Goal: Task Accomplishment & Management: Manage account settings

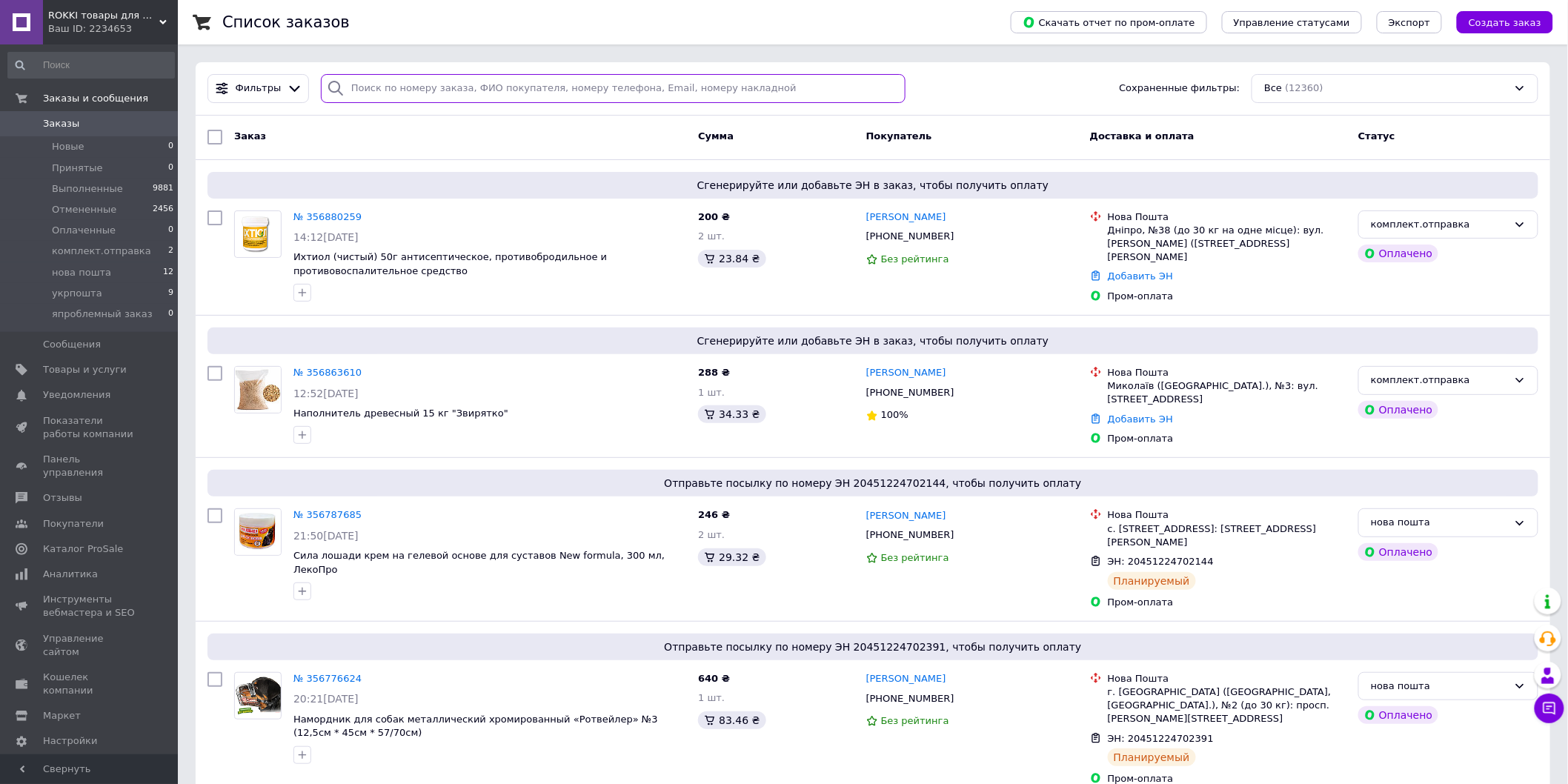
click at [487, 85] on input "search" at bounding box center [613, 88] width 585 height 29
paste input "355355722"
type input "355355722"
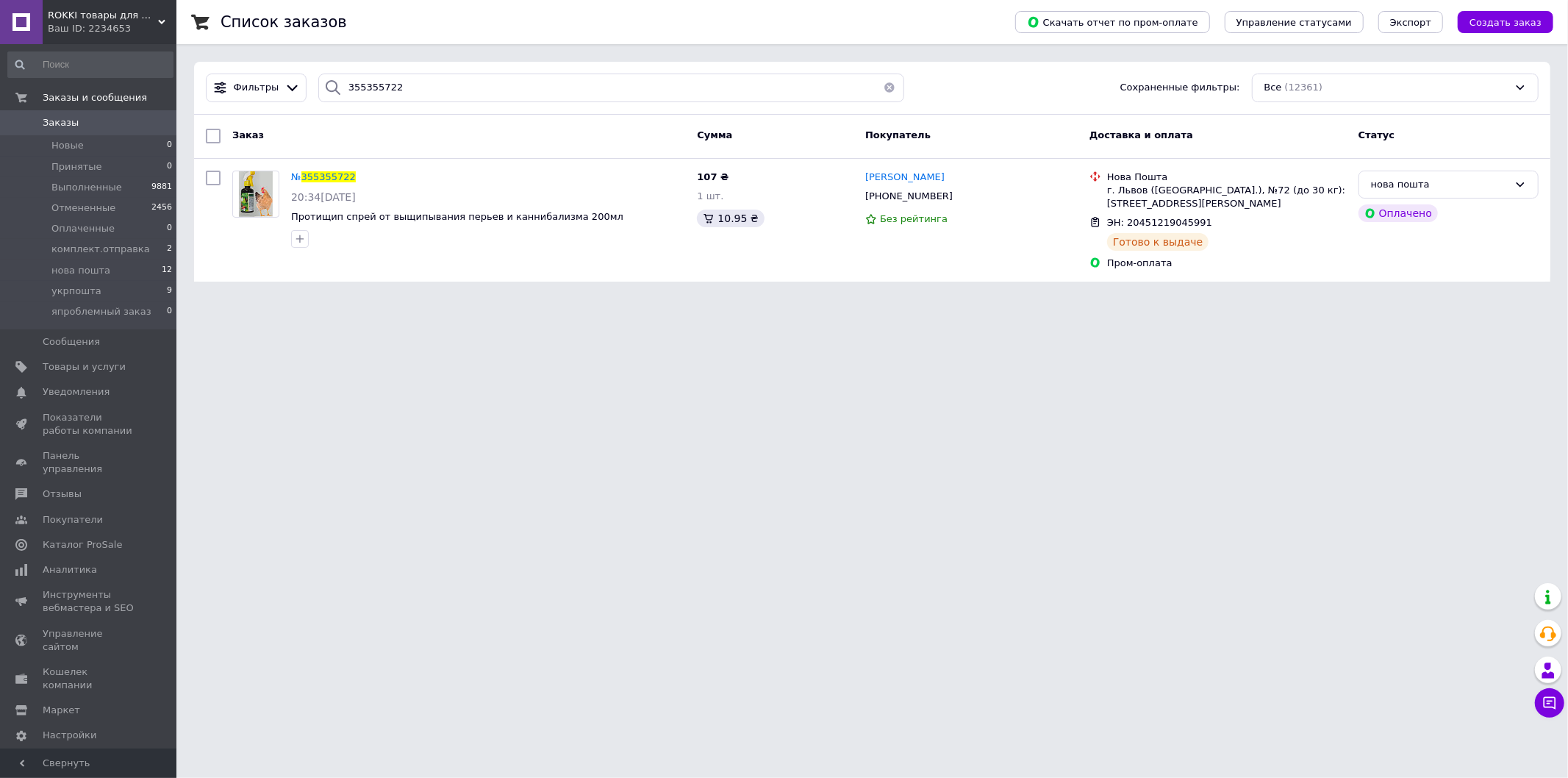
click at [99, 119] on span "Заказы" at bounding box center [89, 123] width 93 height 13
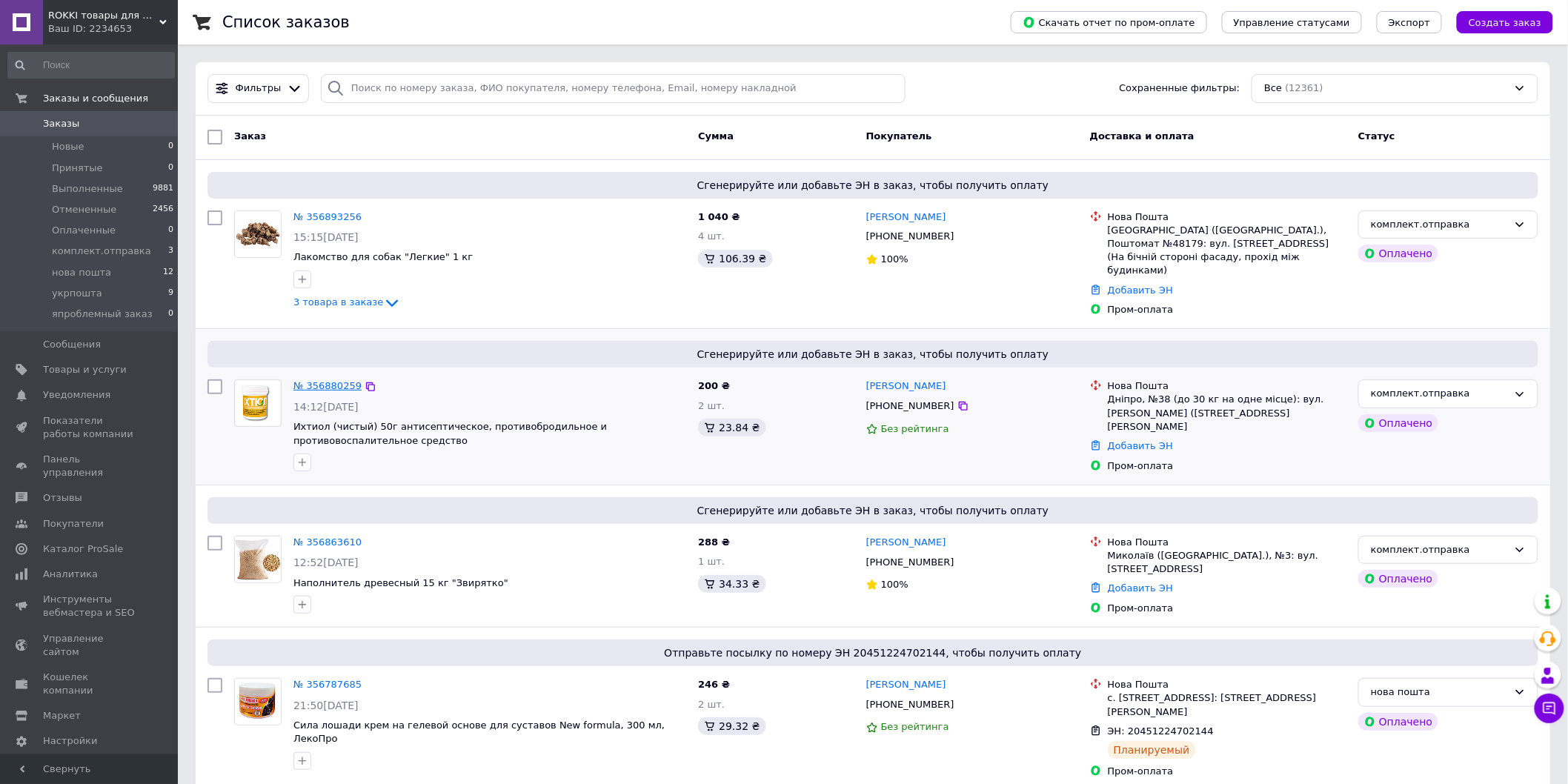
click at [322, 380] on link "№ 356880259" at bounding box center [327, 385] width 68 height 11
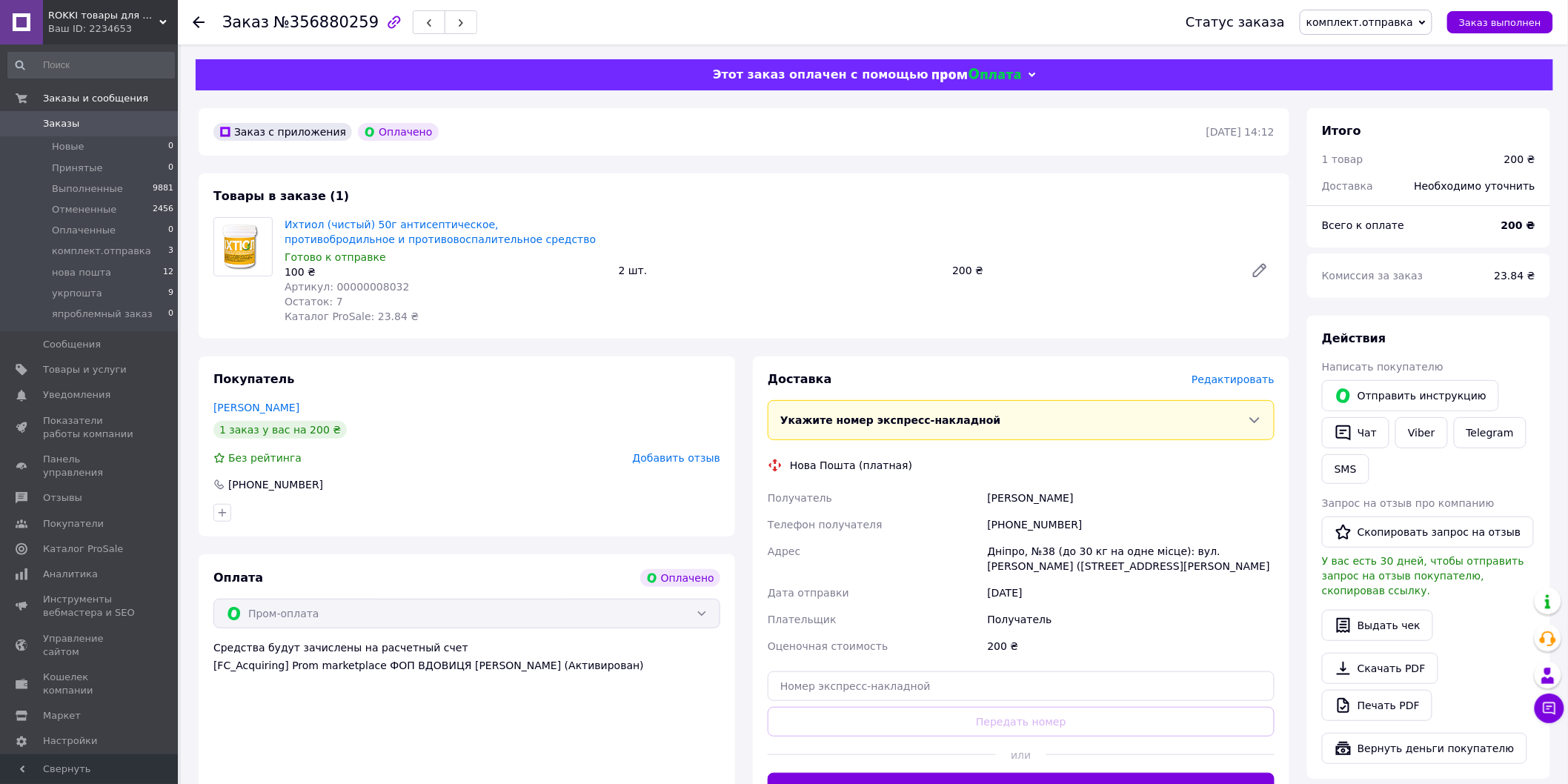
click at [1242, 376] on span "Редактировать" at bounding box center [1233, 380] width 83 height 12
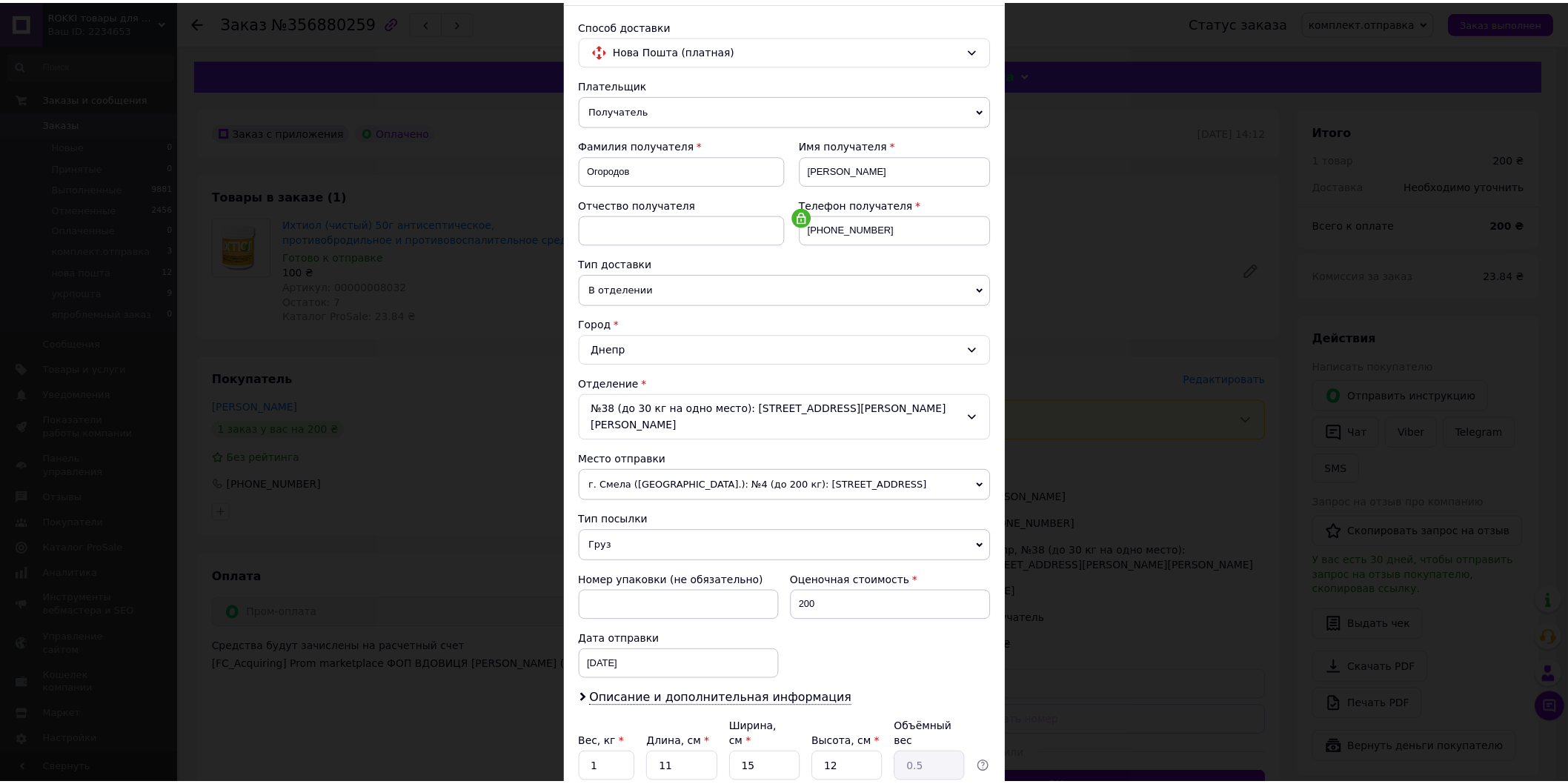
scroll to position [217, 0]
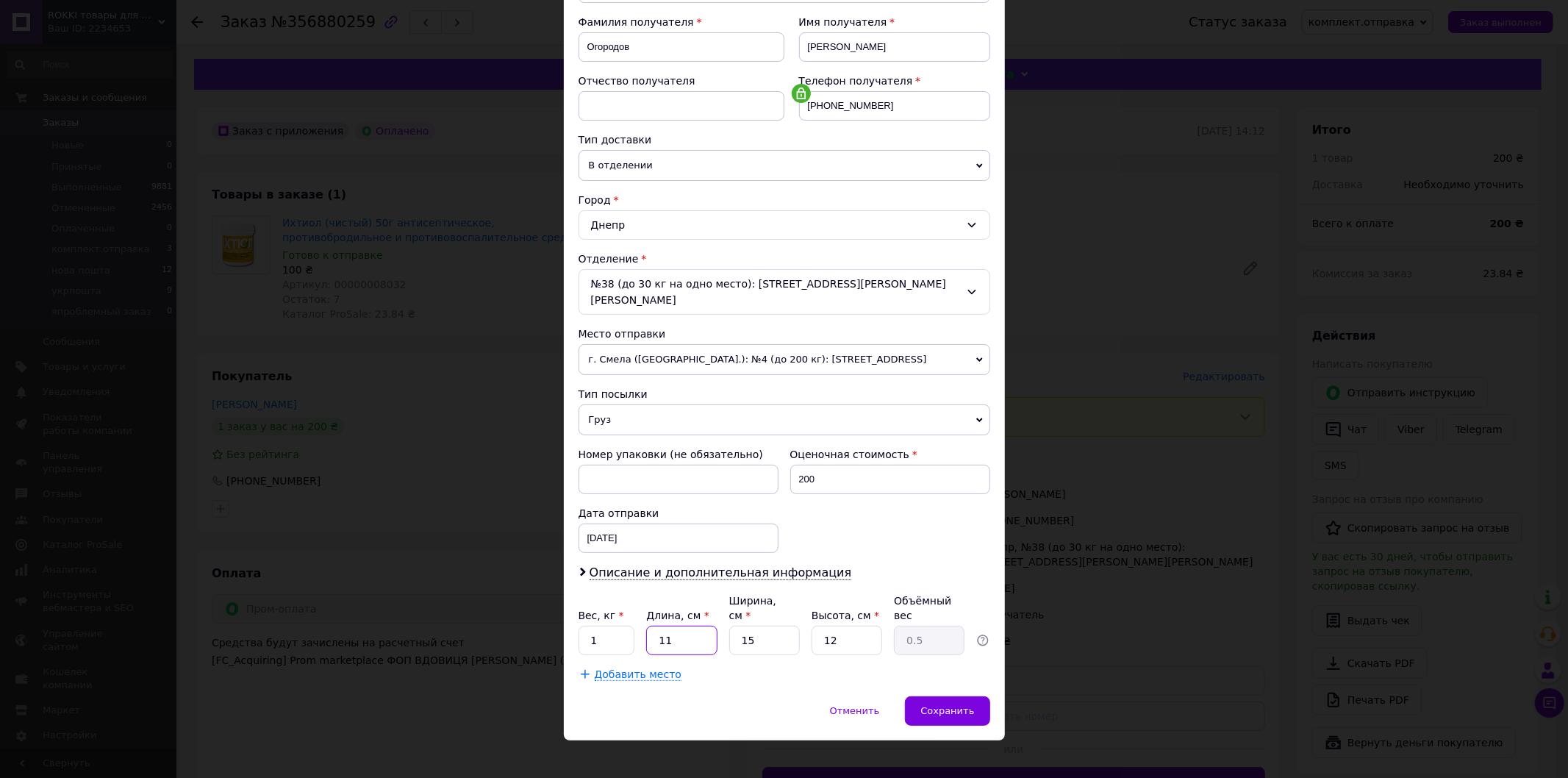
click at [712, 626] on input "11" at bounding box center [681, 640] width 70 height 29
type input "1"
type input "0.1"
type input "1"
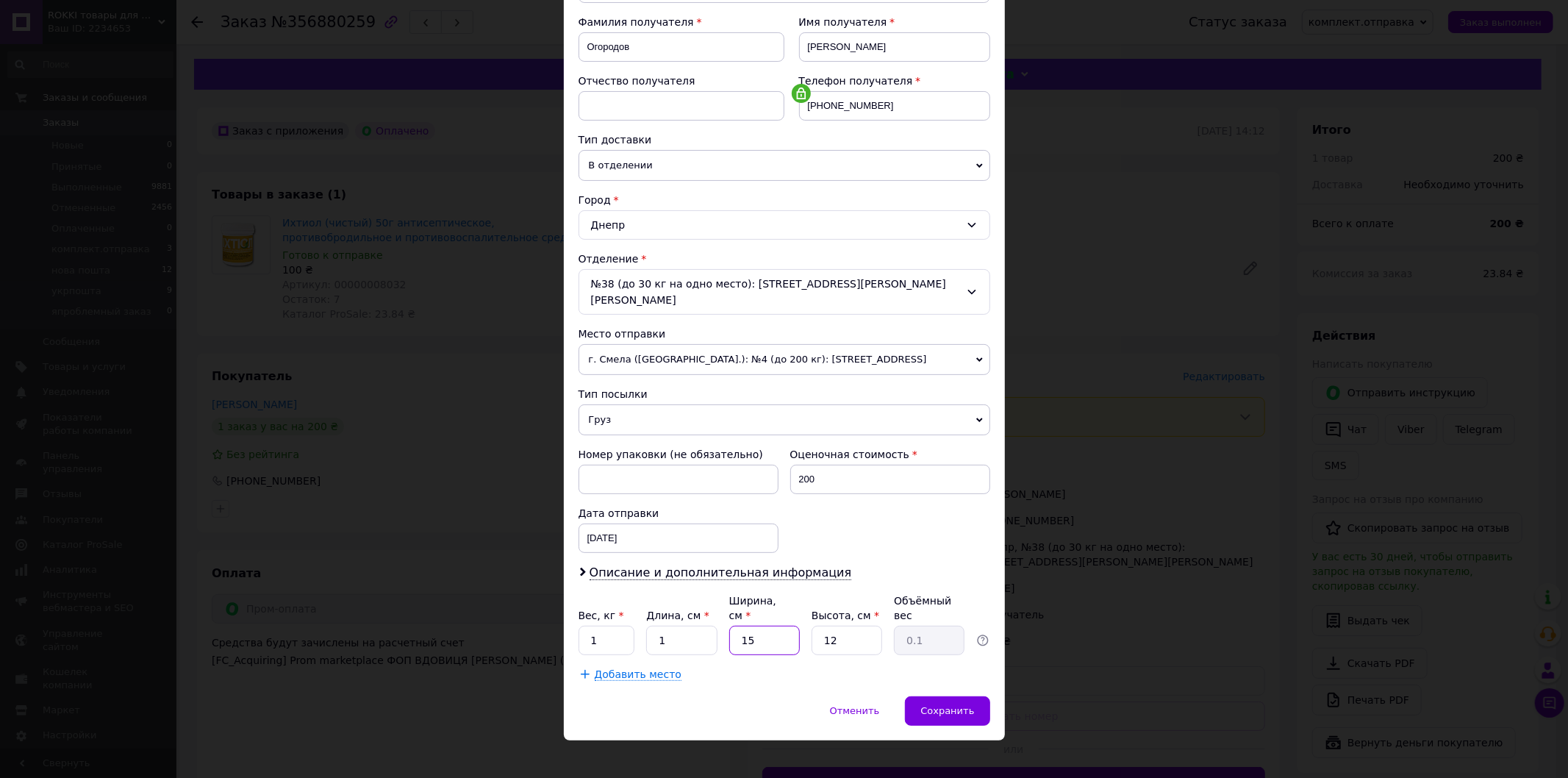
click at [775, 626] on input "15" at bounding box center [764, 640] width 70 height 29
drag, startPoint x: 775, startPoint y: 622, endPoint x: 846, endPoint y: 622, distance: 71.0
click at [780, 626] on input "15" at bounding box center [764, 640] width 70 height 29
type input "1"
click at [848, 626] on input "12" at bounding box center [847, 640] width 70 height 29
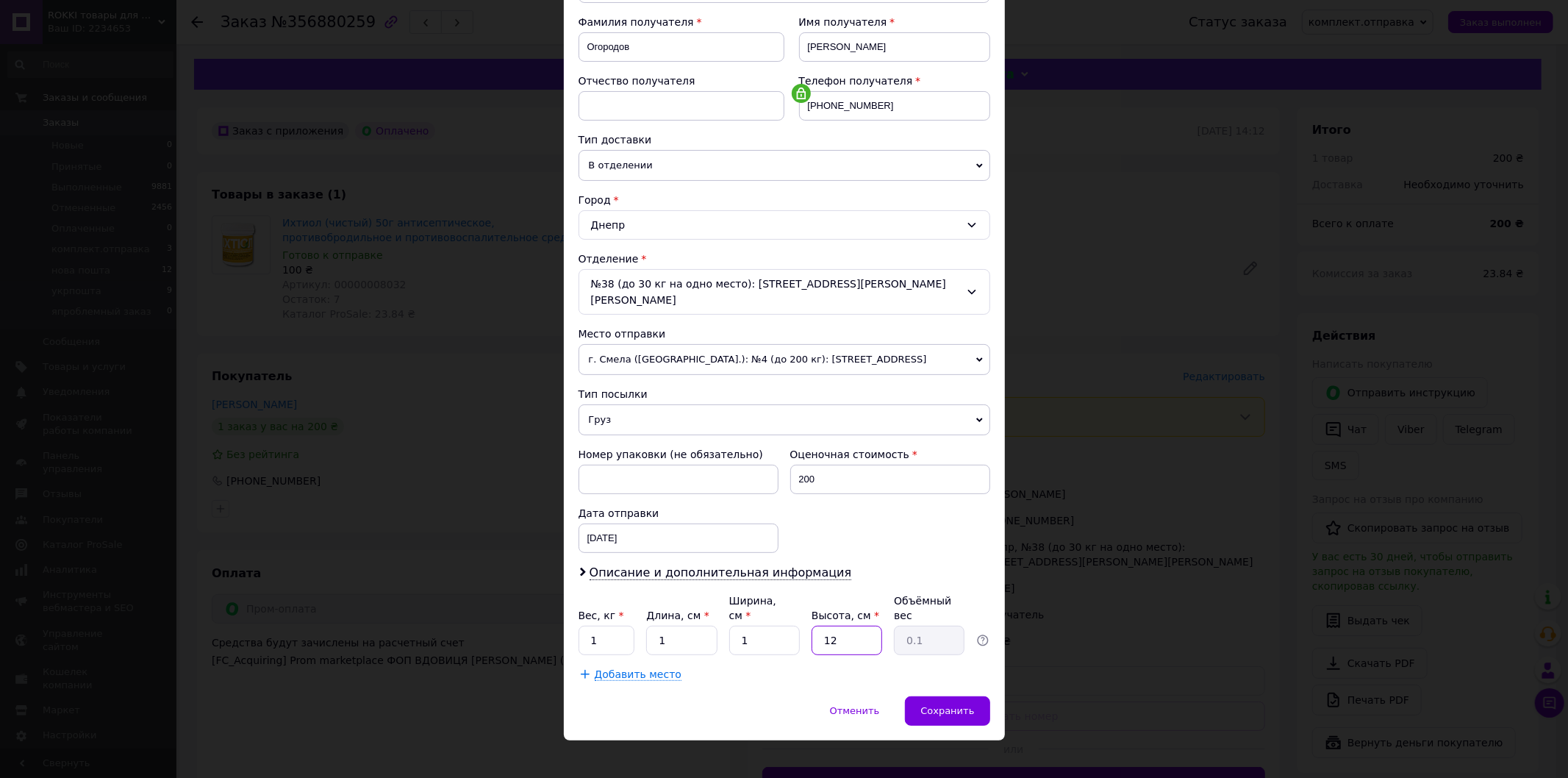
click at [848, 626] on input "12" at bounding box center [847, 640] width 70 height 29
type input "1"
click at [935, 696] on div "Сохранить" at bounding box center [947, 711] width 84 height 29
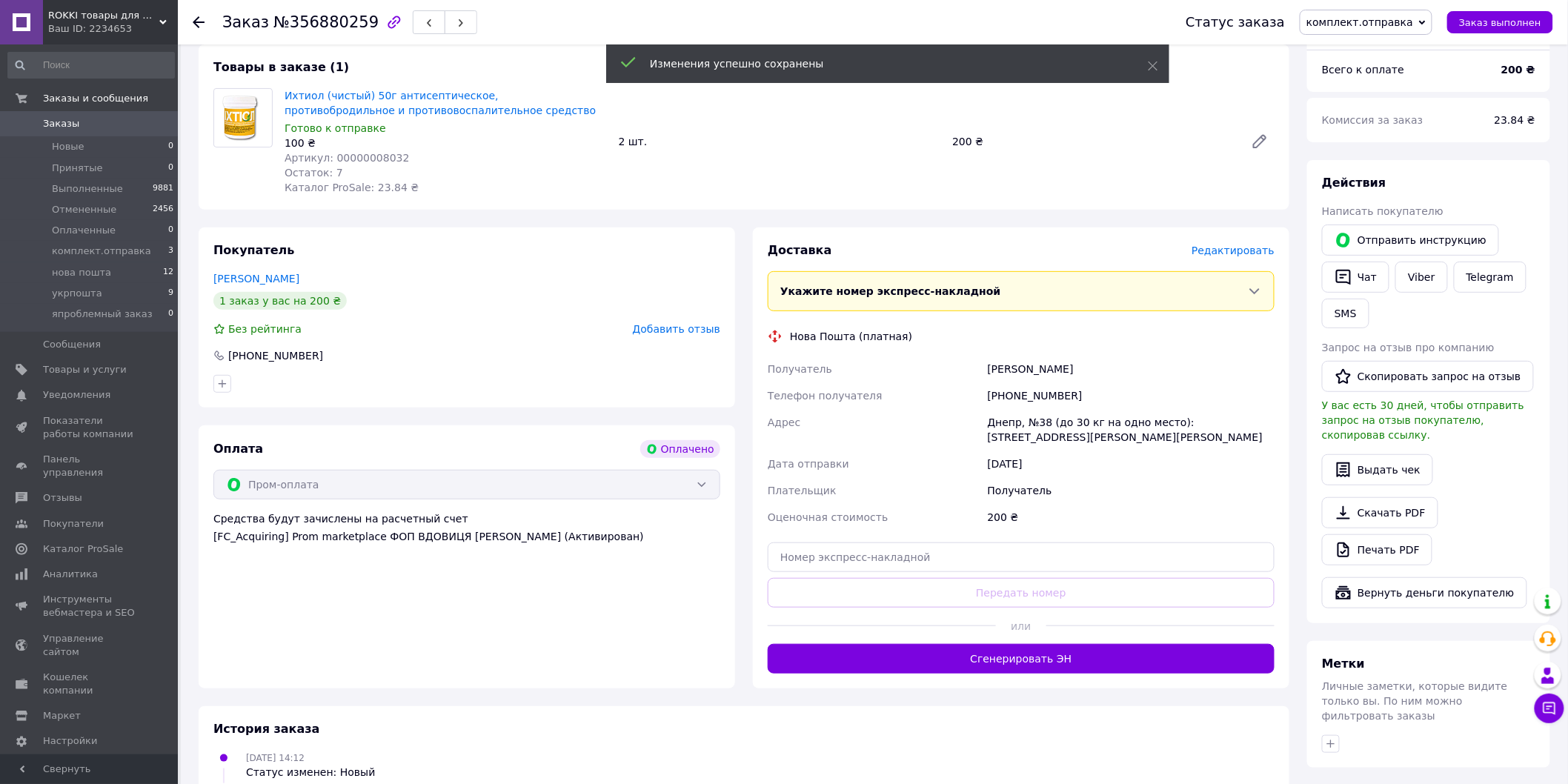
scroll to position [247, 0]
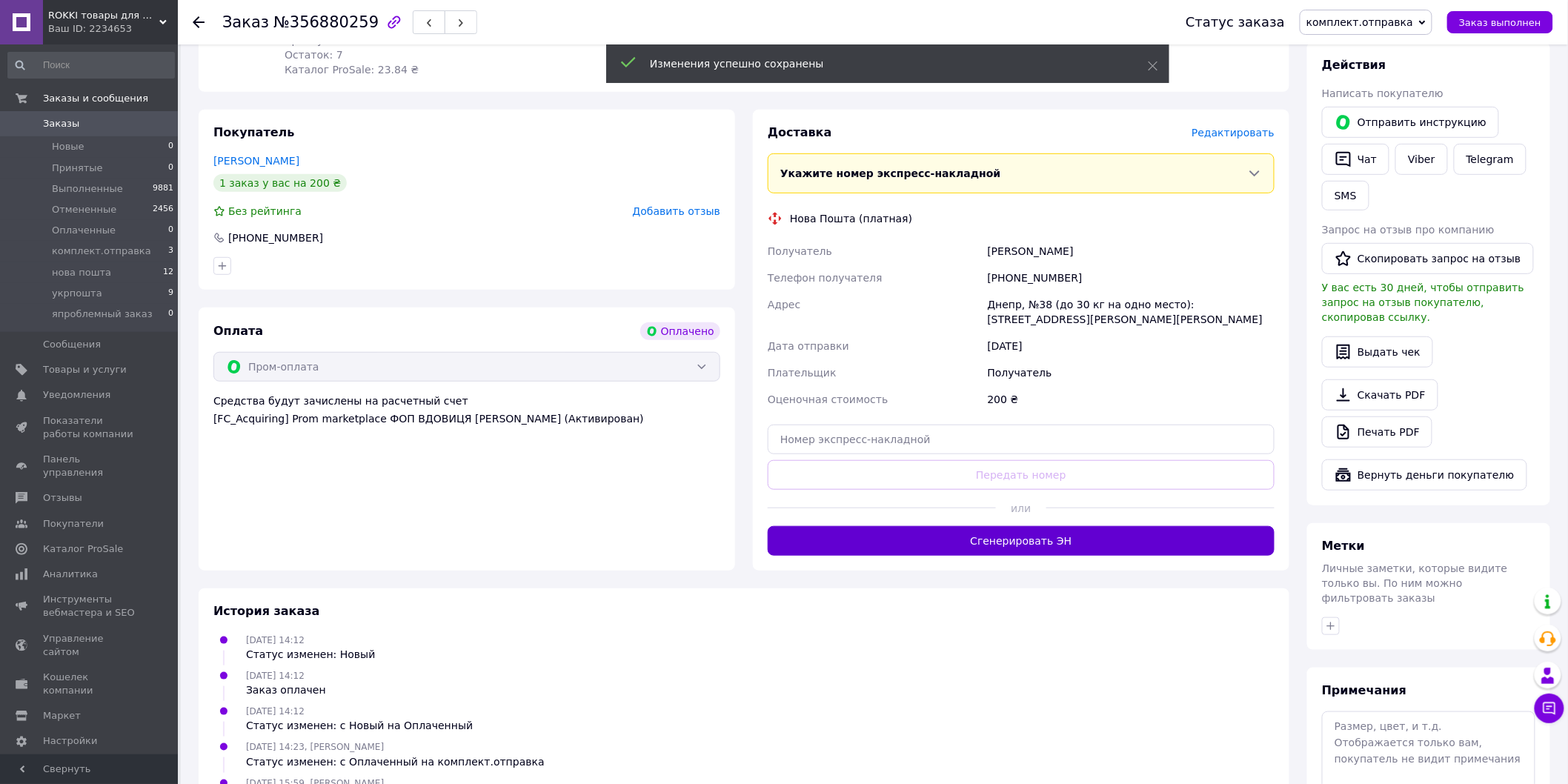
click at [998, 543] on button "Сгенерировать ЭН" at bounding box center [1021, 541] width 507 height 29
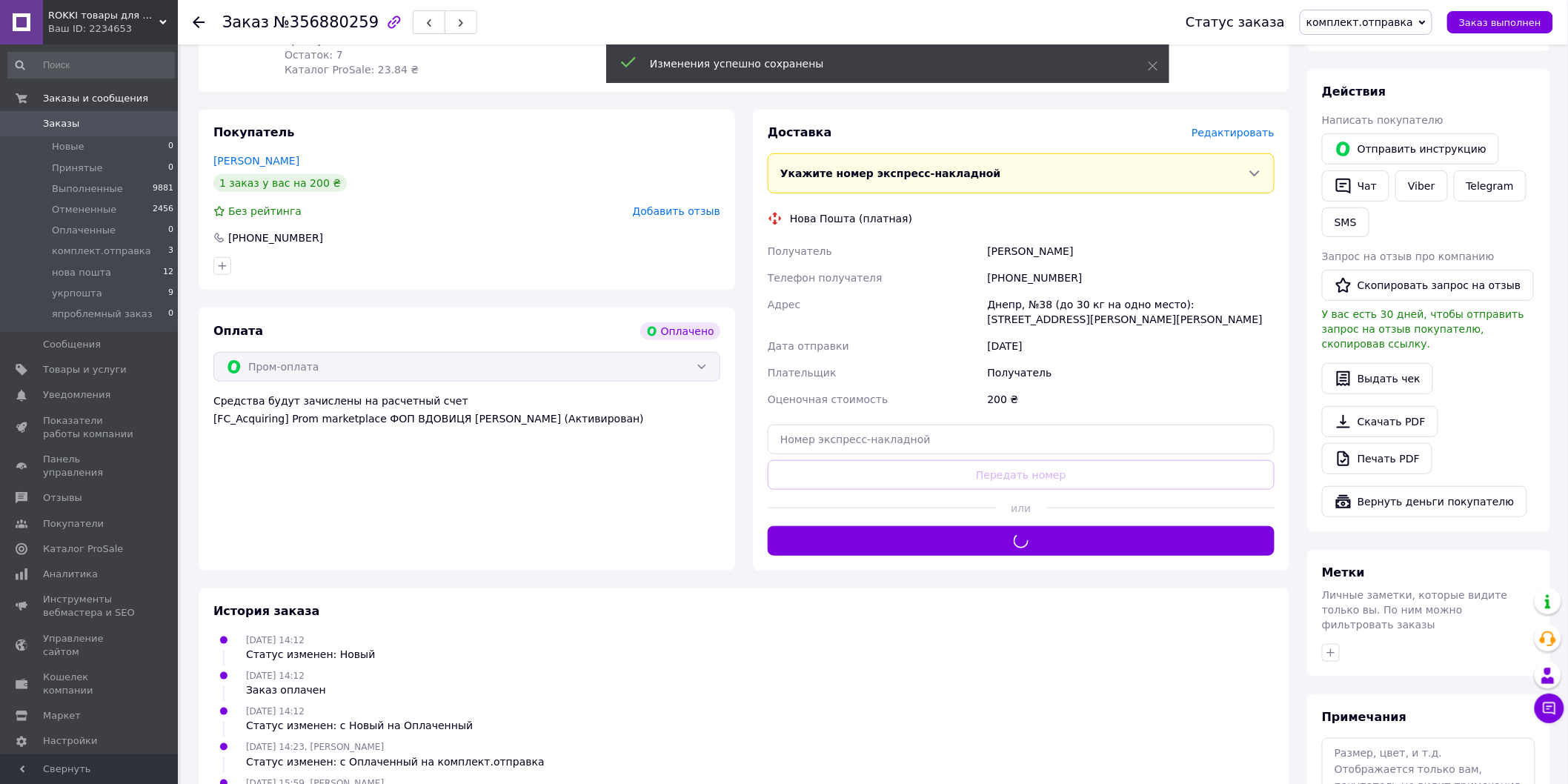
click at [1359, 27] on span "комплект.отправка" at bounding box center [1360, 23] width 107 height 12
click at [1381, 145] on li "нова пошта" at bounding box center [1366, 140] width 131 height 22
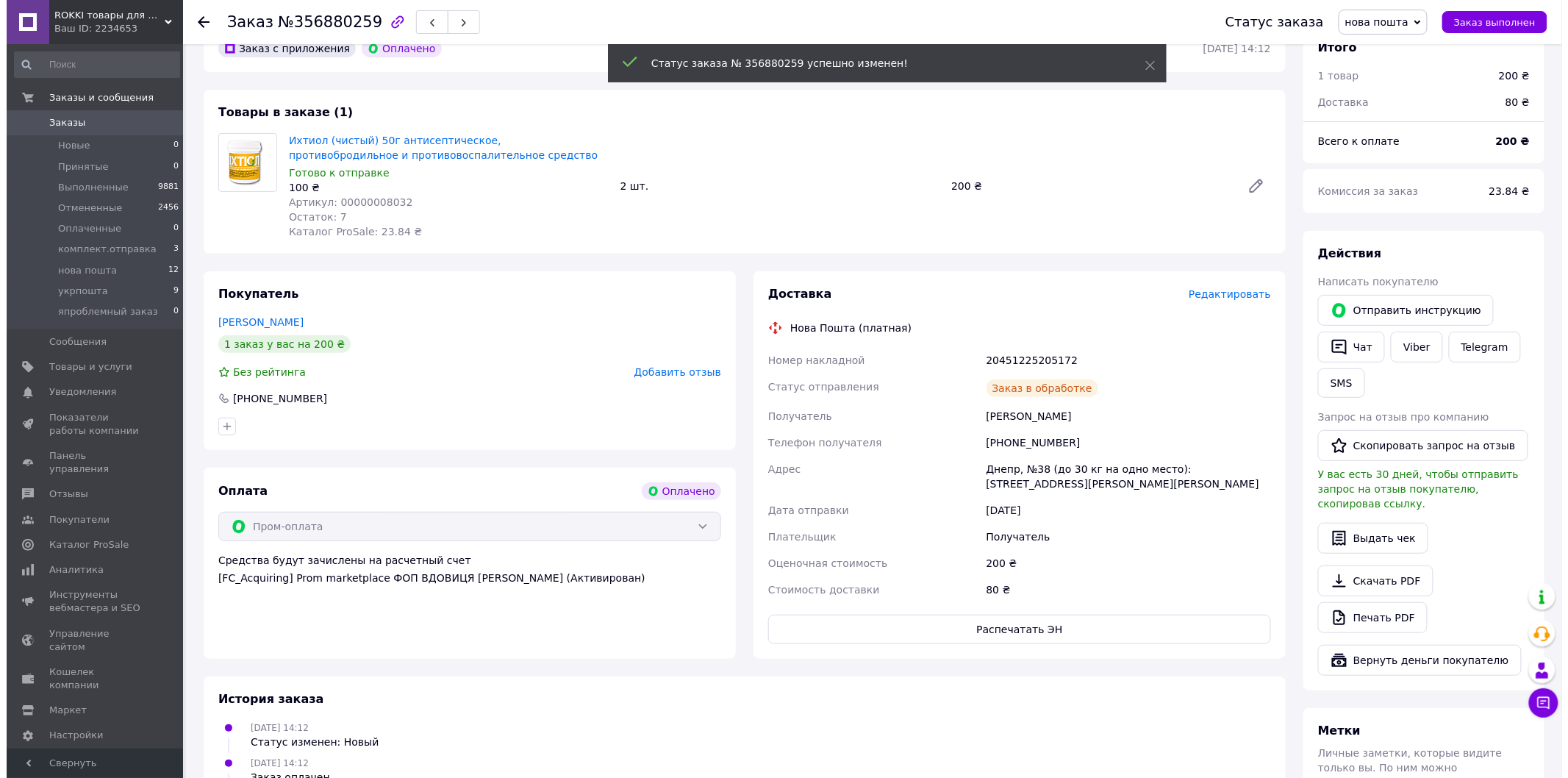
scroll to position [0, 0]
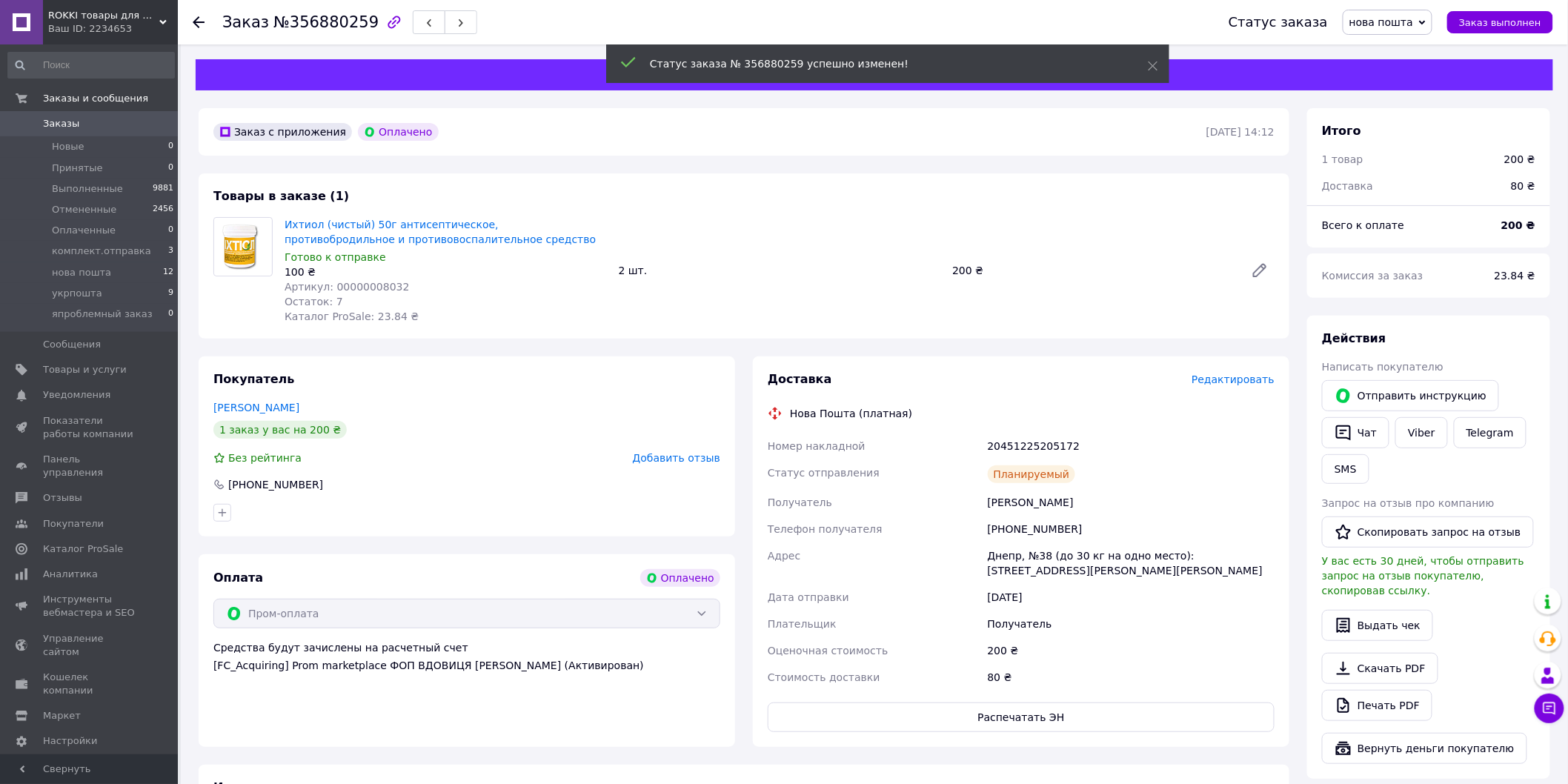
click at [206, 25] on div at bounding box center [207, 22] width 29 height 44
click at [200, 23] on icon at bounding box center [199, 23] width 12 height 12
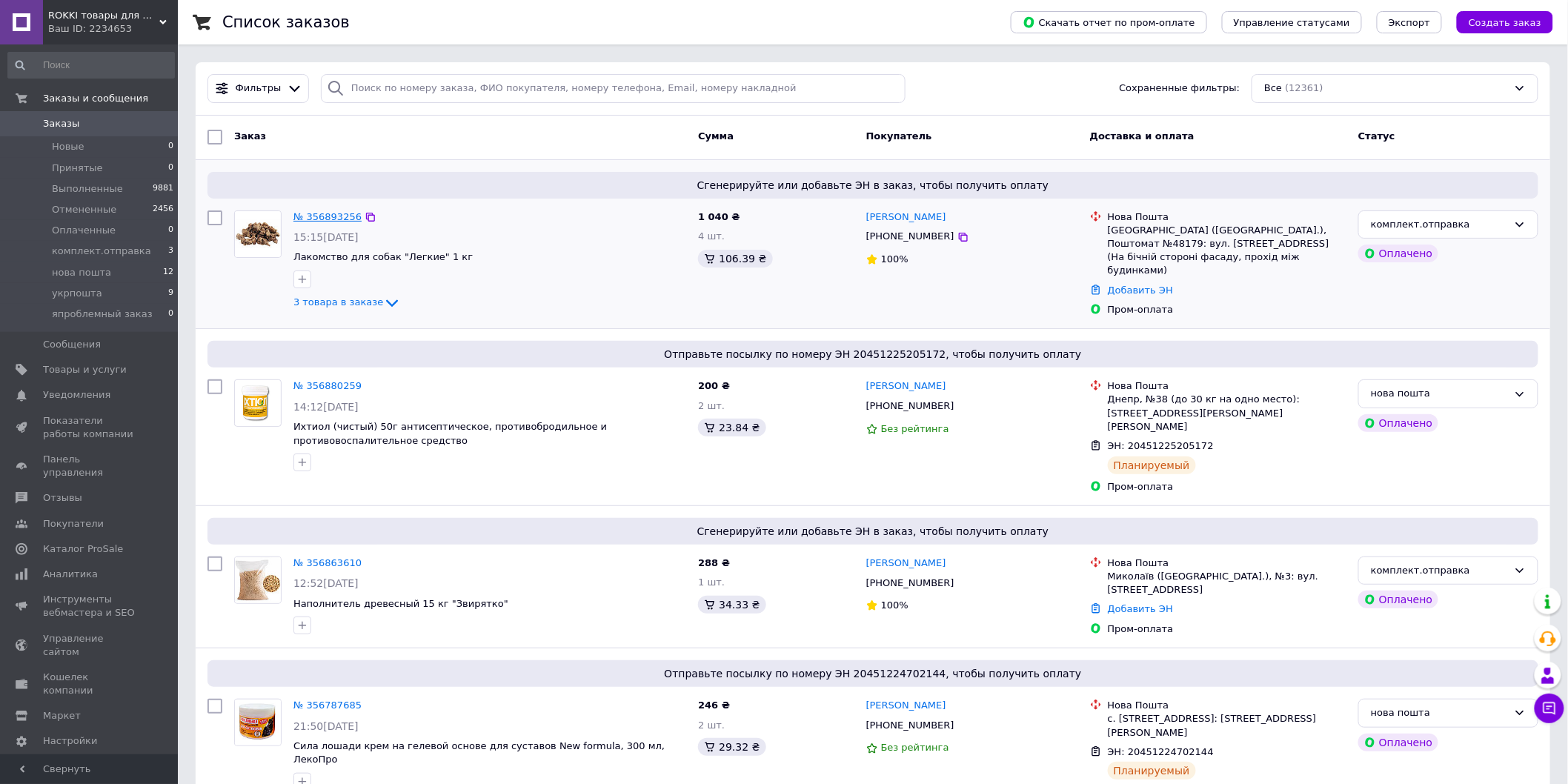
click at [337, 212] on link "№ 356893256" at bounding box center [327, 216] width 68 height 11
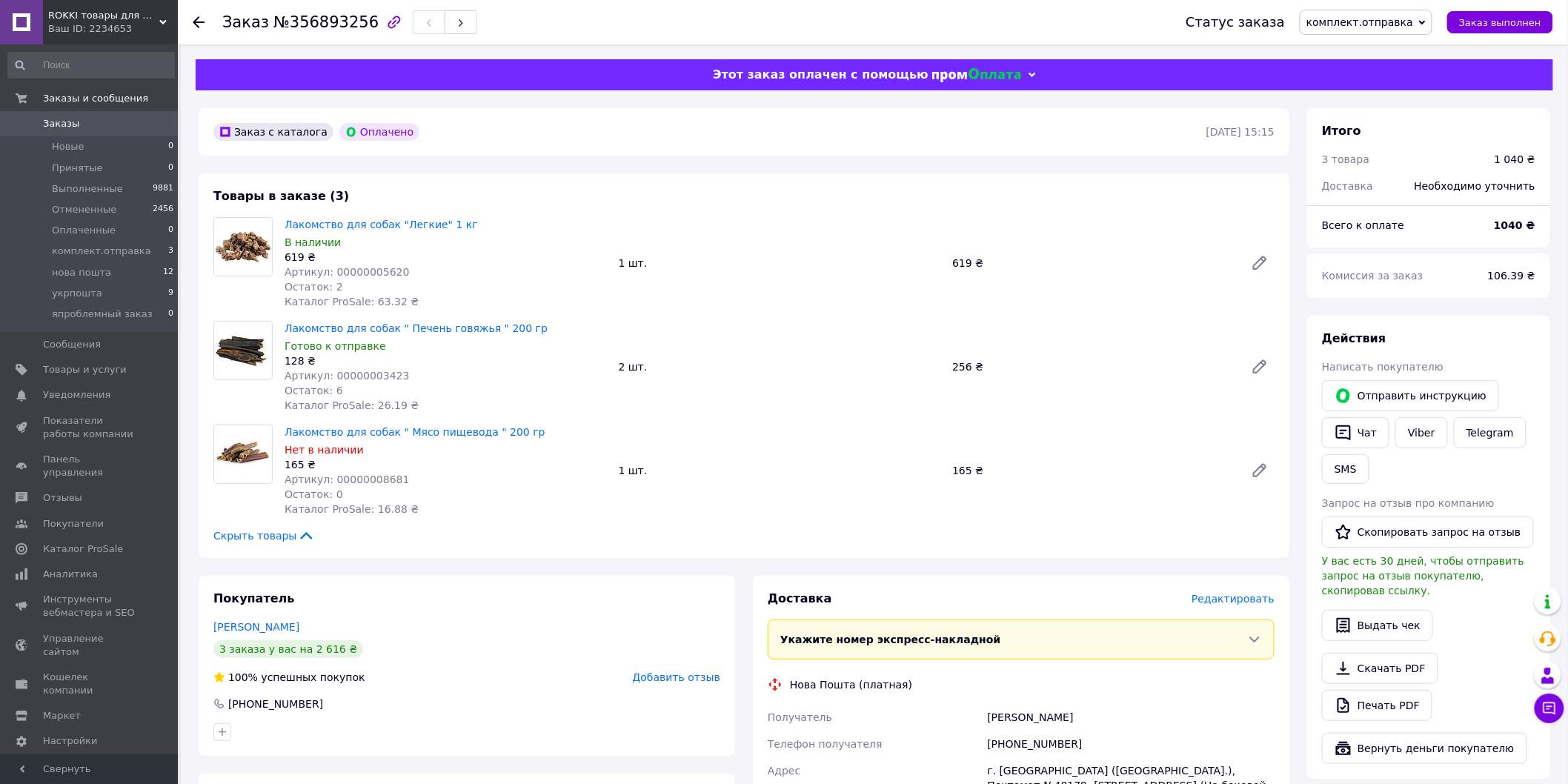
click at [1239, 601] on span "Редактировать" at bounding box center [1233, 599] width 83 height 12
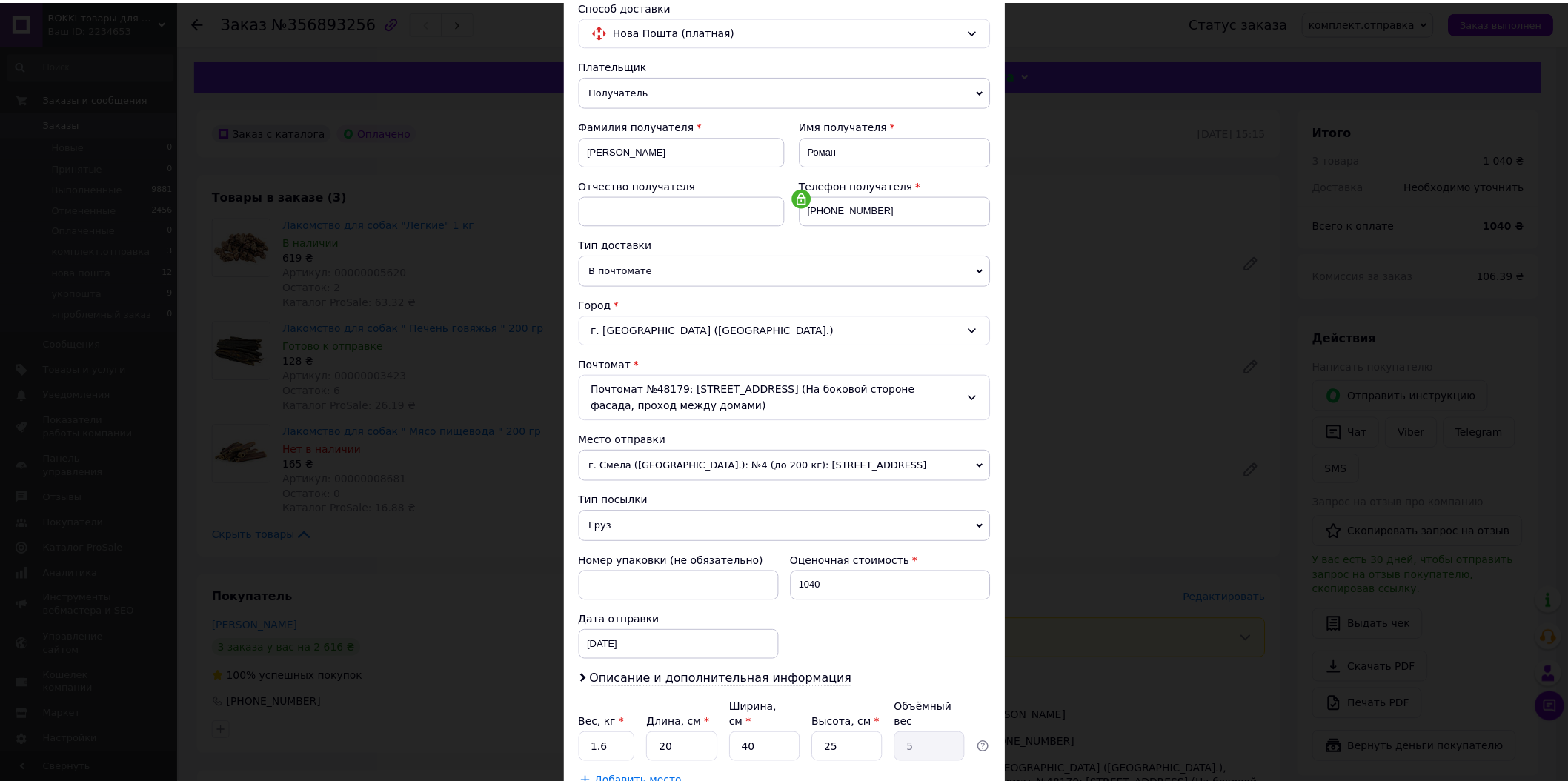
scroll to position [217, 0]
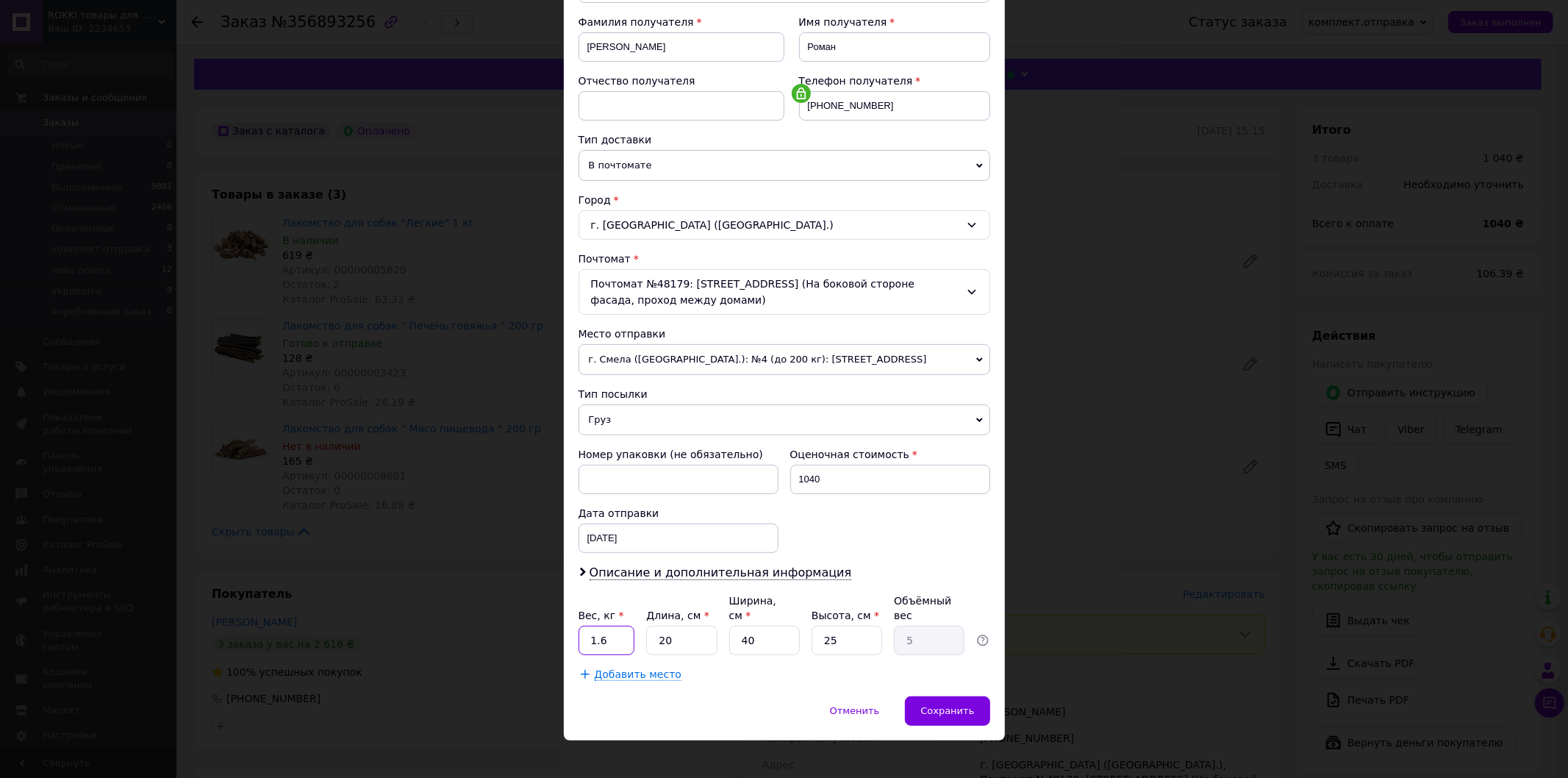
click at [618, 628] on input "1.6" at bounding box center [607, 640] width 57 height 29
type input "2"
type input "3"
type input "0.75"
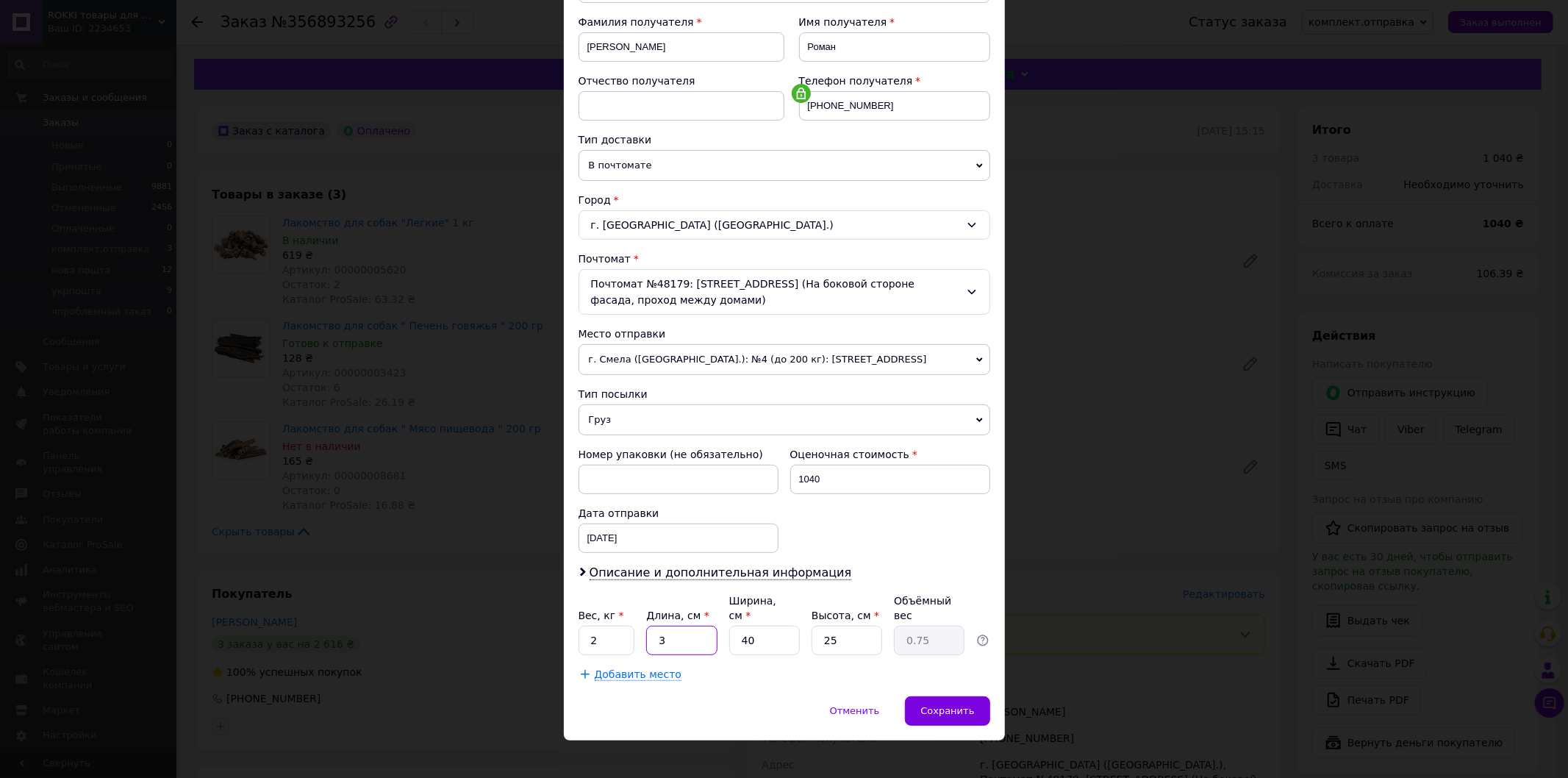
type input "39"
type input "9.75"
type input "39"
type input "3"
type input "0.73"
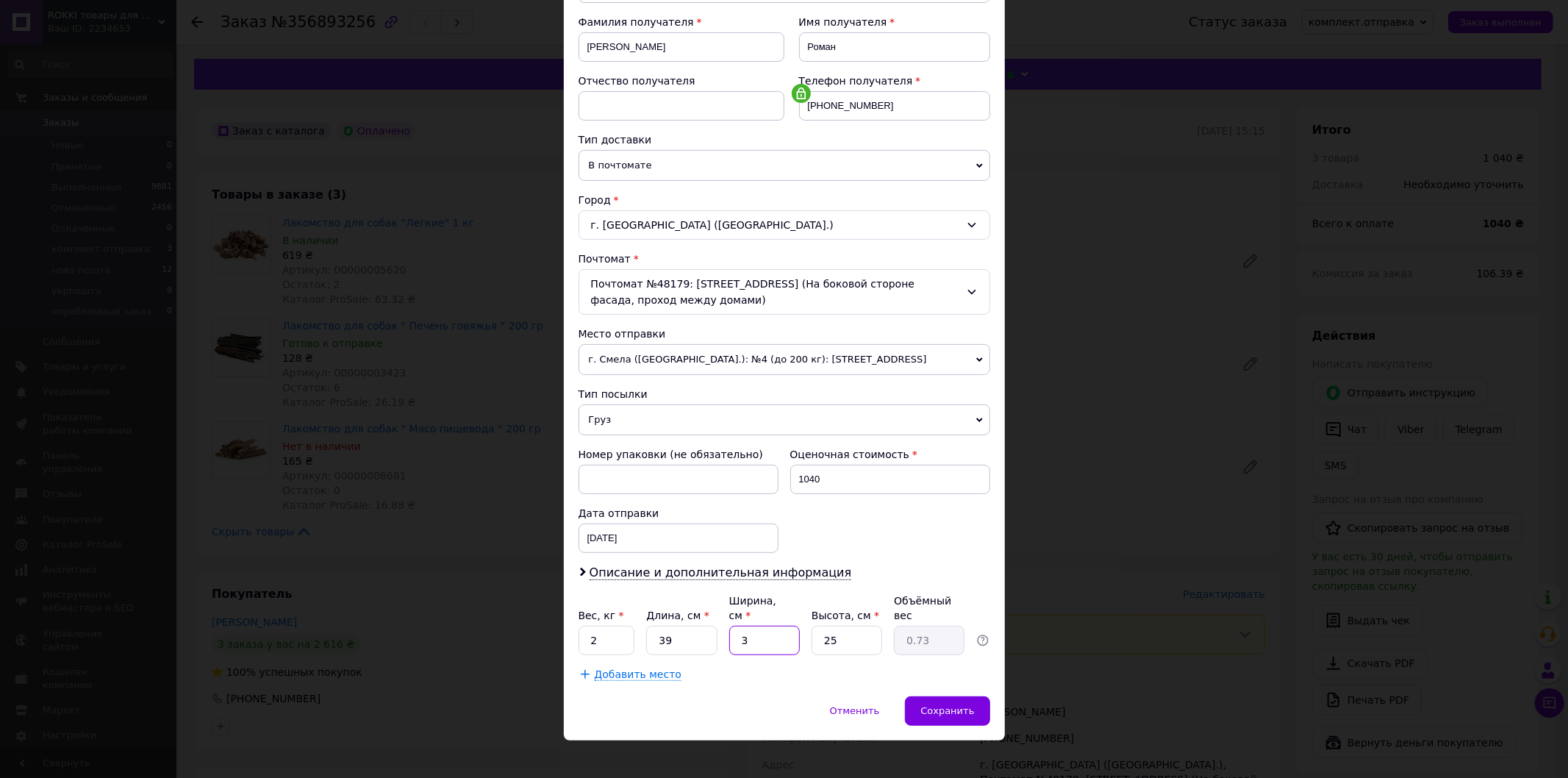
type input "30"
type input "7.31"
type input "30"
type input "1"
type input "0.29"
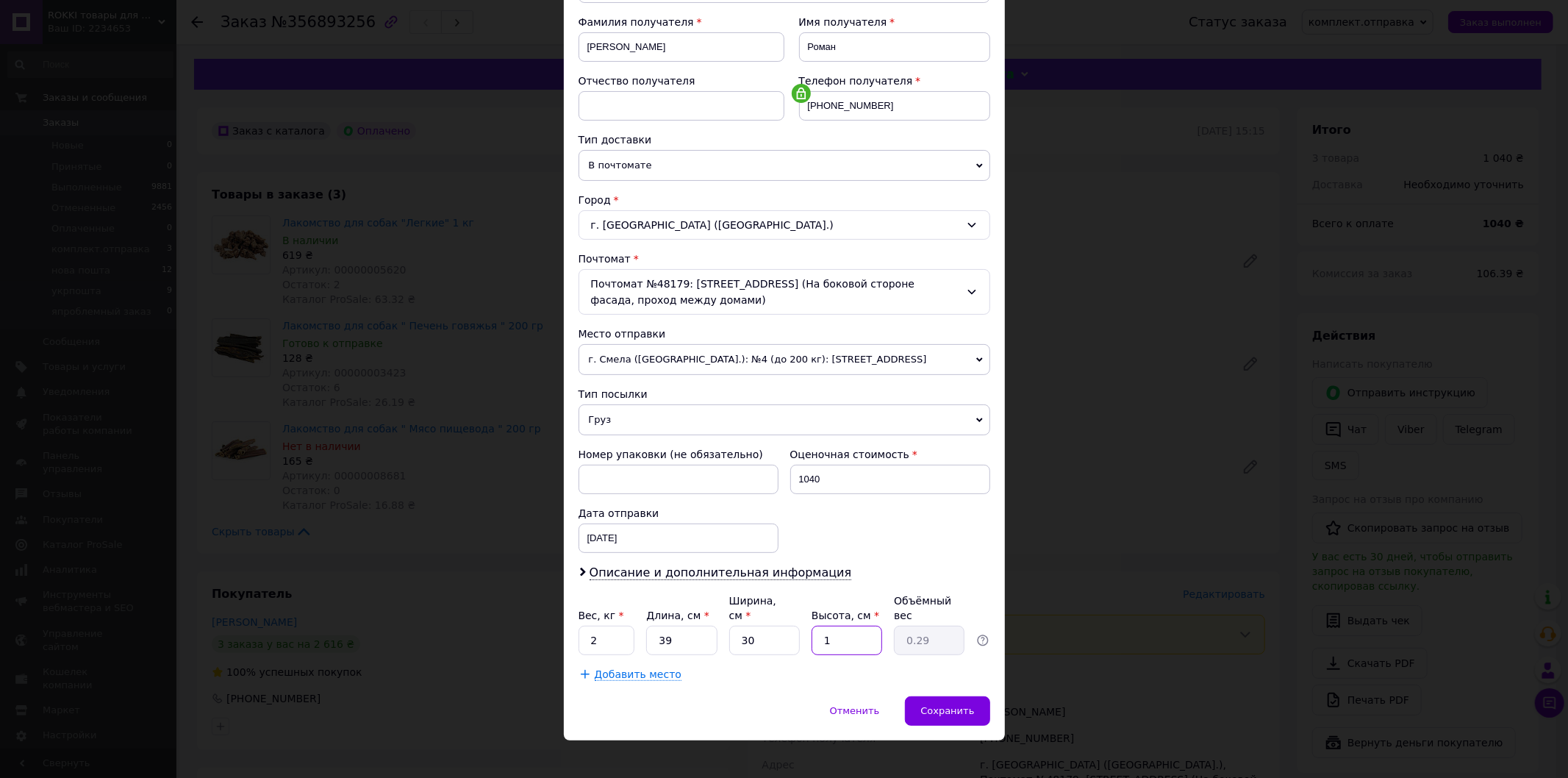
type input "16"
type input "4.68"
type input "16"
click at [938, 705] on span "Сохранить" at bounding box center [947, 711] width 54 height 11
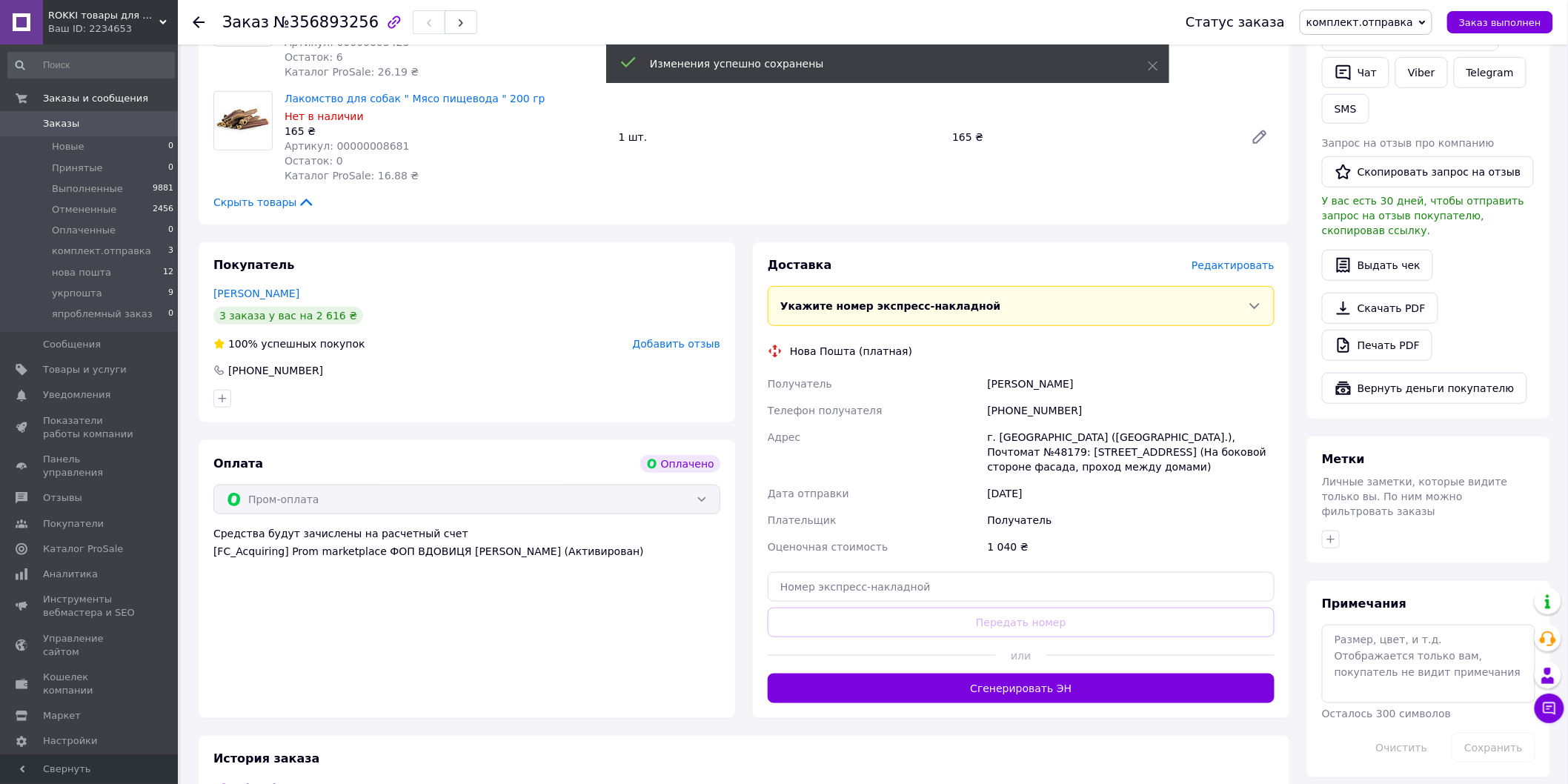
scroll to position [412, 0]
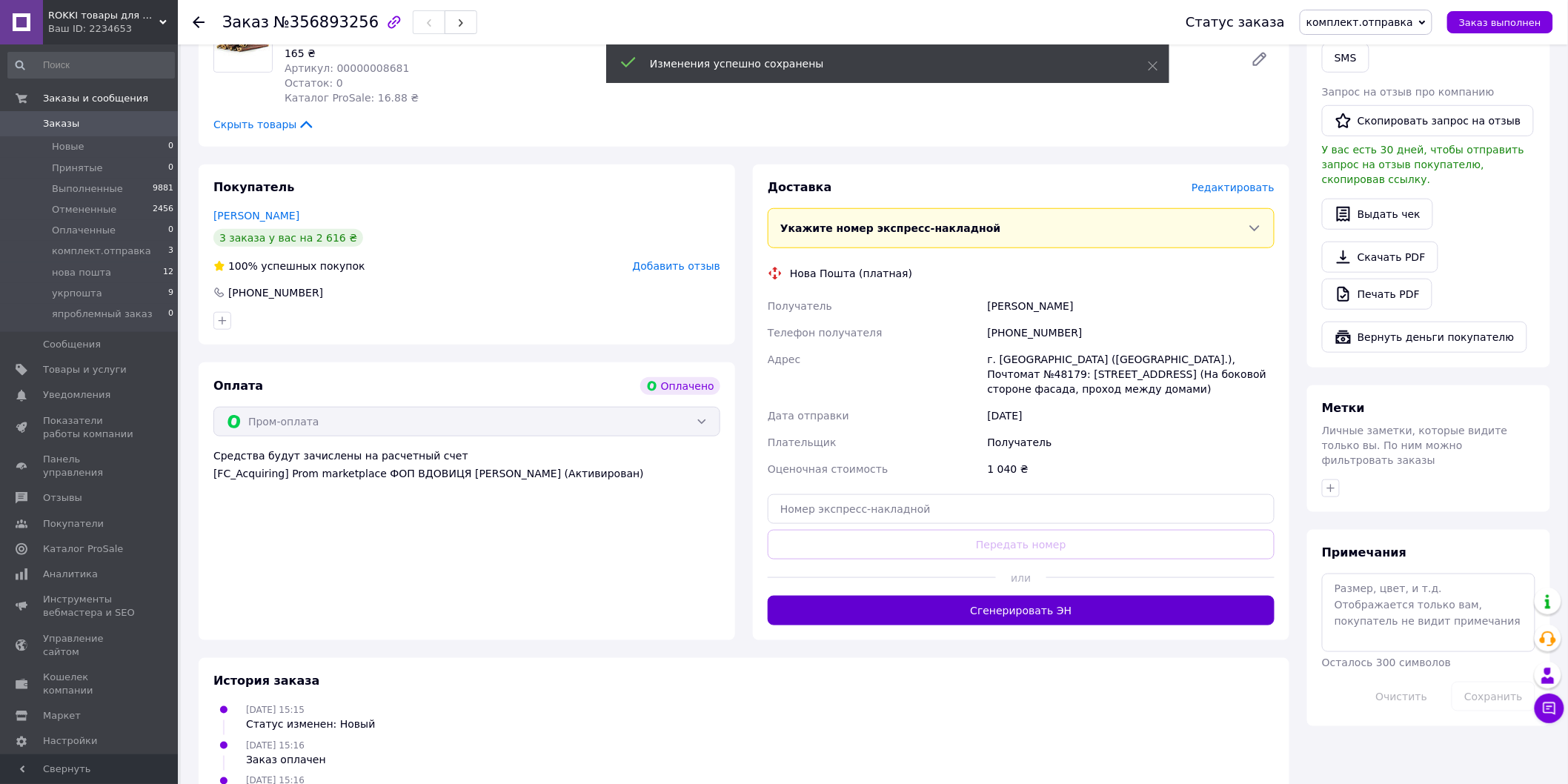
click at [1062, 596] on button "Сгенерировать ЭН" at bounding box center [1021, 611] width 507 height 29
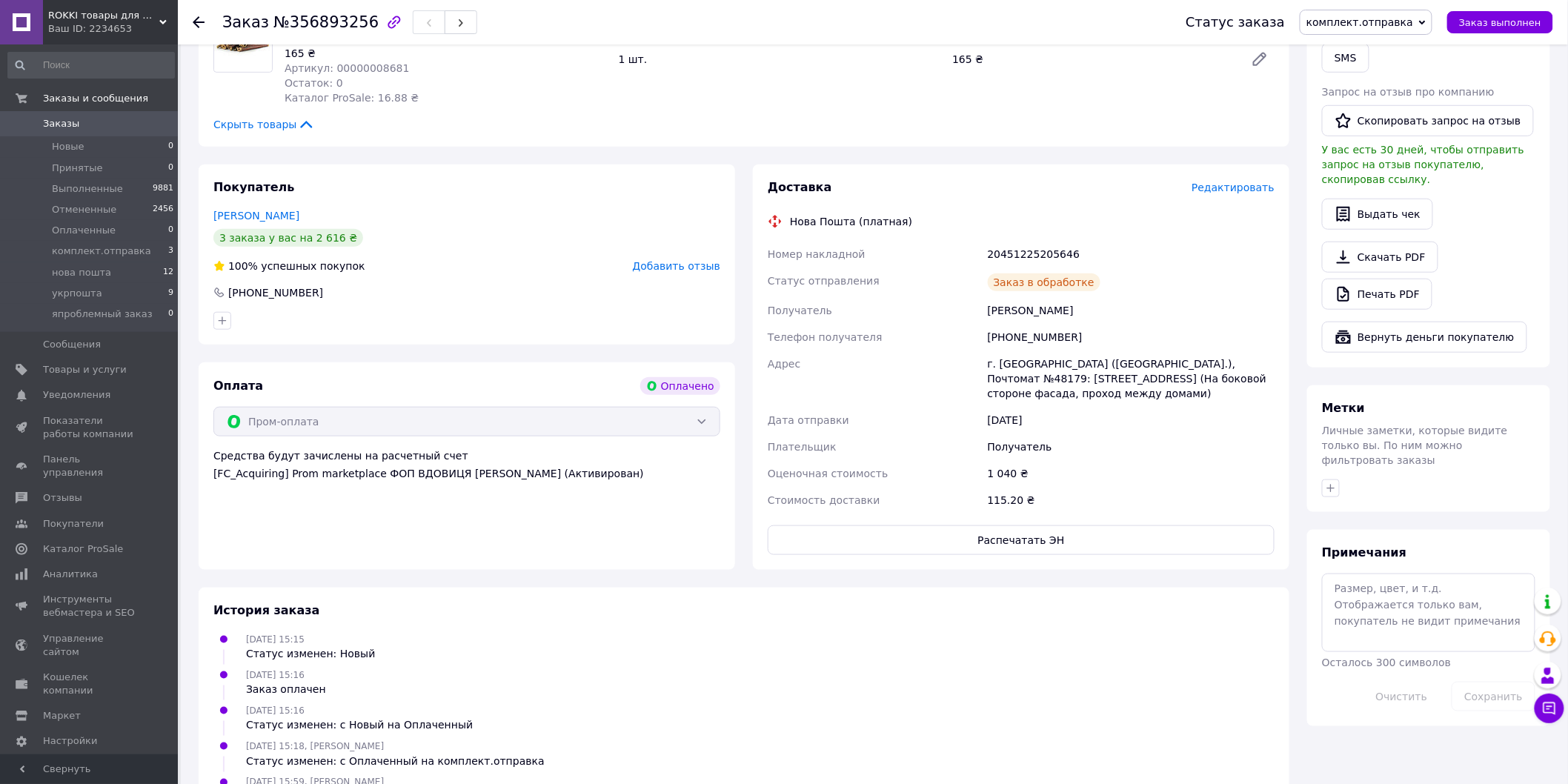
click at [1369, 23] on span "комплект.отправка" at bounding box center [1360, 23] width 107 height 12
drag, startPoint x: 1372, startPoint y: 141, endPoint x: 1175, endPoint y: 225, distance: 214.2
click at [1371, 141] on li "нова пошта" at bounding box center [1366, 140] width 131 height 22
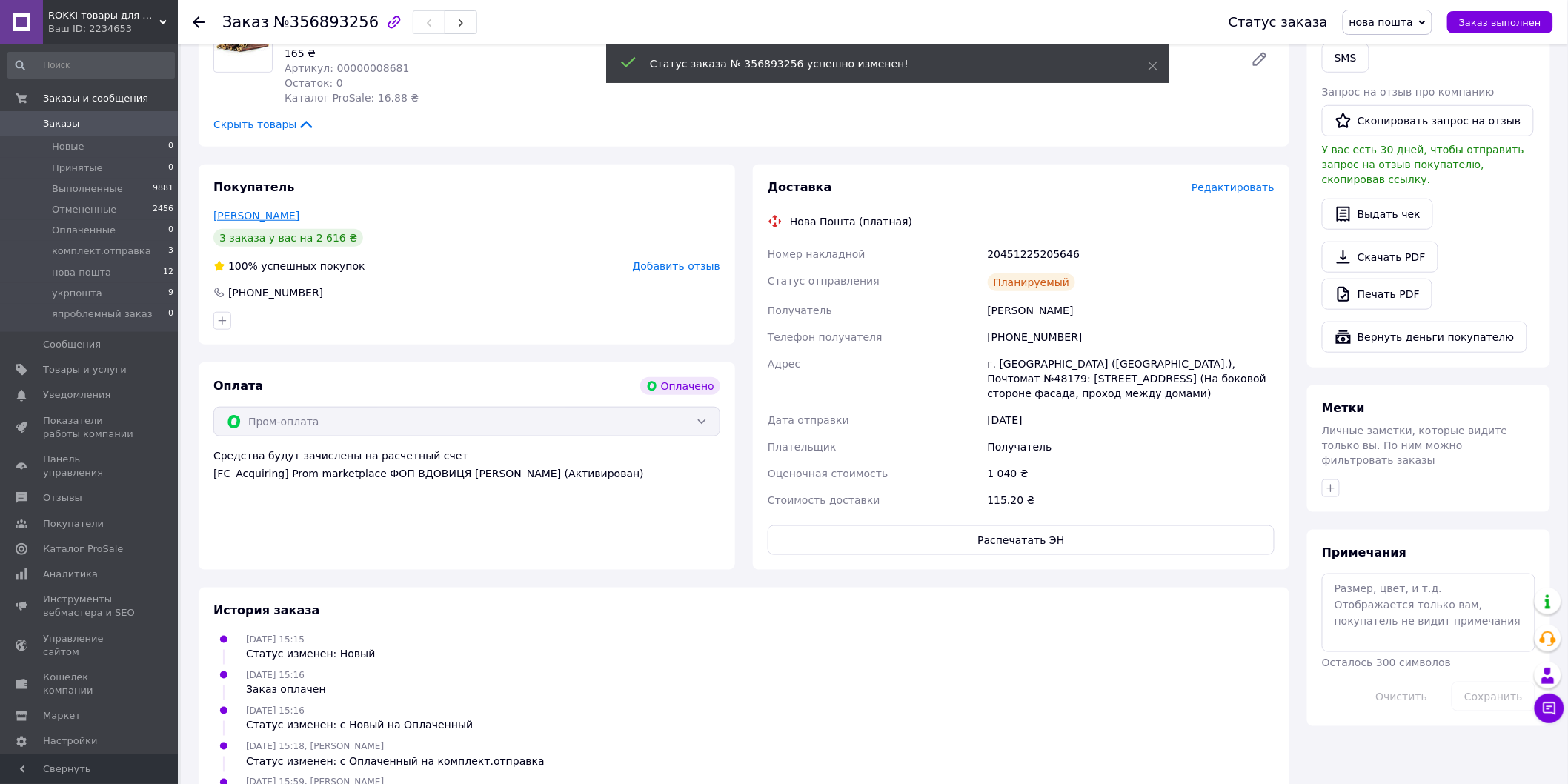
click at [257, 213] on link "[PERSON_NAME]" at bounding box center [256, 216] width 86 height 12
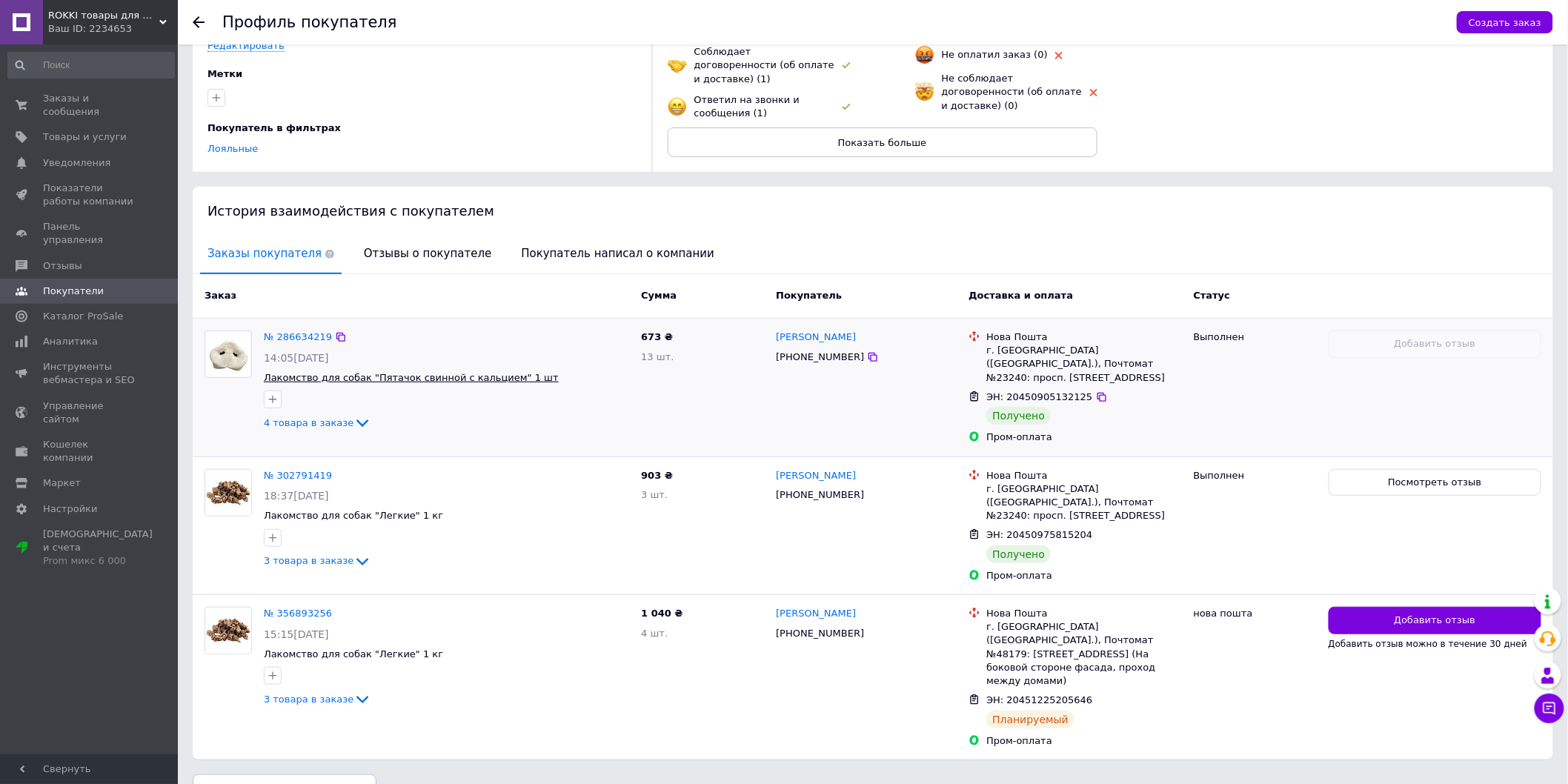
scroll to position [163, 0]
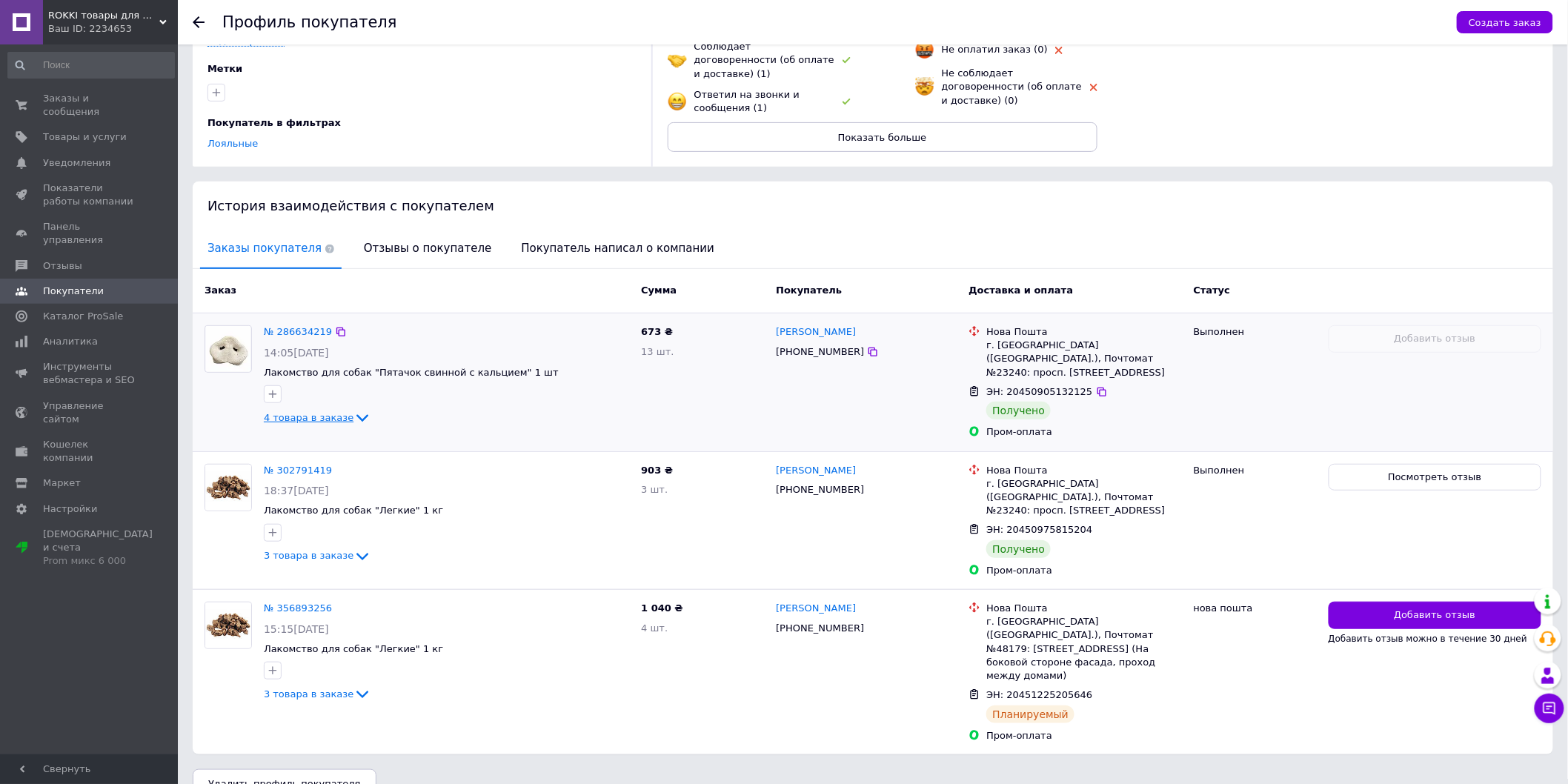
click at [353, 414] on icon at bounding box center [362, 418] width 18 height 18
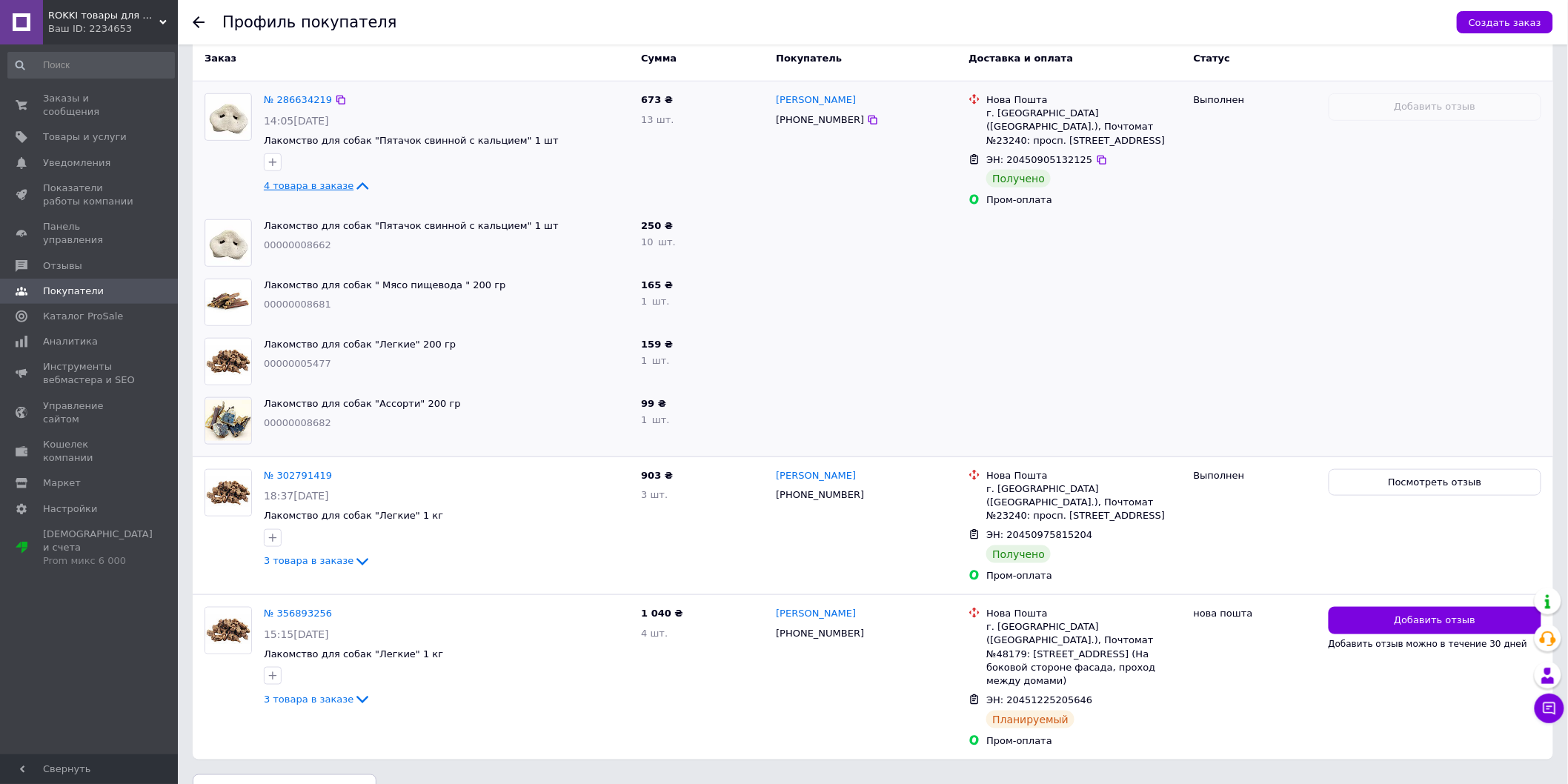
scroll to position [400, 0]
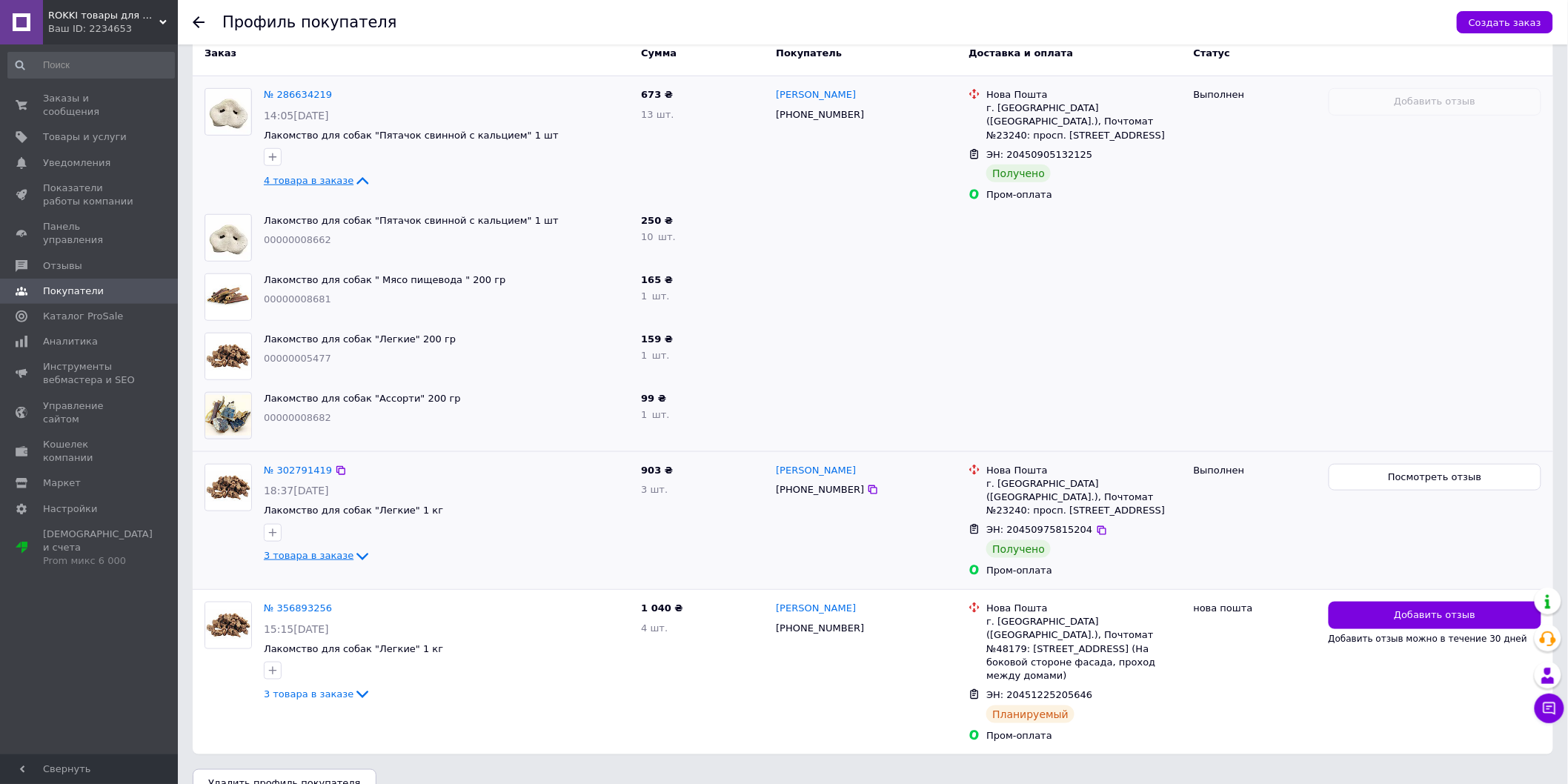
click at [353, 551] on icon at bounding box center [362, 557] width 18 height 18
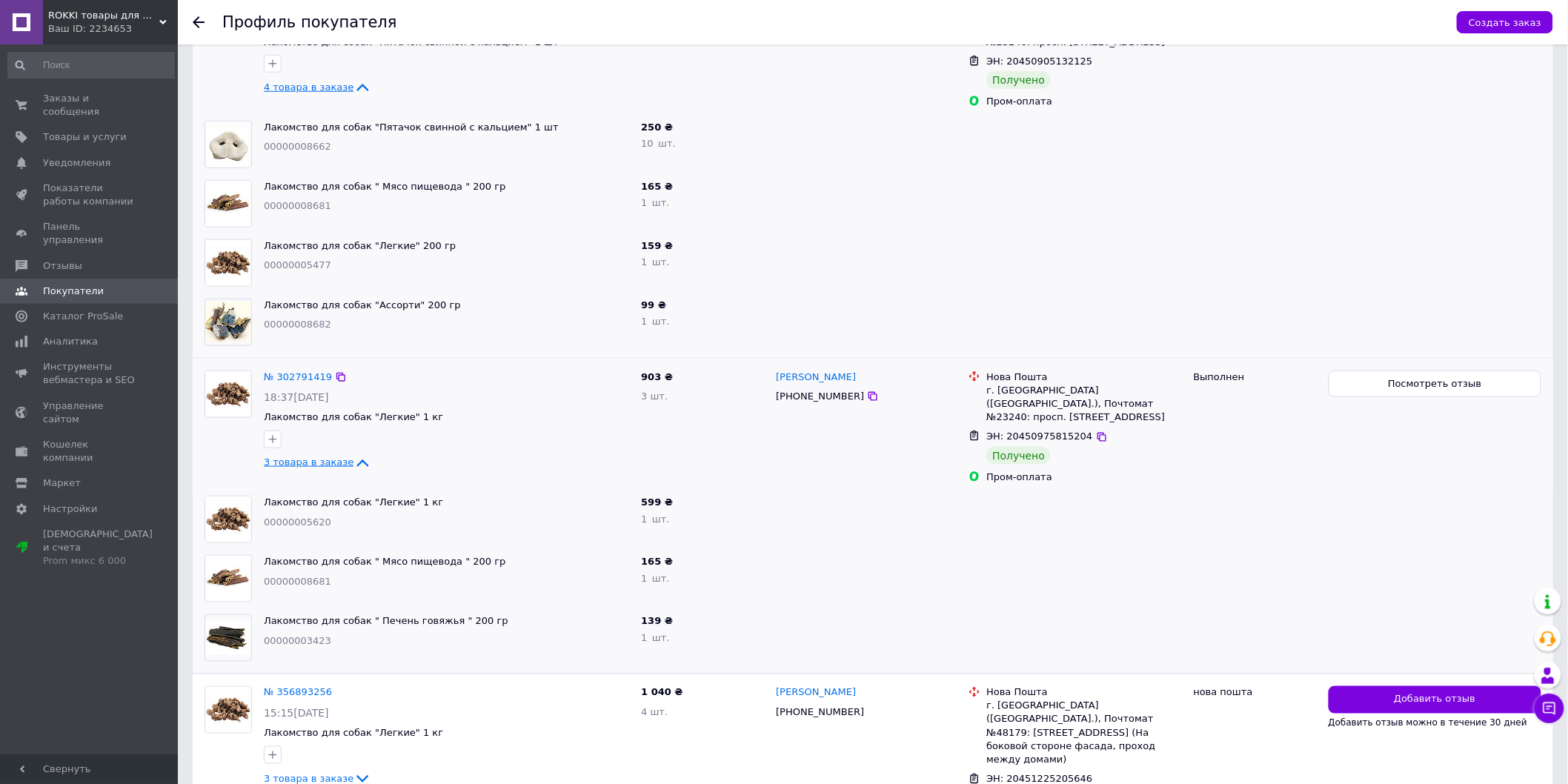
scroll to position [578, 0]
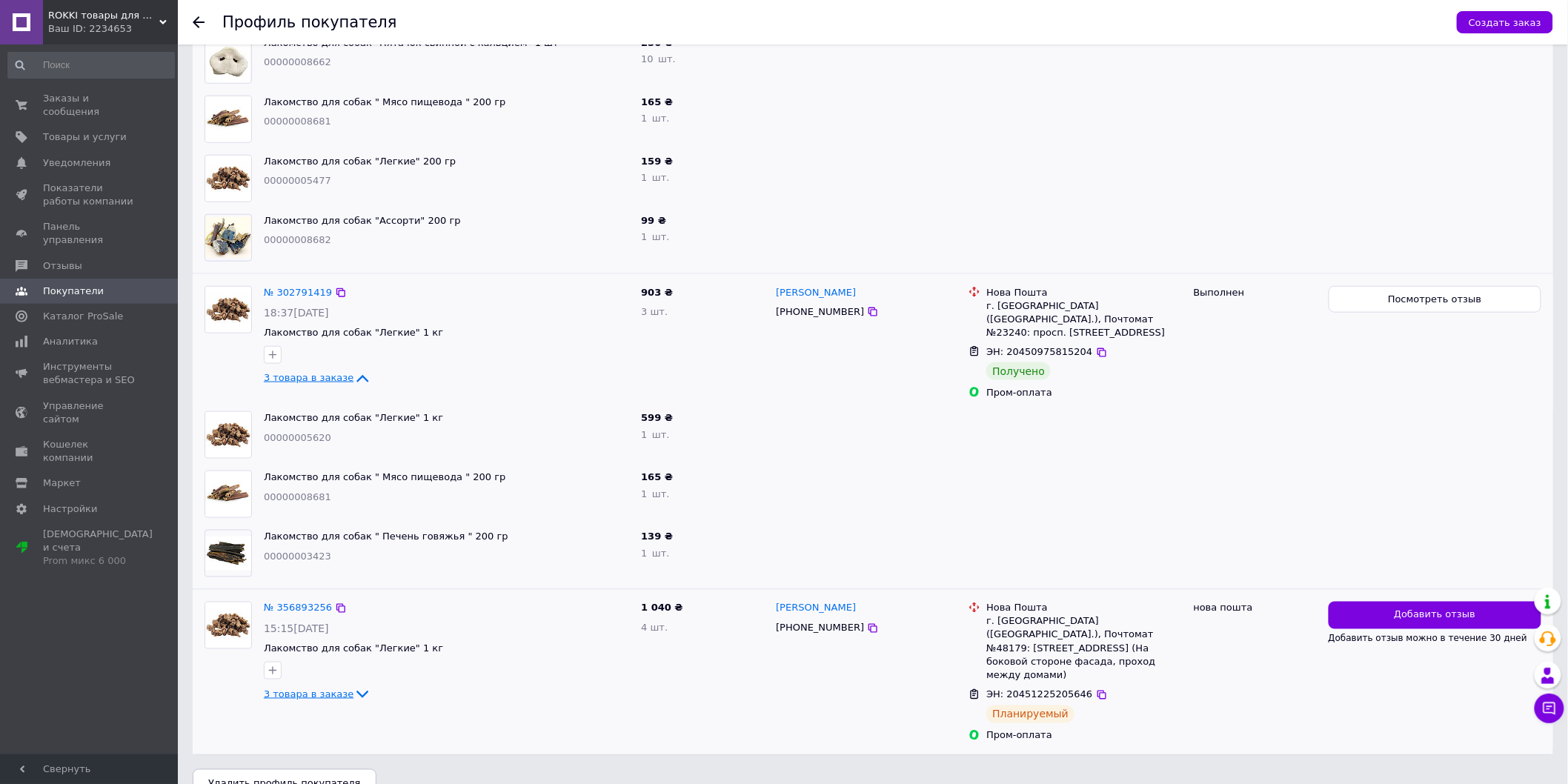
click at [353, 688] on icon at bounding box center [362, 695] width 18 height 18
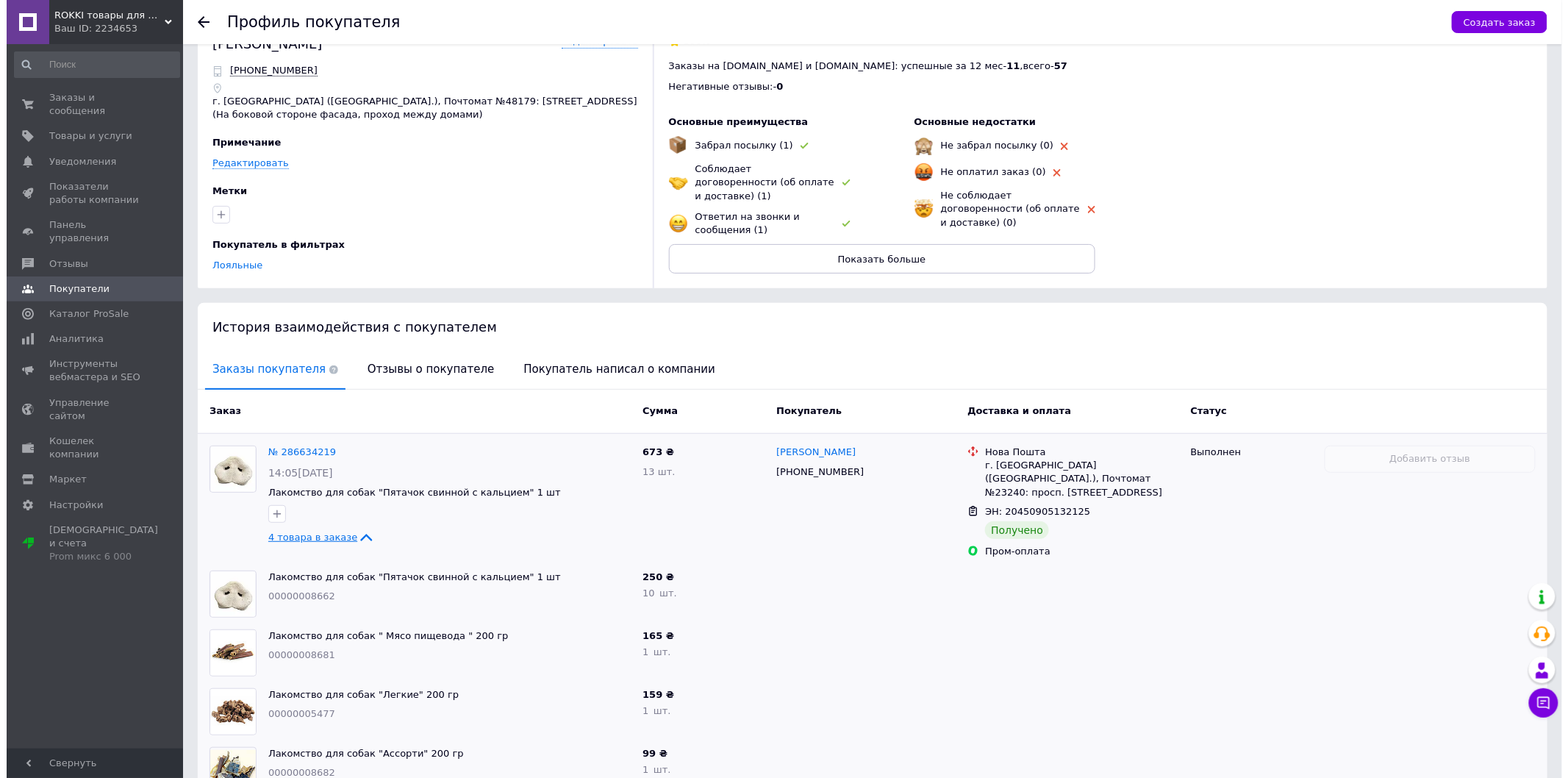
scroll to position [0, 0]
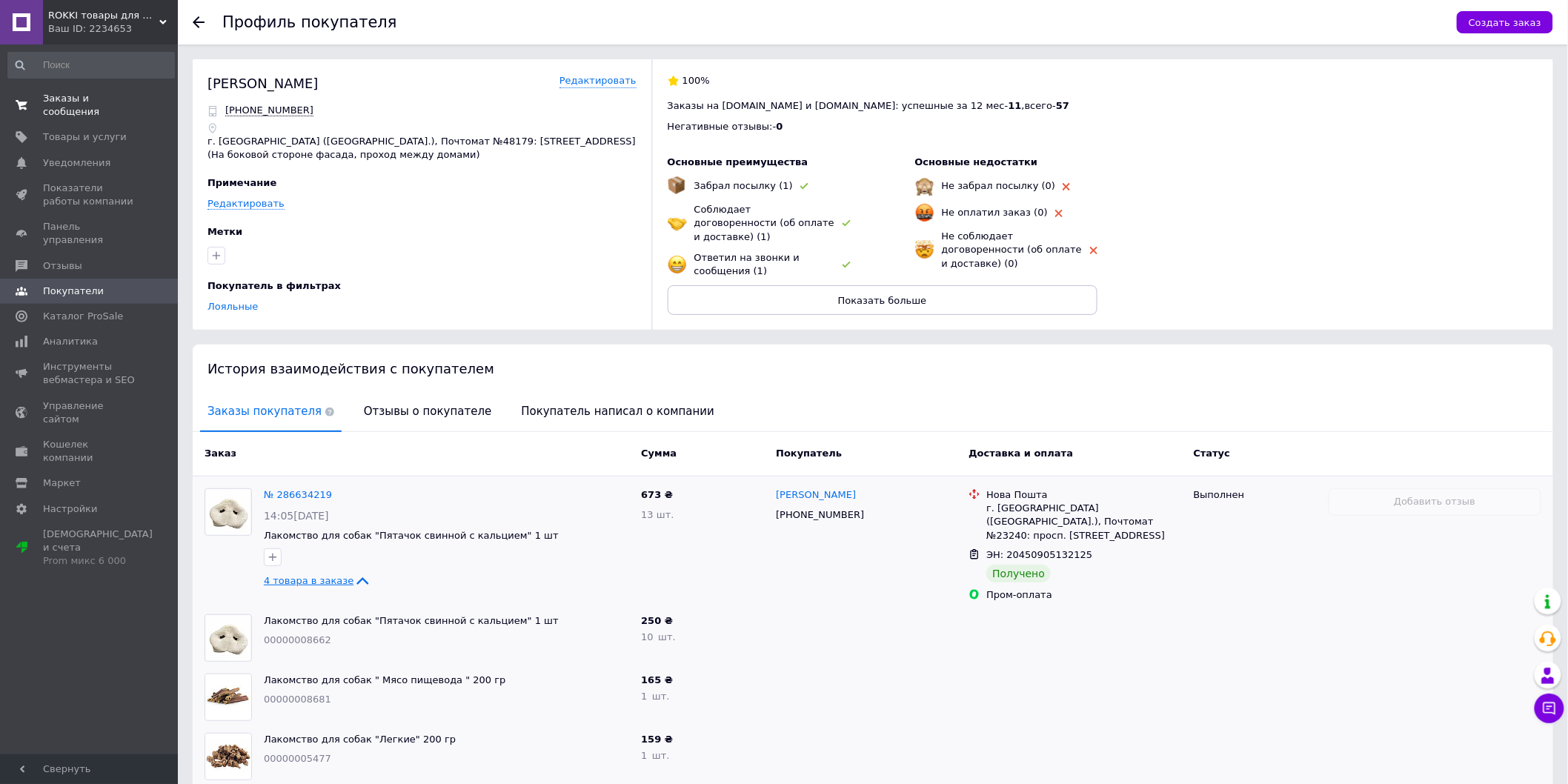
click at [98, 93] on span "Заказы и сообщения" at bounding box center [90, 105] width 94 height 26
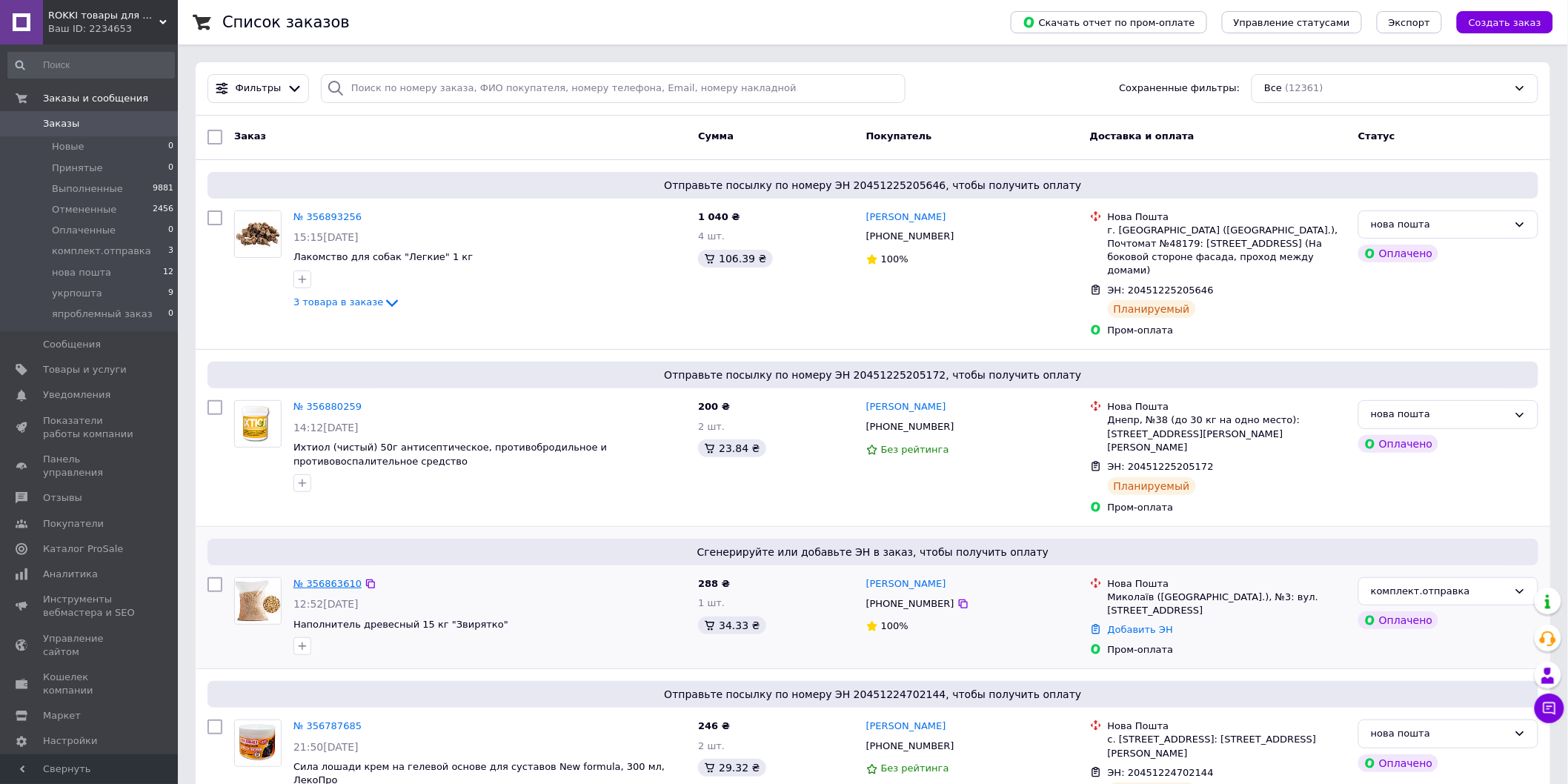
click at [319, 578] on link "№ 356863610" at bounding box center [327, 583] width 68 height 11
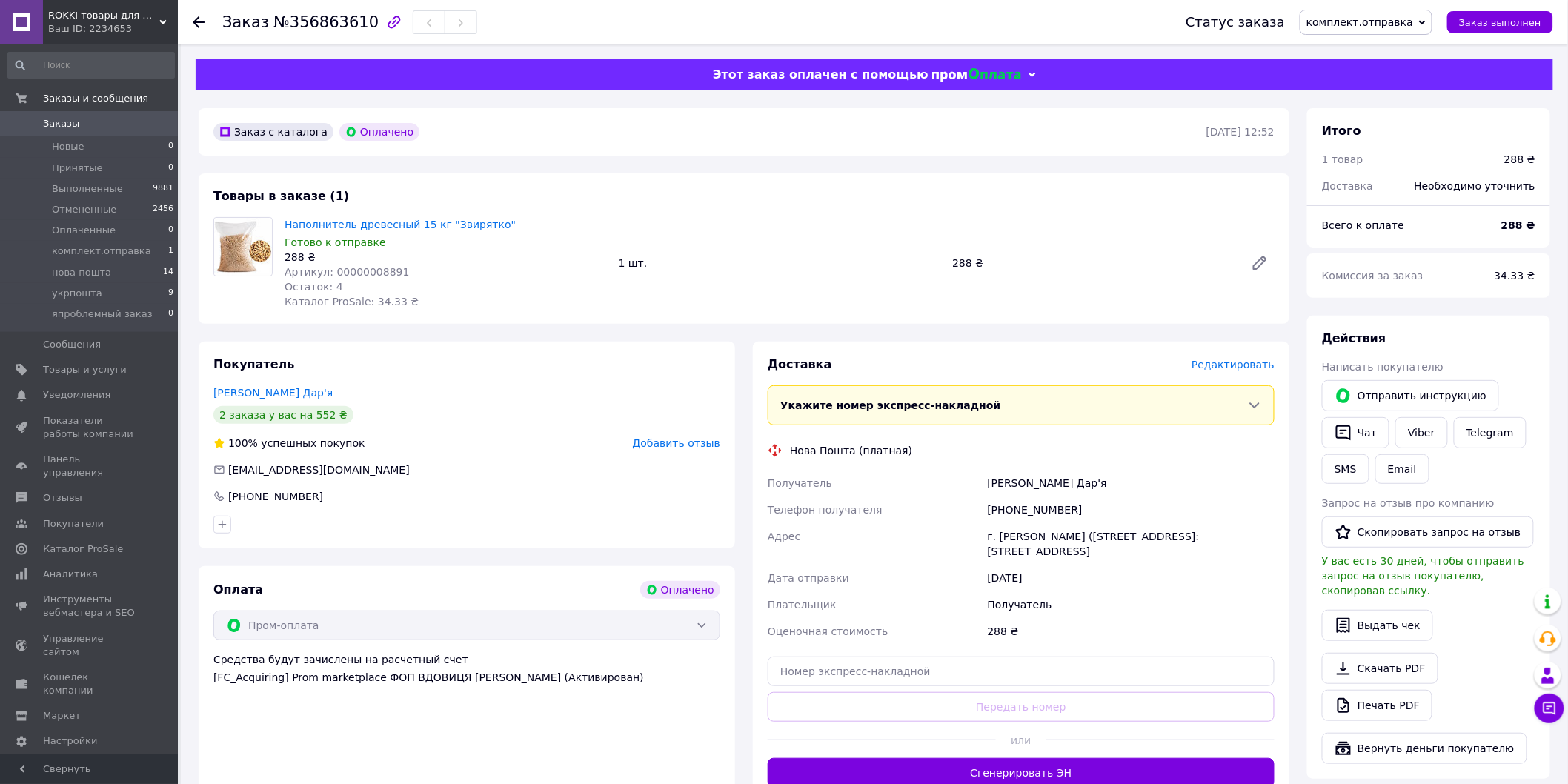
click at [1246, 365] on span "Редактировать" at bounding box center [1233, 365] width 83 height 12
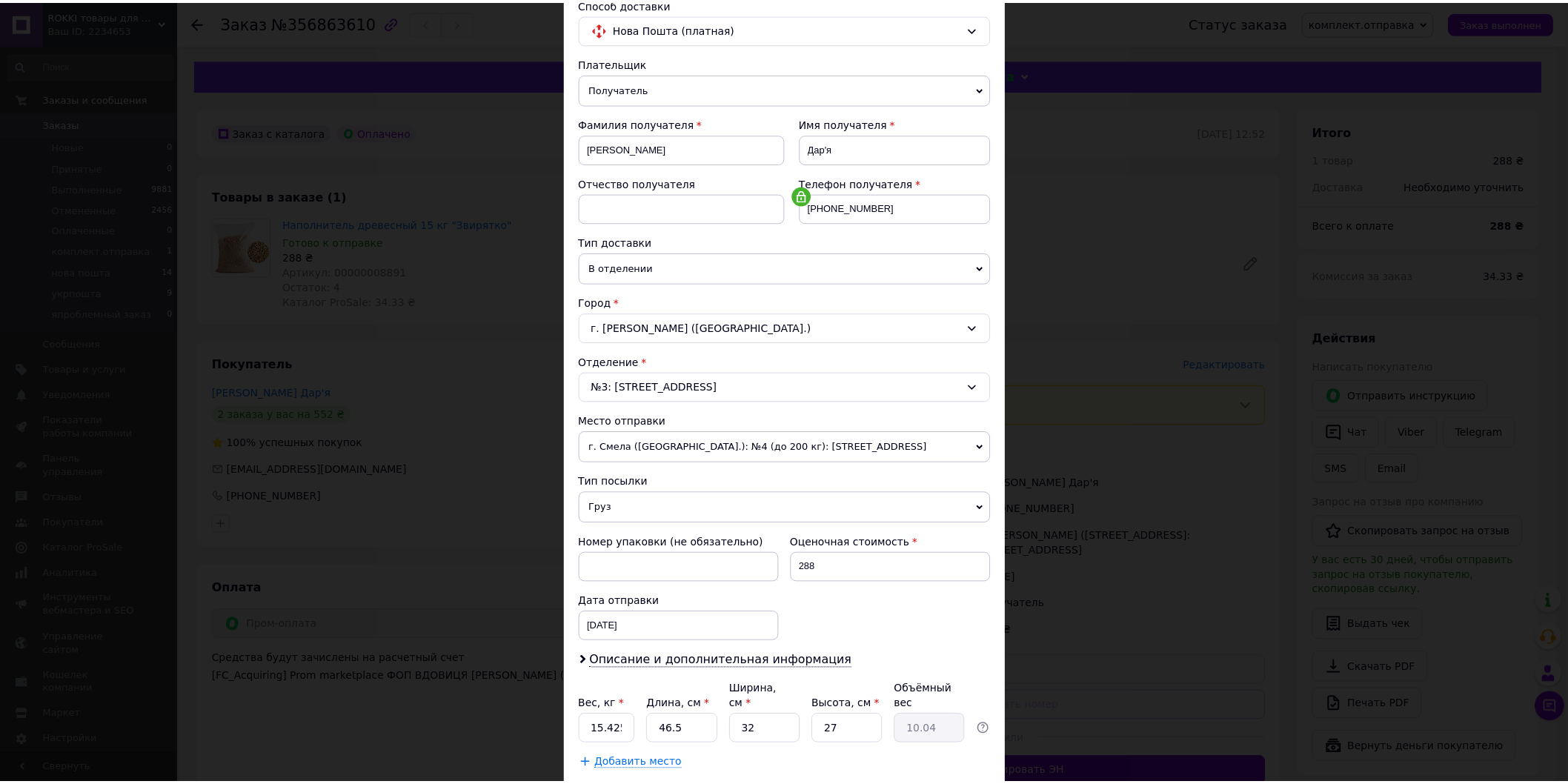
scroll to position [201, 0]
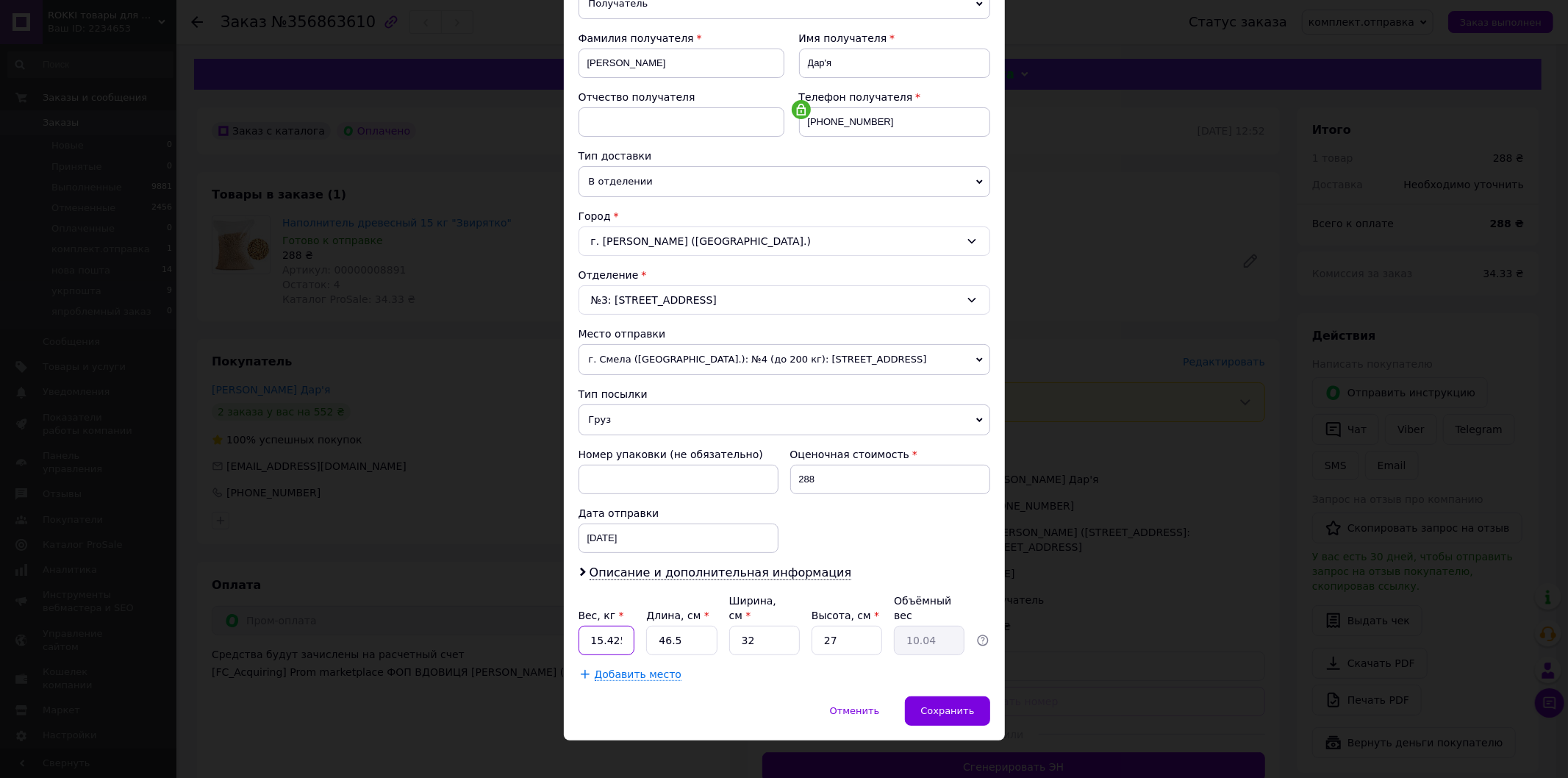
click at [623, 629] on input "15.425" at bounding box center [607, 640] width 57 height 29
type input "15.8"
type input "5"
type input "1.08"
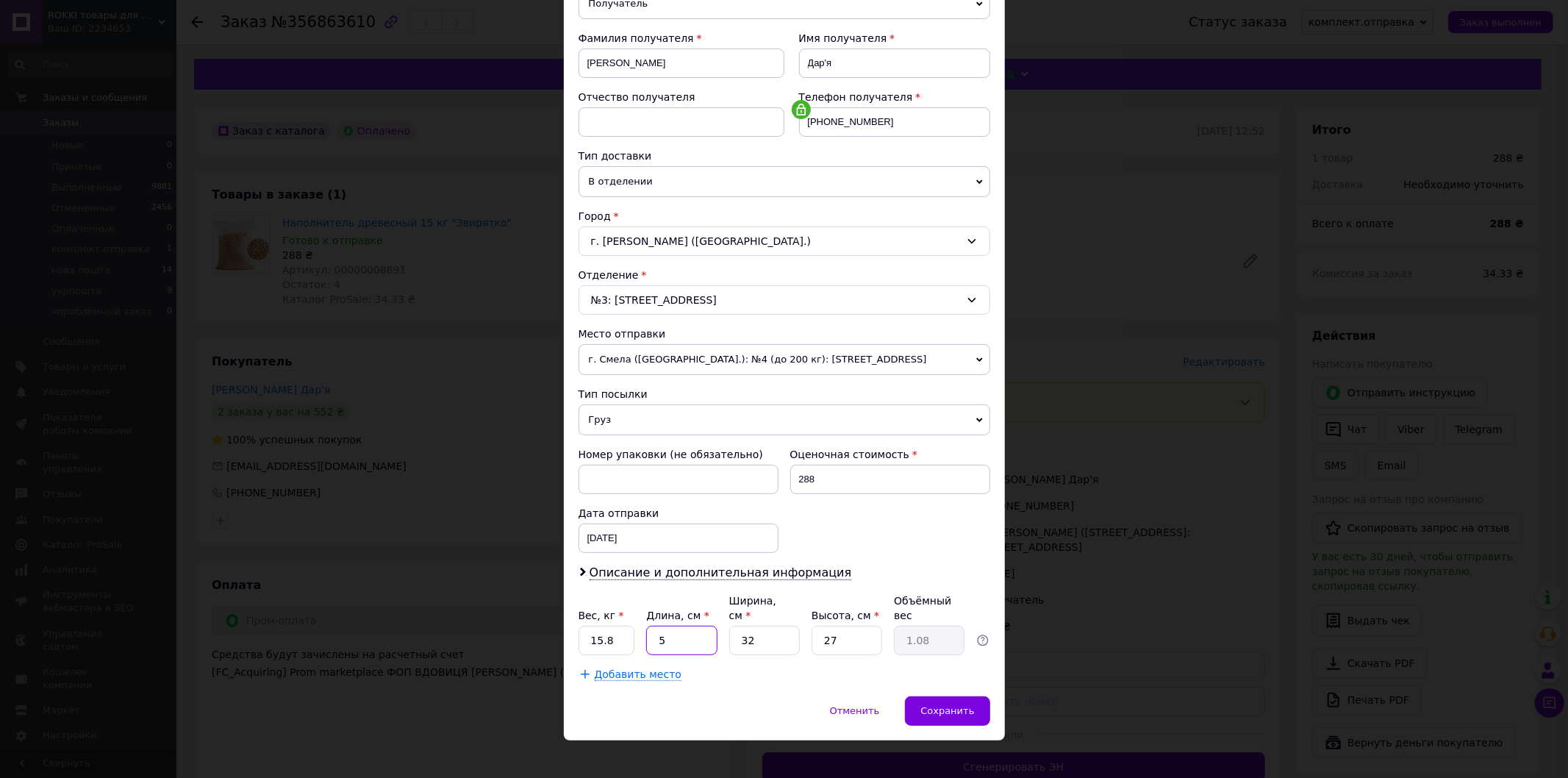
type input "54"
type input "11.66"
type input "54"
type input "4"
type input "1.46"
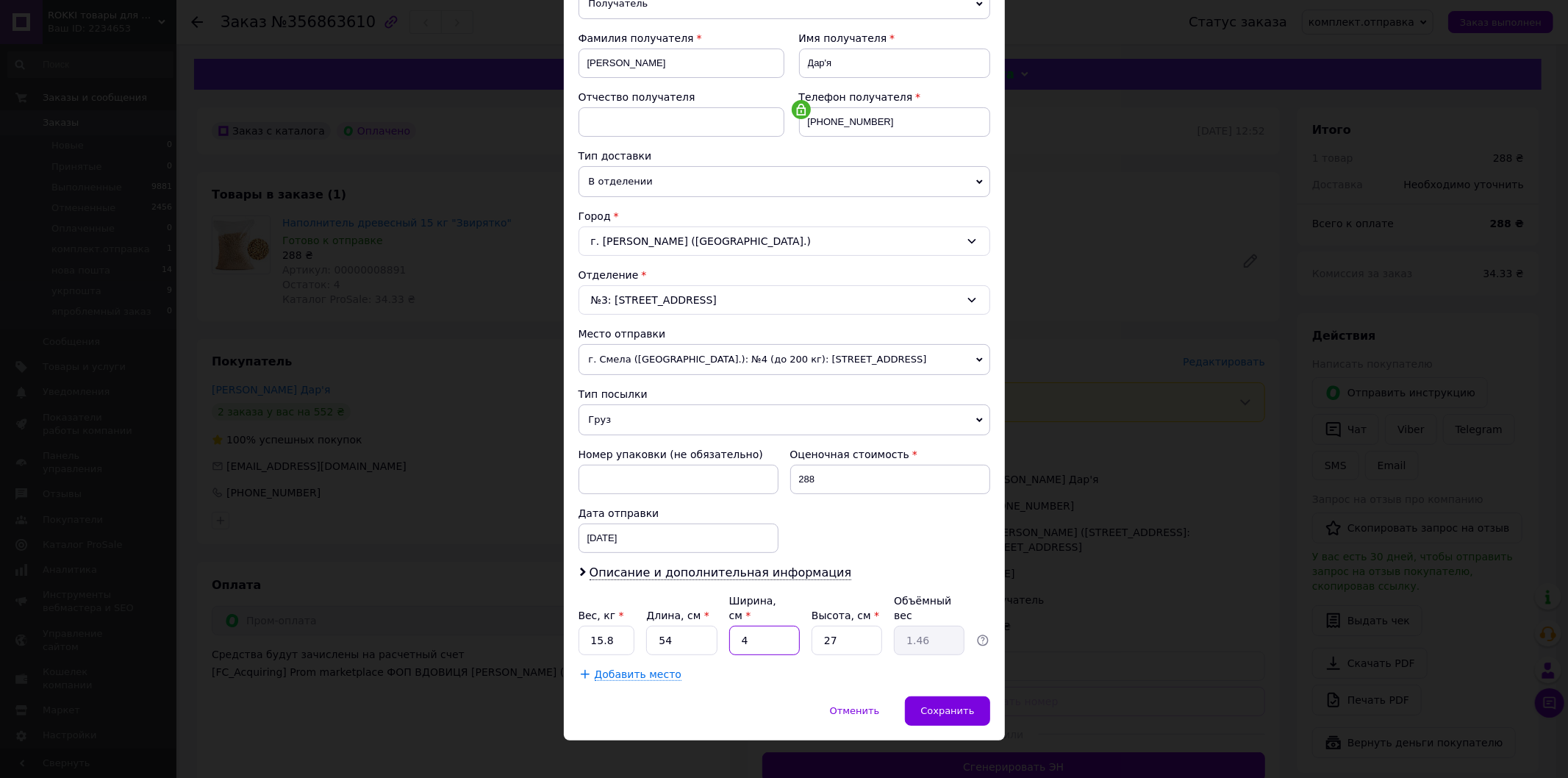
type input "40"
type input "14.58"
type input "40"
type input "2"
type input "1.08"
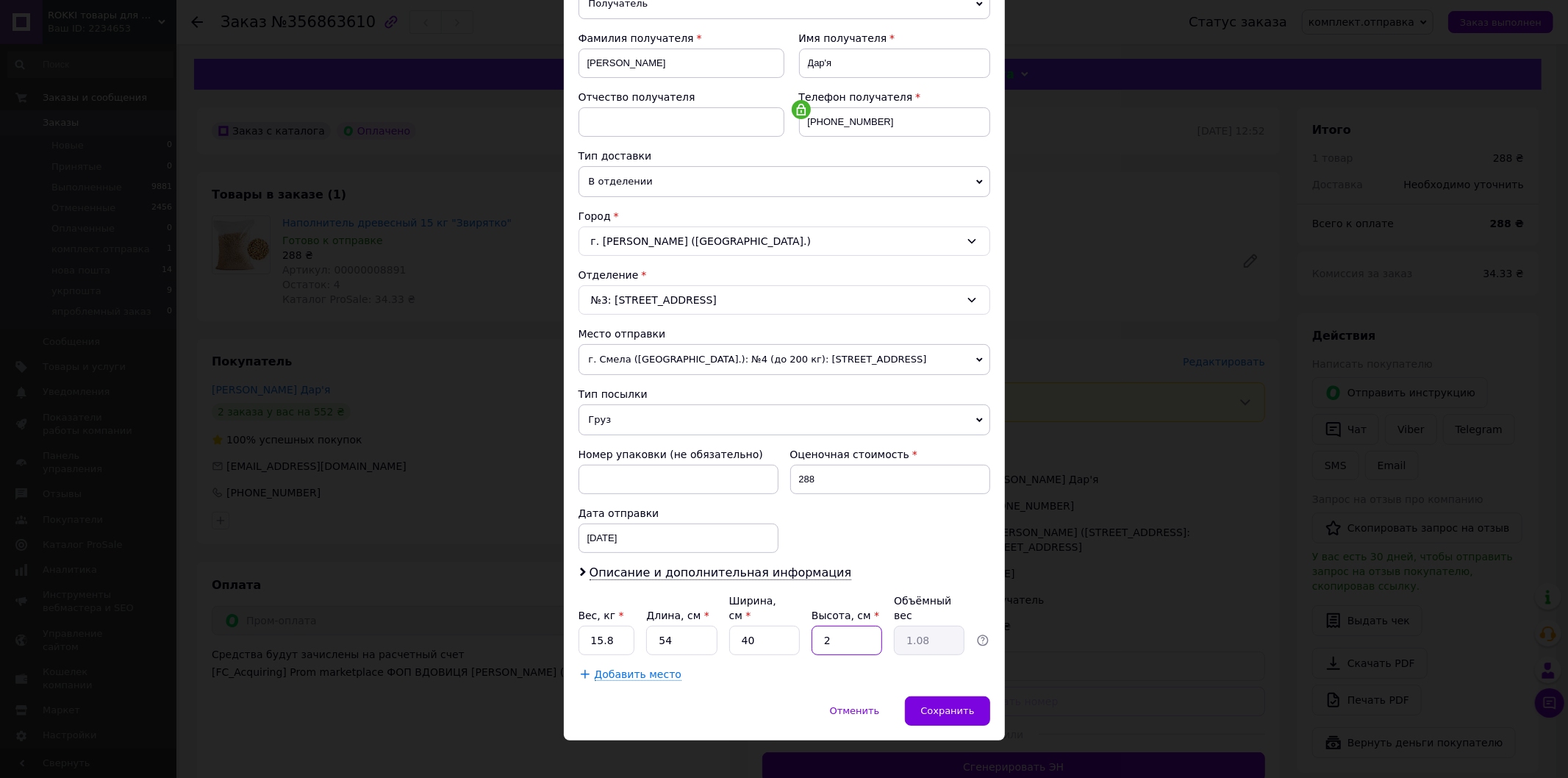
type input "20"
type input "10.8"
type input "20"
click at [956, 696] on div "Сохранить" at bounding box center [947, 711] width 84 height 29
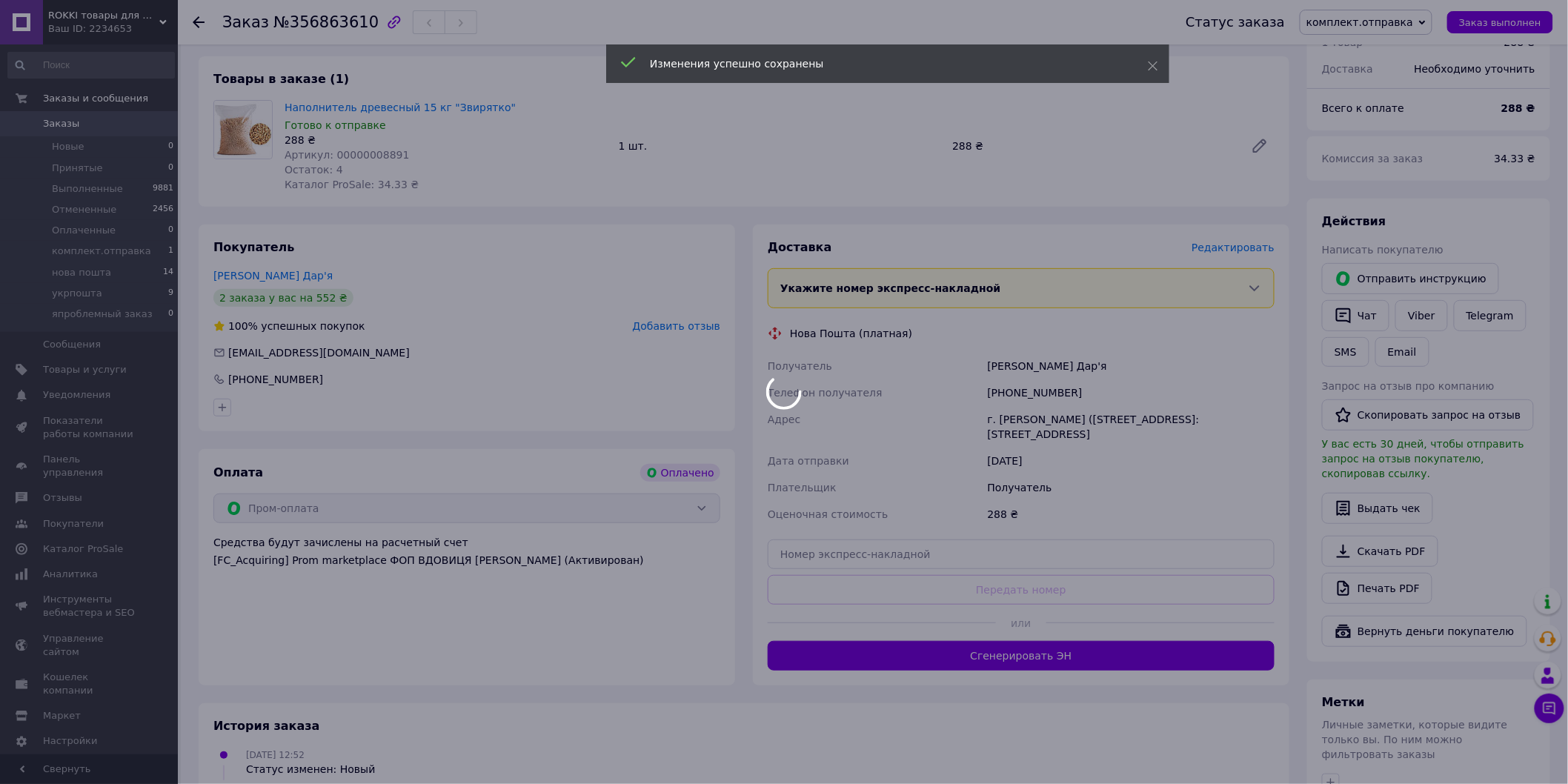
scroll to position [247, 0]
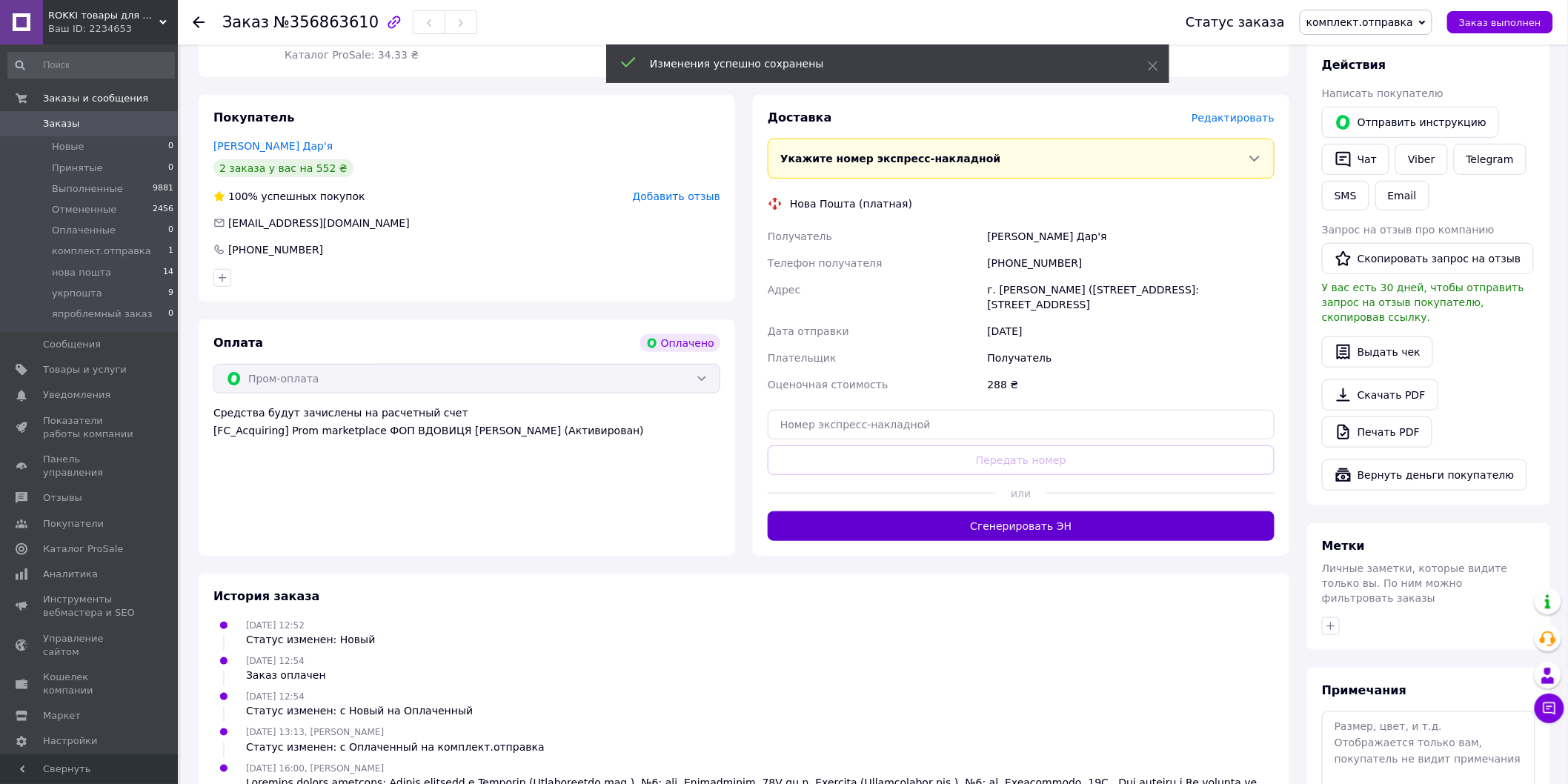
click at [1030, 516] on button "Сгенерировать ЭН" at bounding box center [1021, 525] width 507 height 29
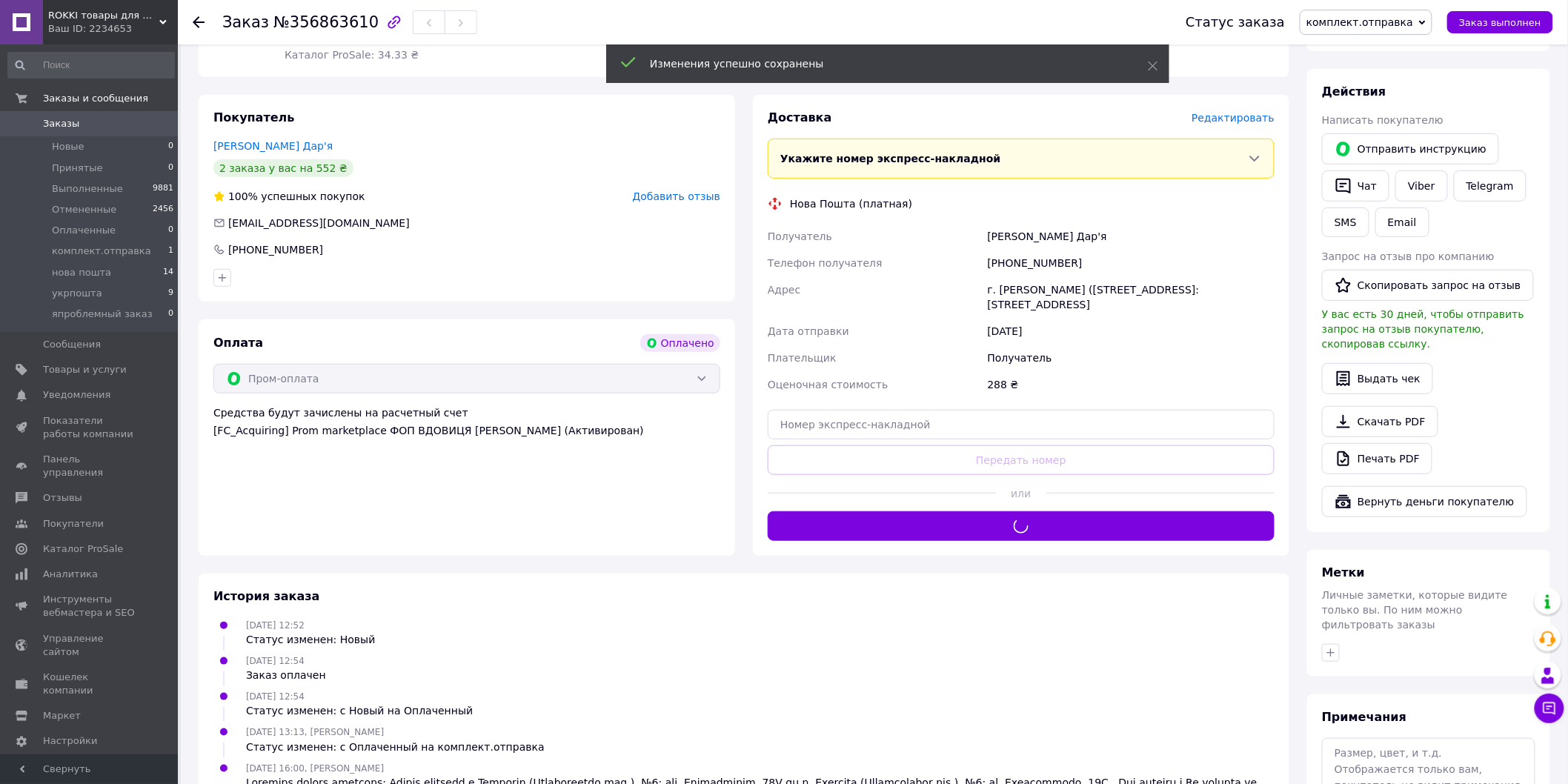
drag, startPoint x: 1364, startPoint y: 20, endPoint x: 1373, endPoint y: 130, distance: 110.4
click at [1363, 20] on span "комплект.отправка" at bounding box center [1360, 23] width 107 height 12
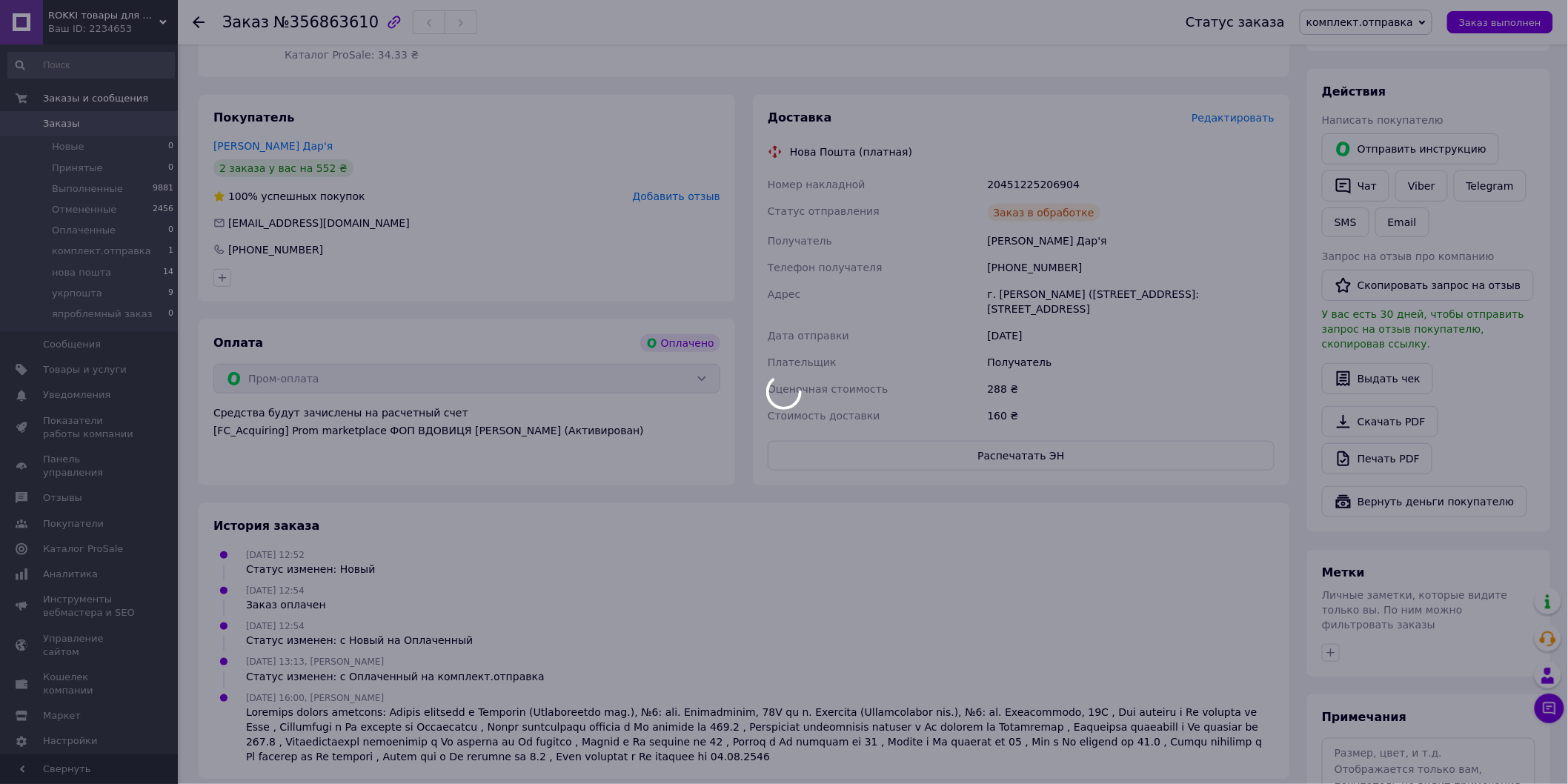
click at [1356, 142] on div at bounding box center [784, 392] width 1568 height 784
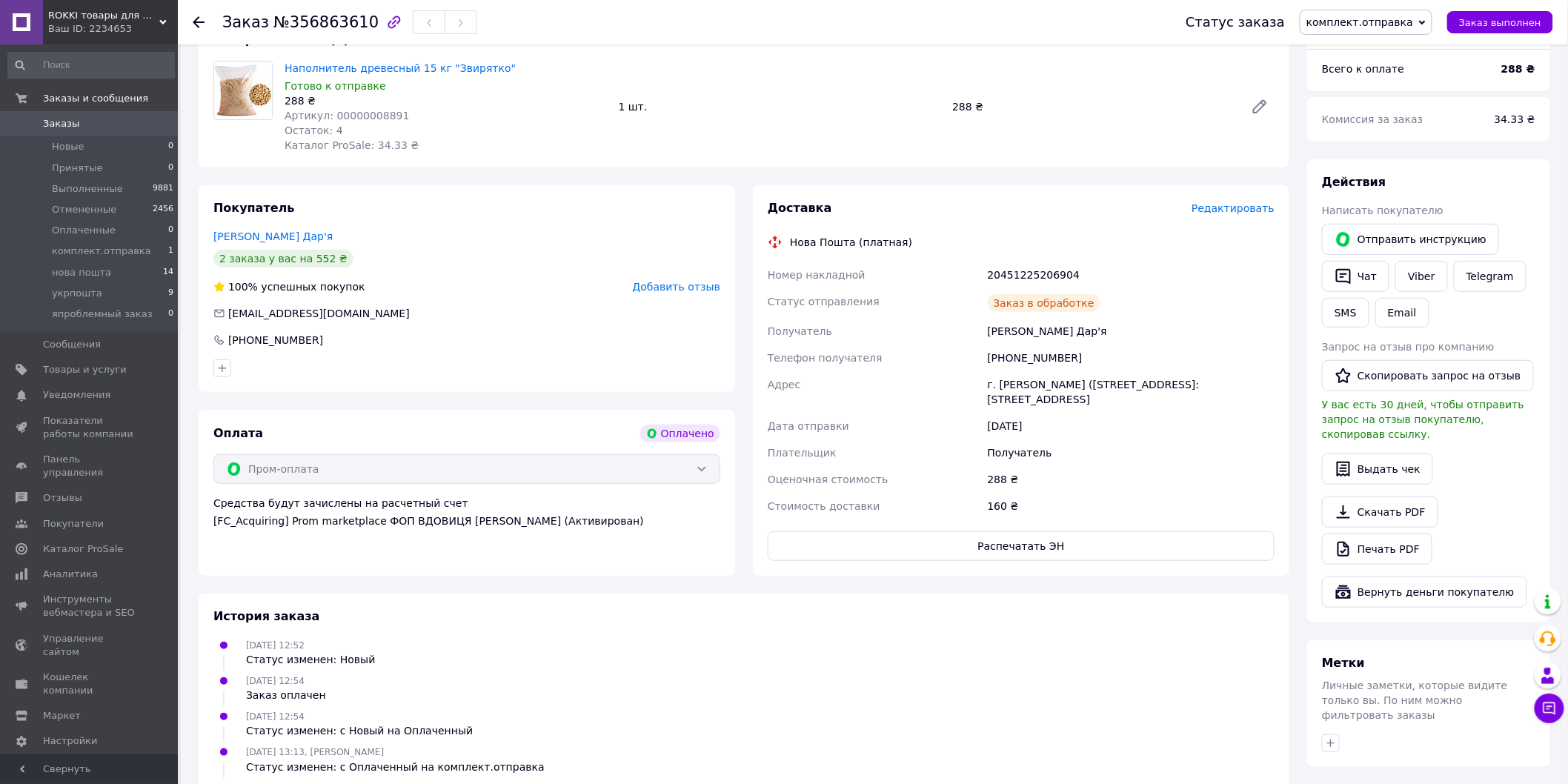
scroll to position [0, 0]
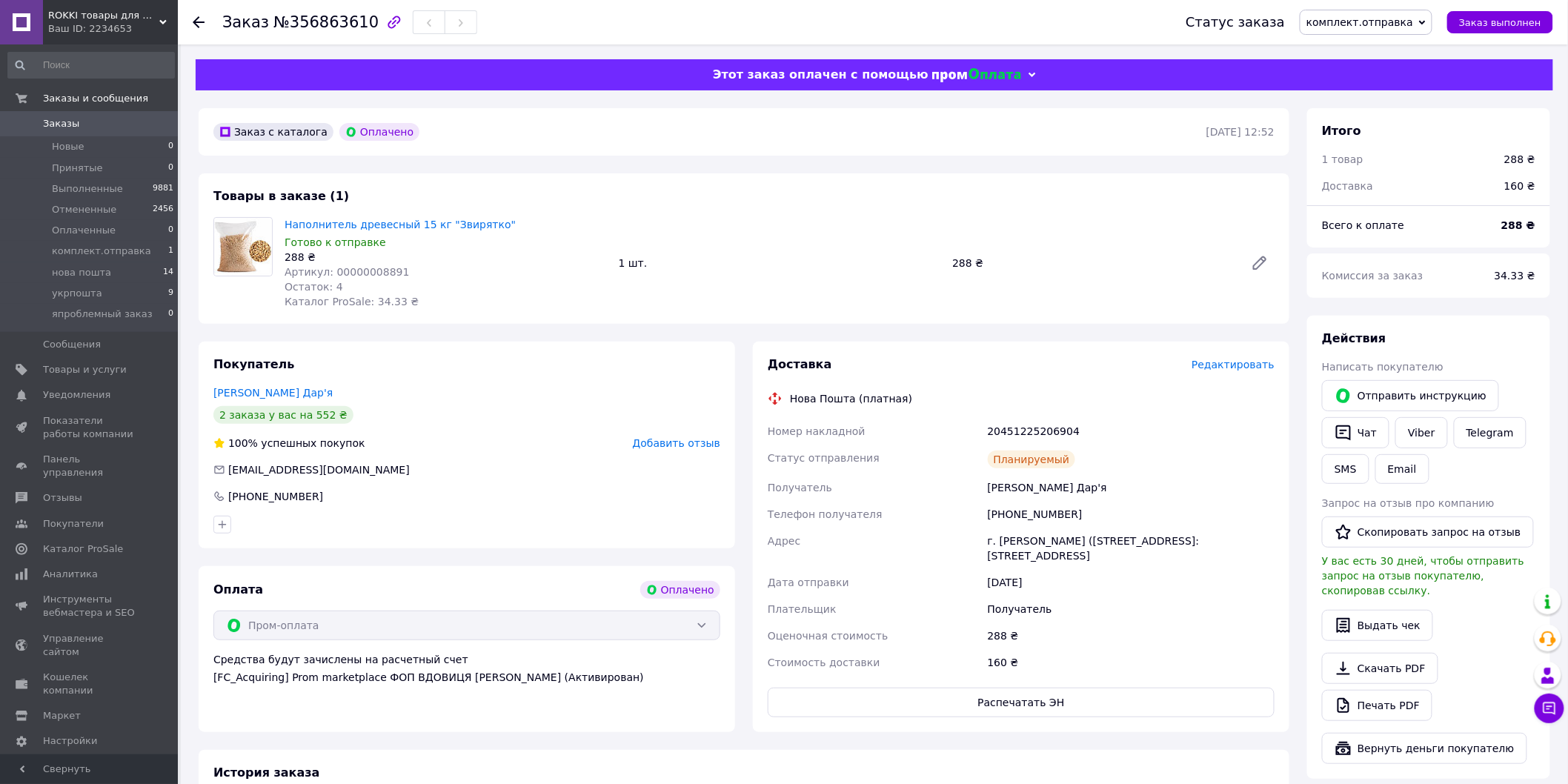
click at [200, 29] on div at bounding box center [207, 22] width 29 height 44
click at [200, 17] on icon at bounding box center [199, 23] width 12 height 12
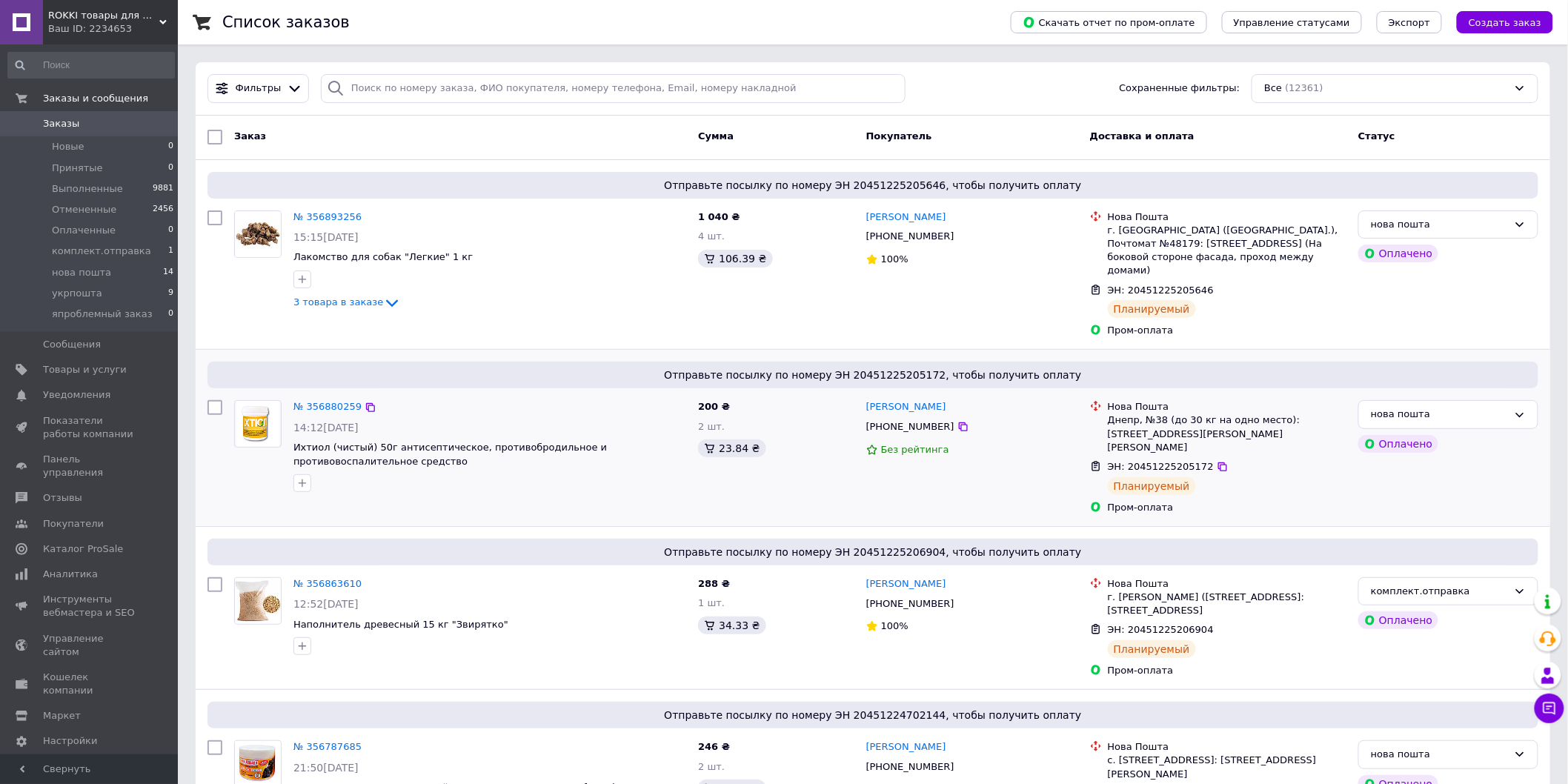
click at [487, 362] on div "Отправьте посылку по номеру ЭН 20451225205172, чтобы получить оплату" at bounding box center [873, 375] width 1331 height 26
click at [74, 381] on link "Товары и услуги" at bounding box center [91, 369] width 182 height 25
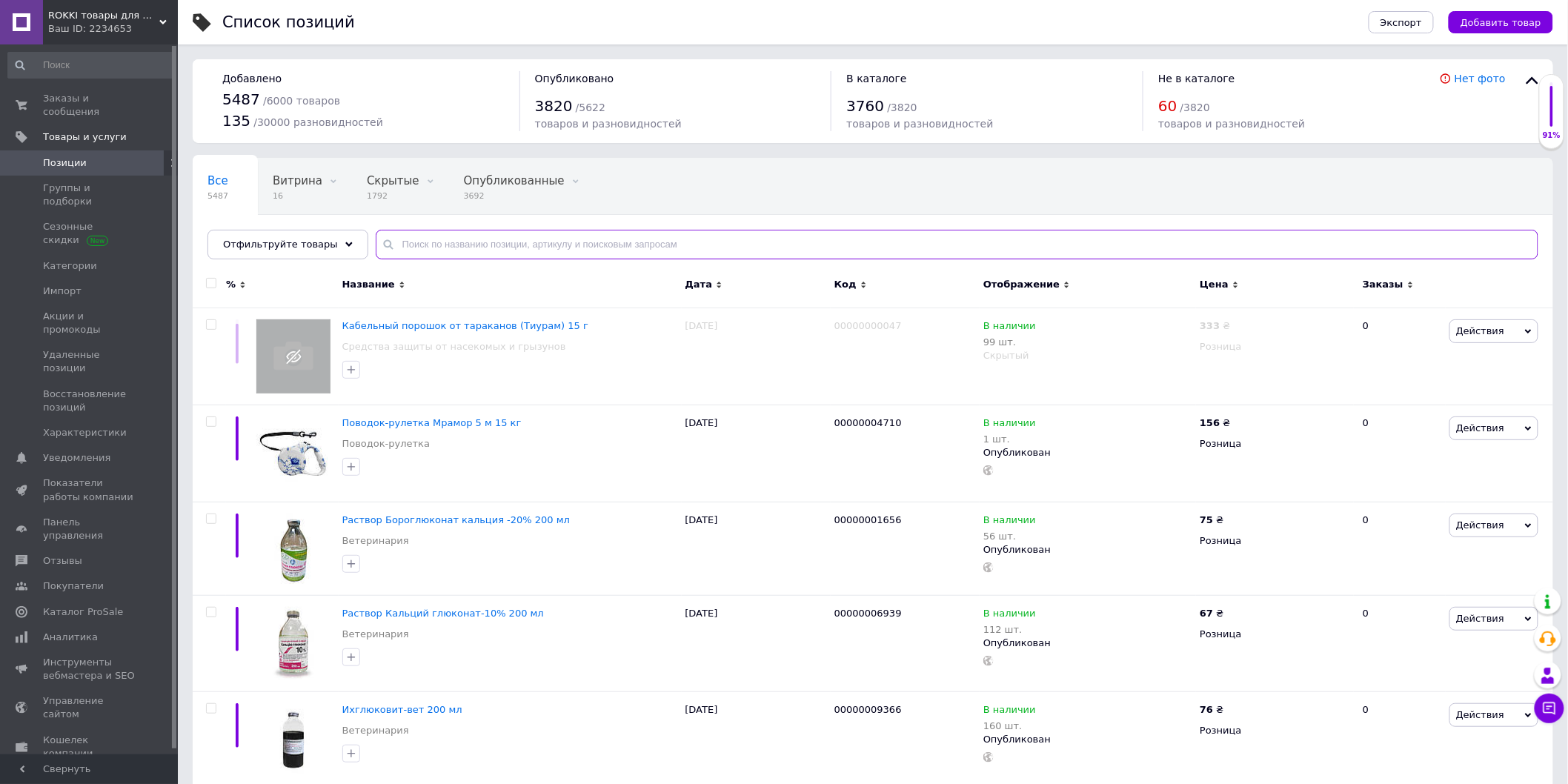
click at [478, 245] on input "text" at bounding box center [957, 244] width 1163 height 29
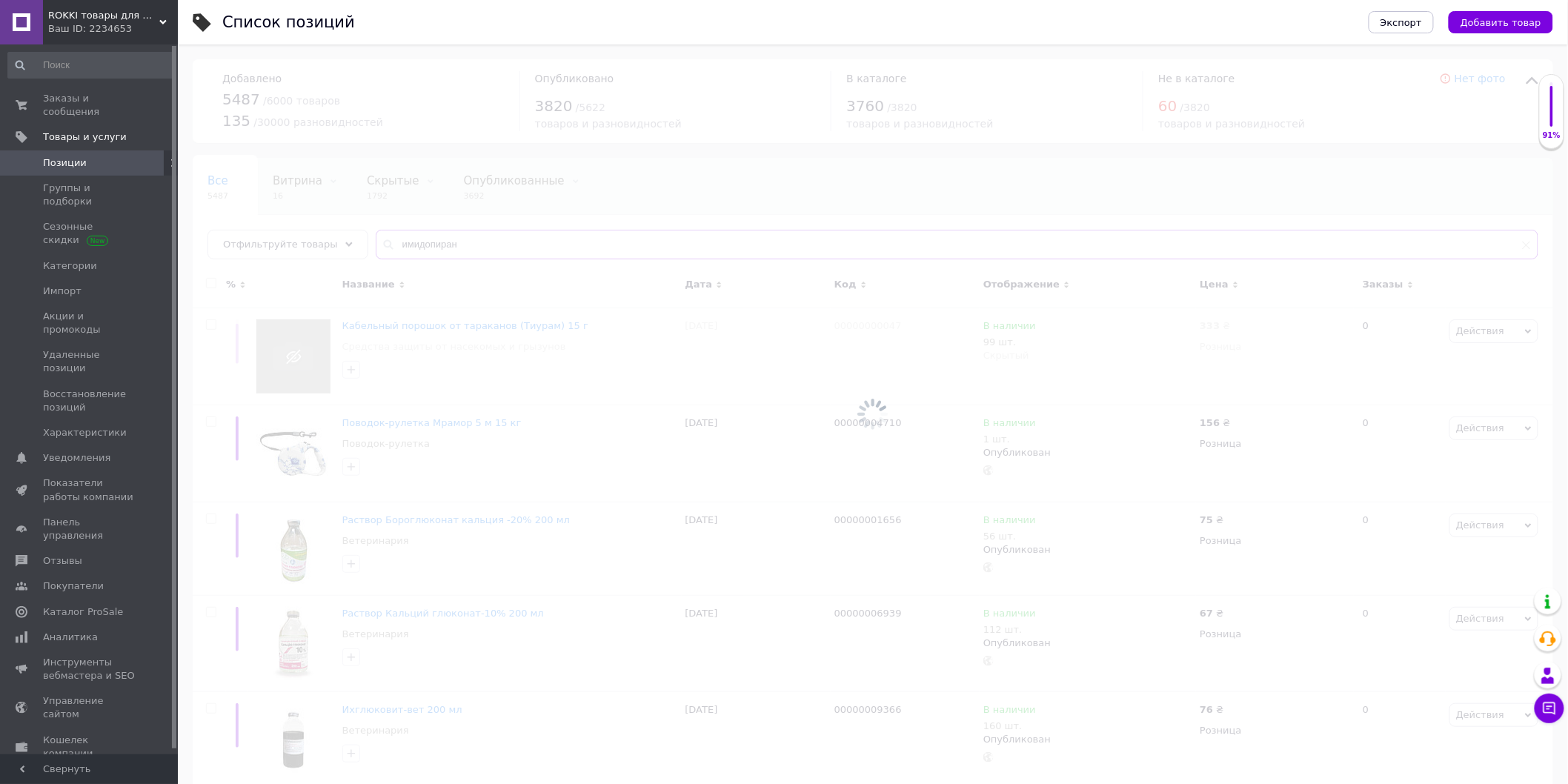
type input "имидопиран"
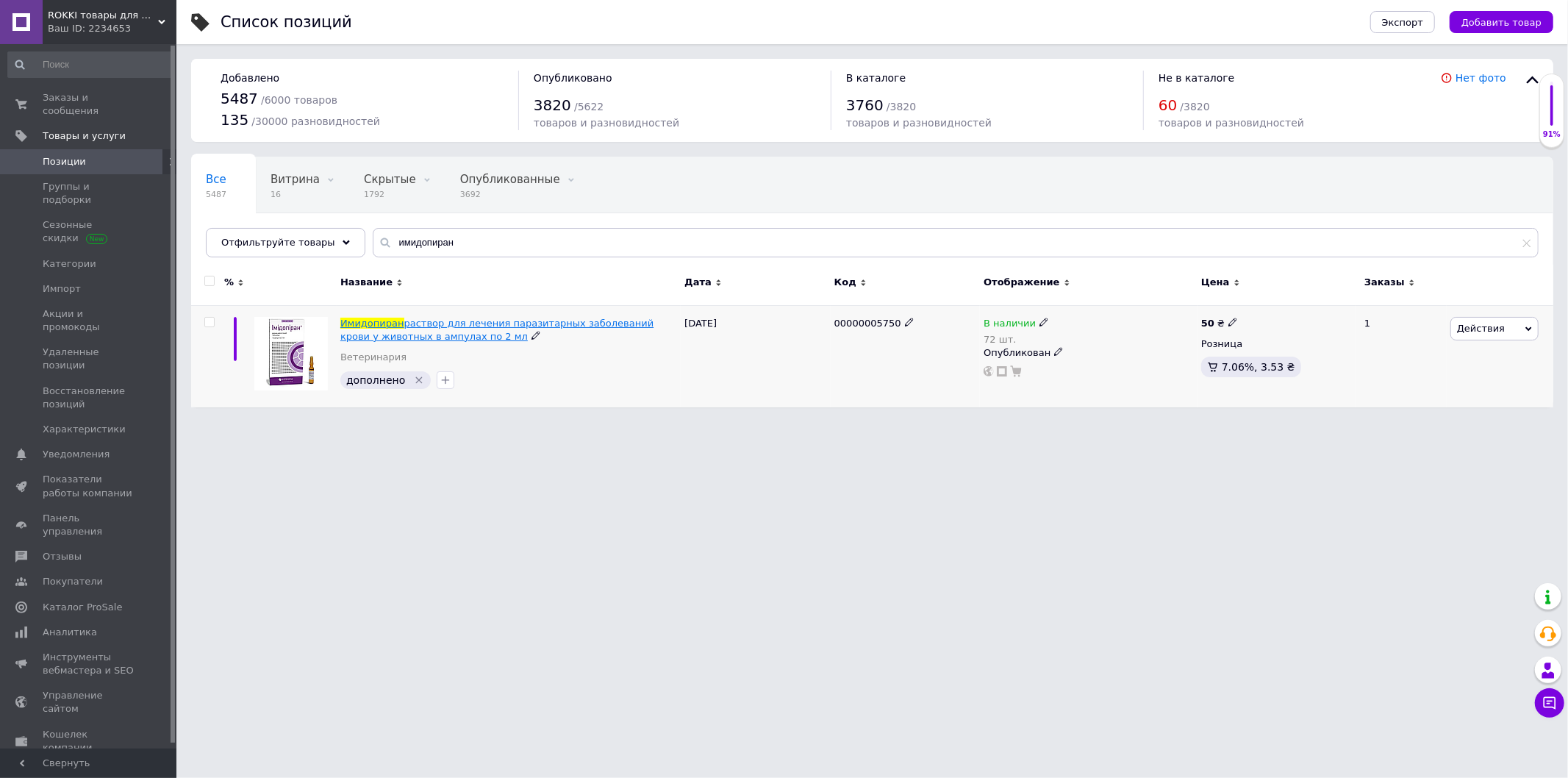
click at [424, 328] on span "раствор для лечения паразитарных заболеваний крови у животных в ампулах по 2 мл" at bounding box center [496, 330] width 313 height 24
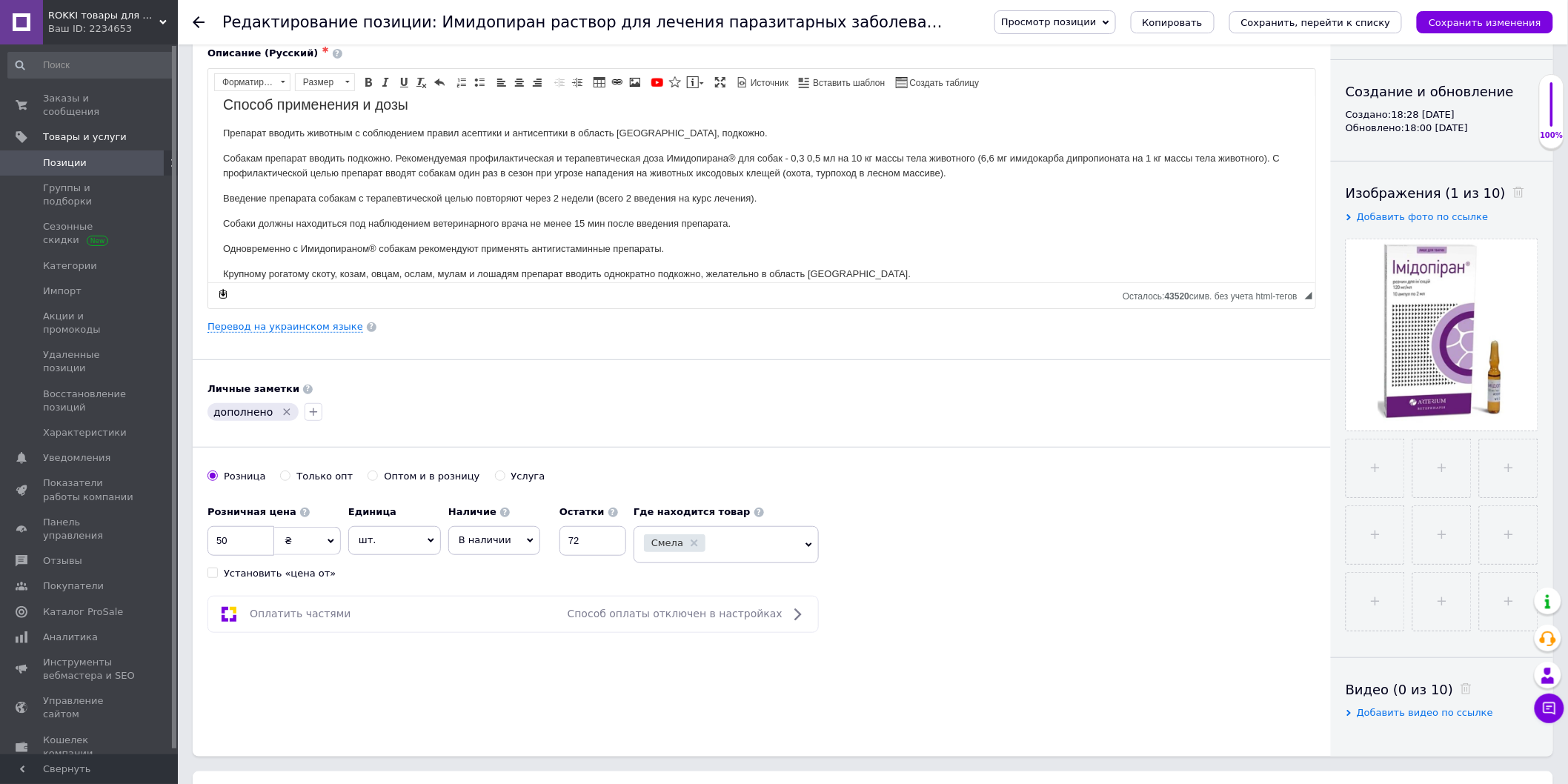
scroll to position [247, 0]
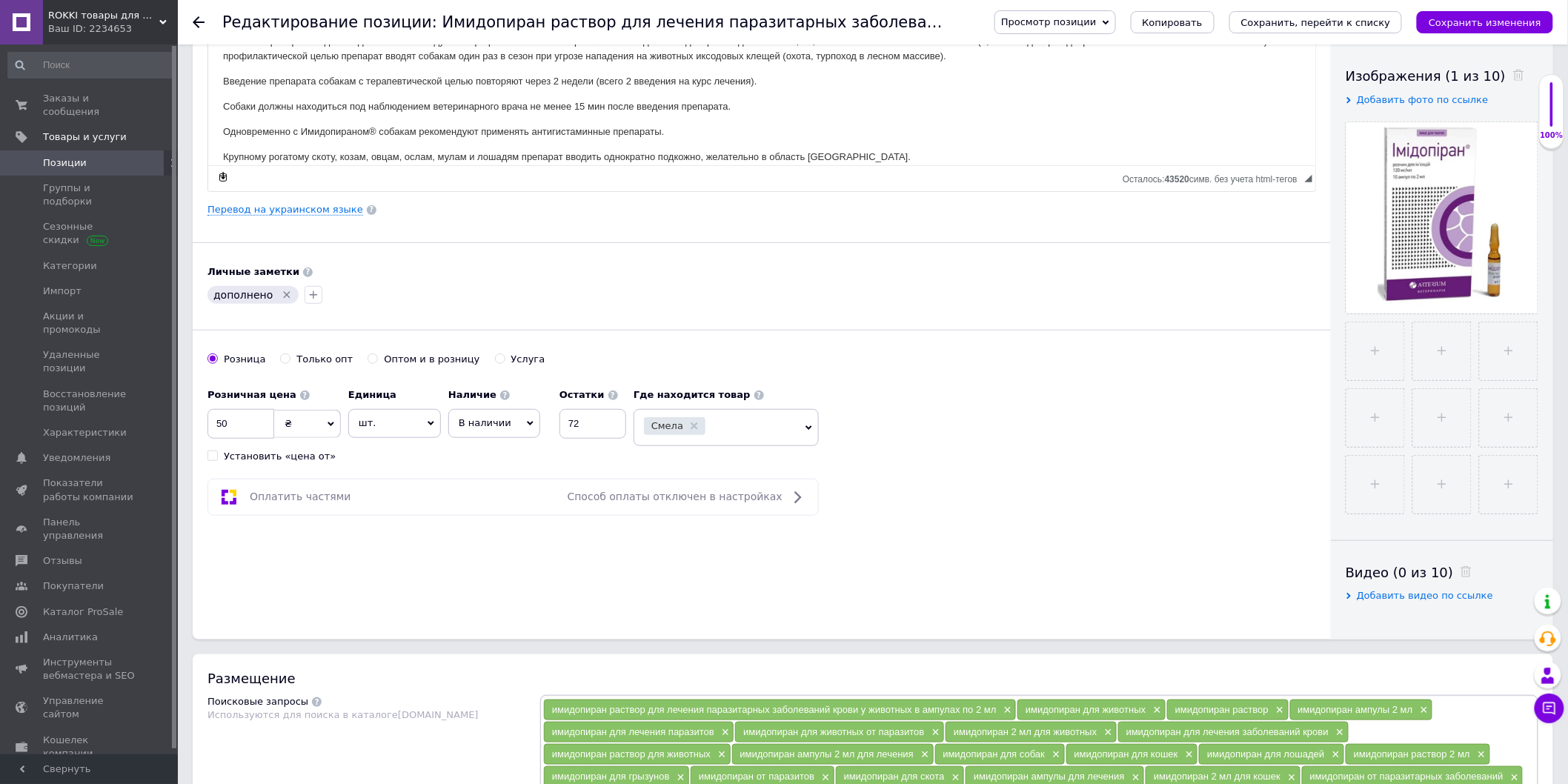
click at [400, 427] on span "шт." at bounding box center [394, 423] width 93 height 28
click at [386, 470] on input at bounding box center [394, 462] width 84 height 29
type input "ам"
click at [384, 497] on span "пула" at bounding box center [381, 491] width 23 height 11
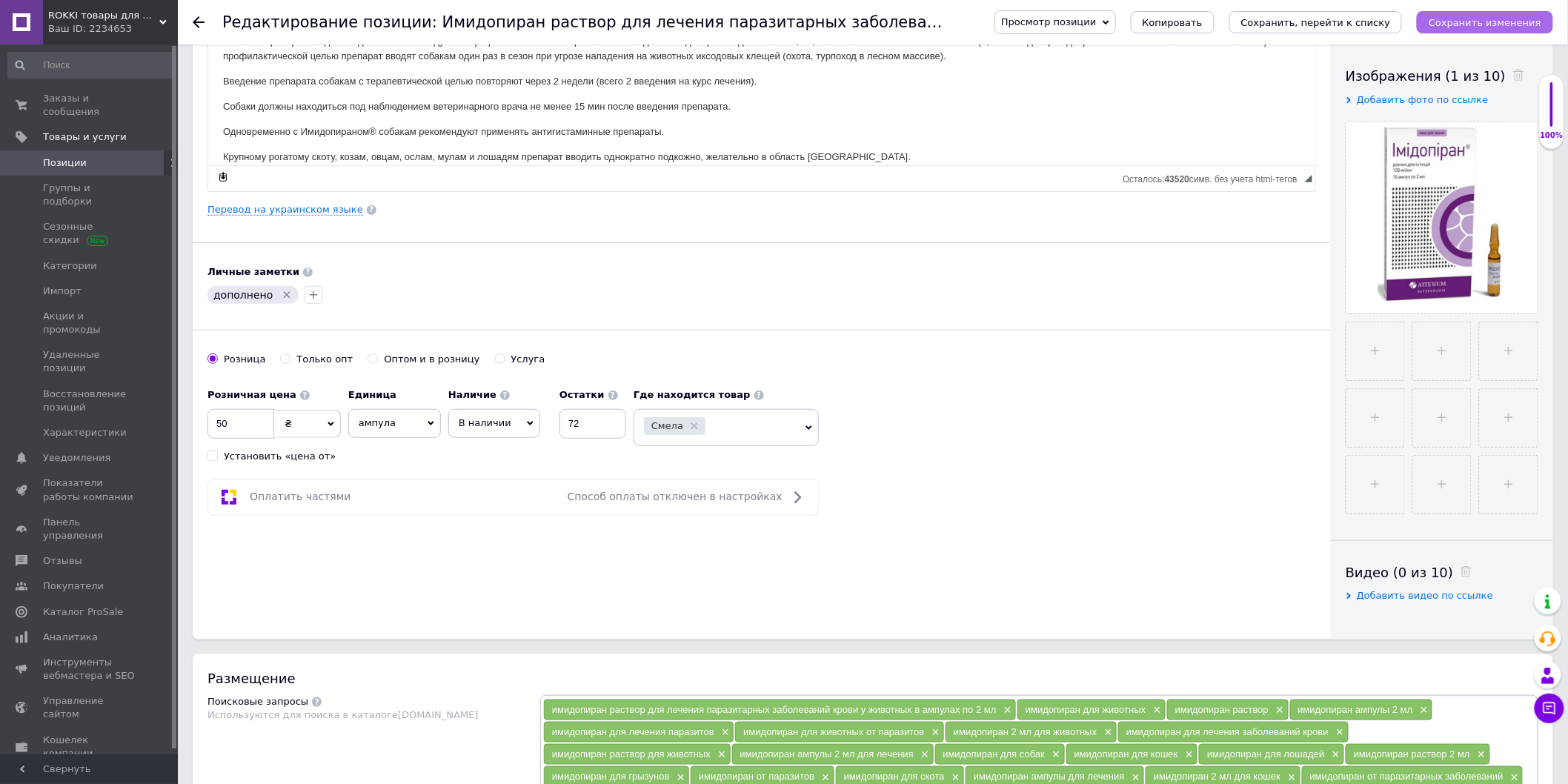
click at [1491, 20] on icon "Сохранить изменения" at bounding box center [1484, 23] width 112 height 11
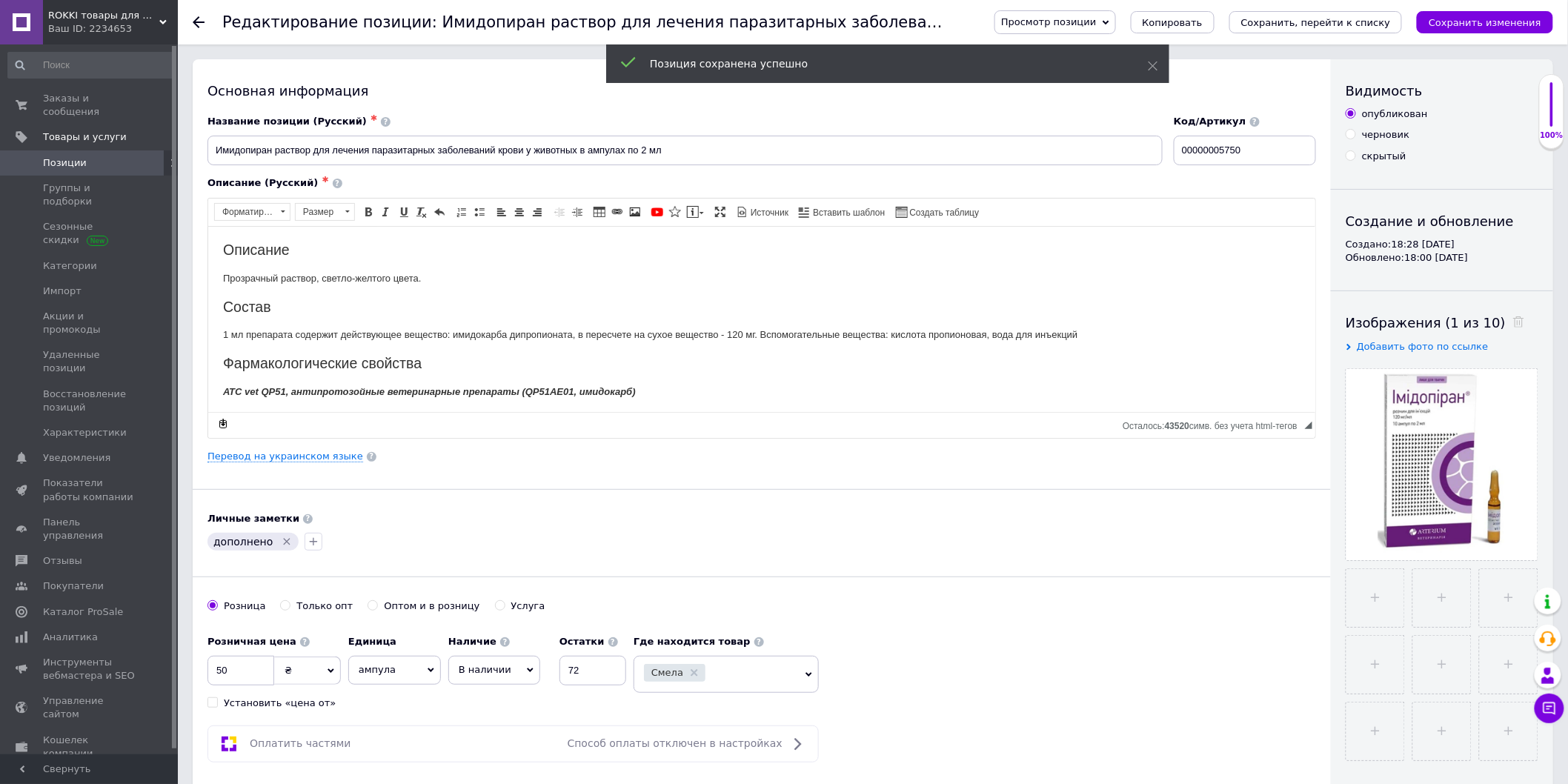
click at [91, 156] on span "Позиции" at bounding box center [90, 163] width 94 height 14
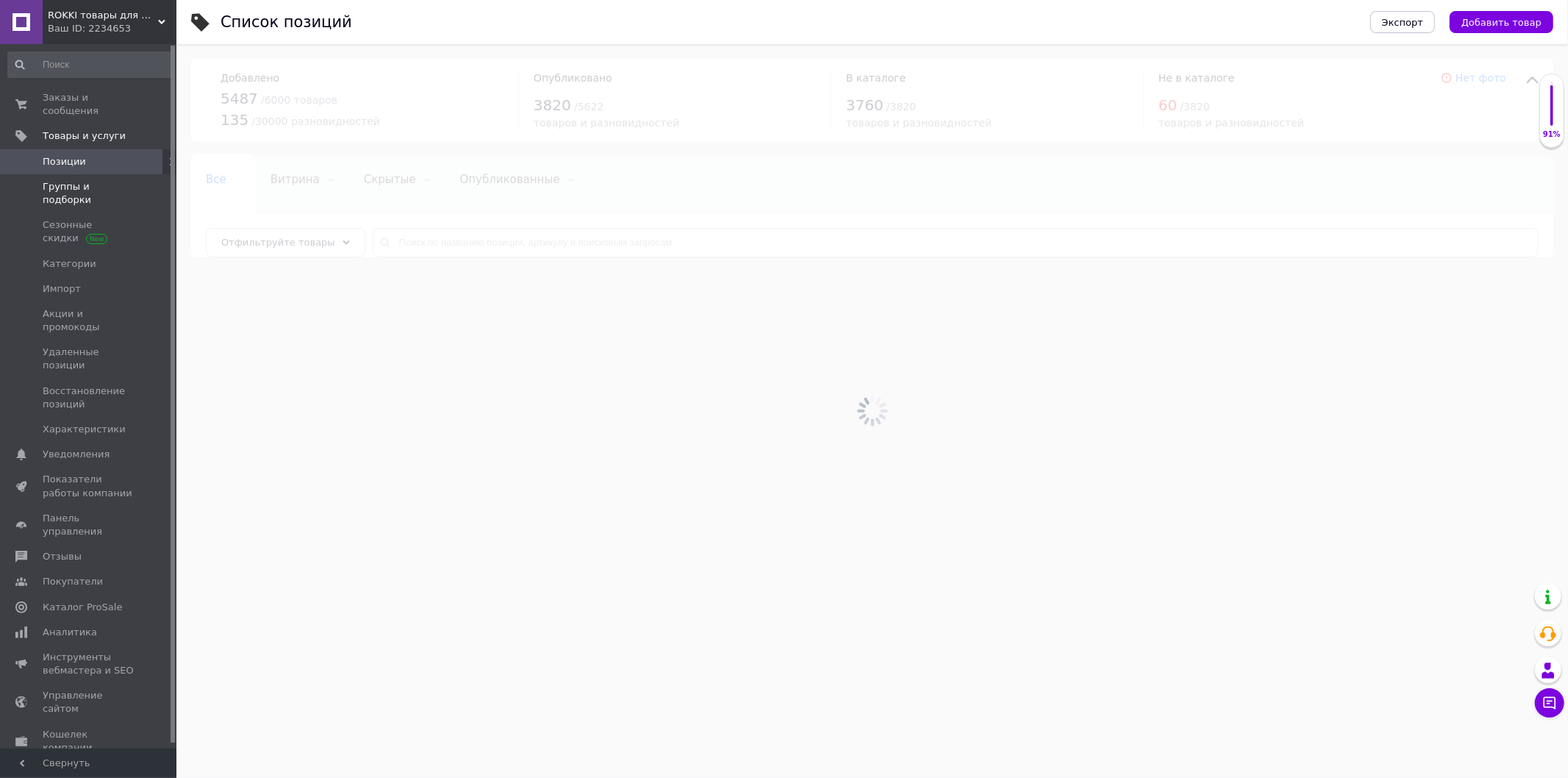
click at [113, 180] on span "Группы и подборки" at bounding box center [89, 193] width 93 height 26
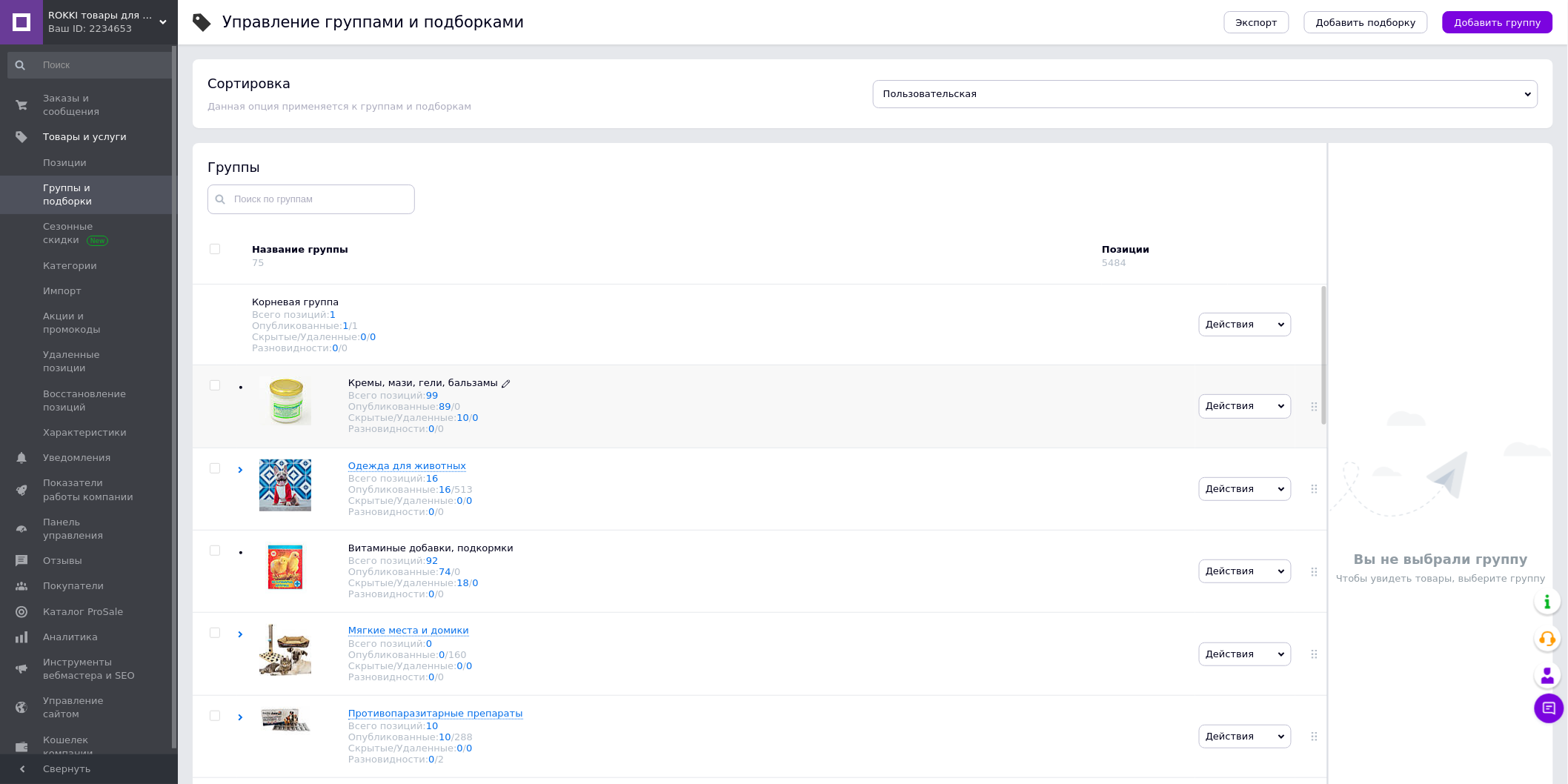
click at [387, 388] on span "Кремы, мази, гели, бальзамы" at bounding box center [423, 383] width 150 height 11
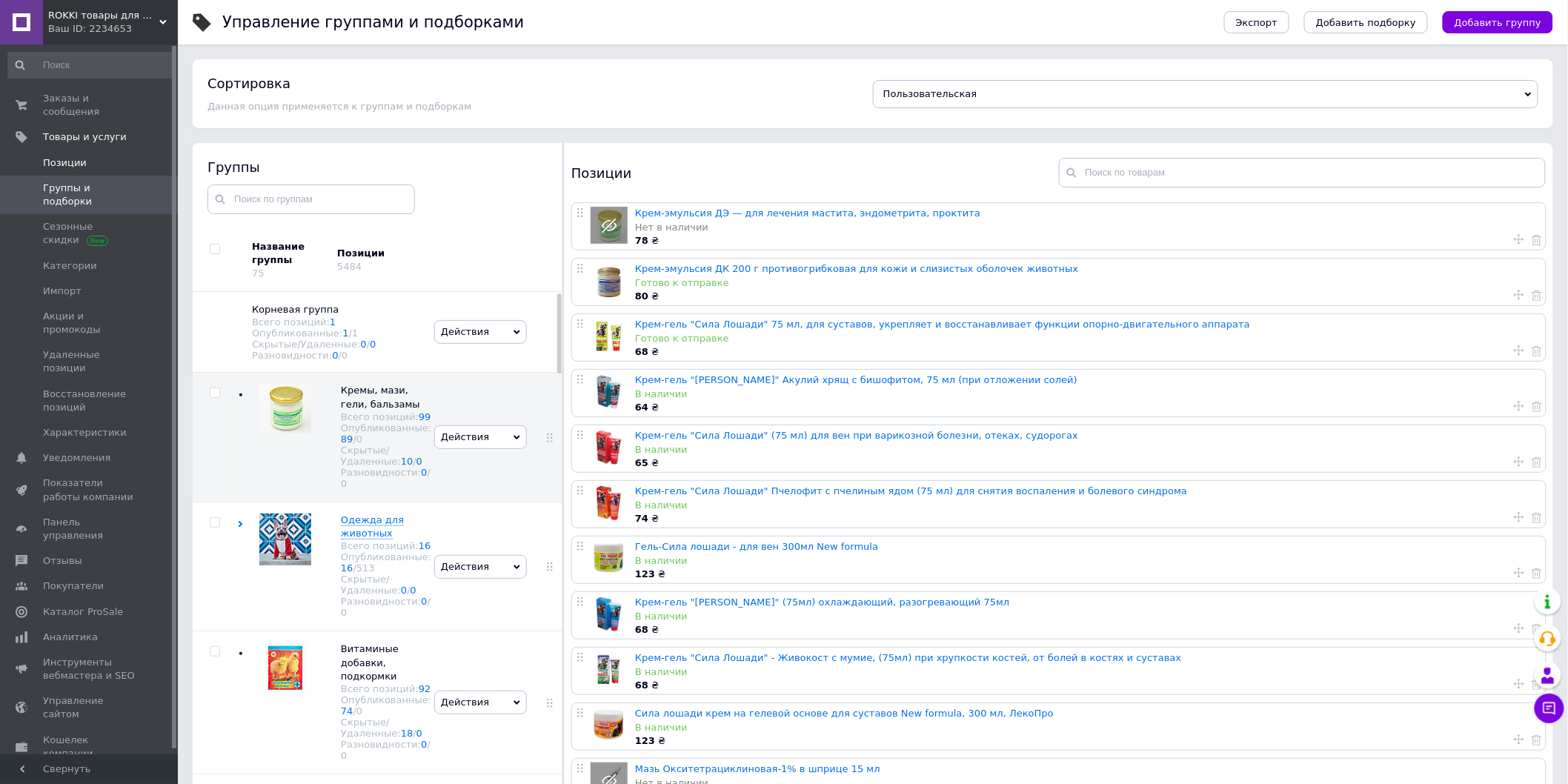
click at [85, 156] on span "Позиции" at bounding box center [90, 163] width 94 height 14
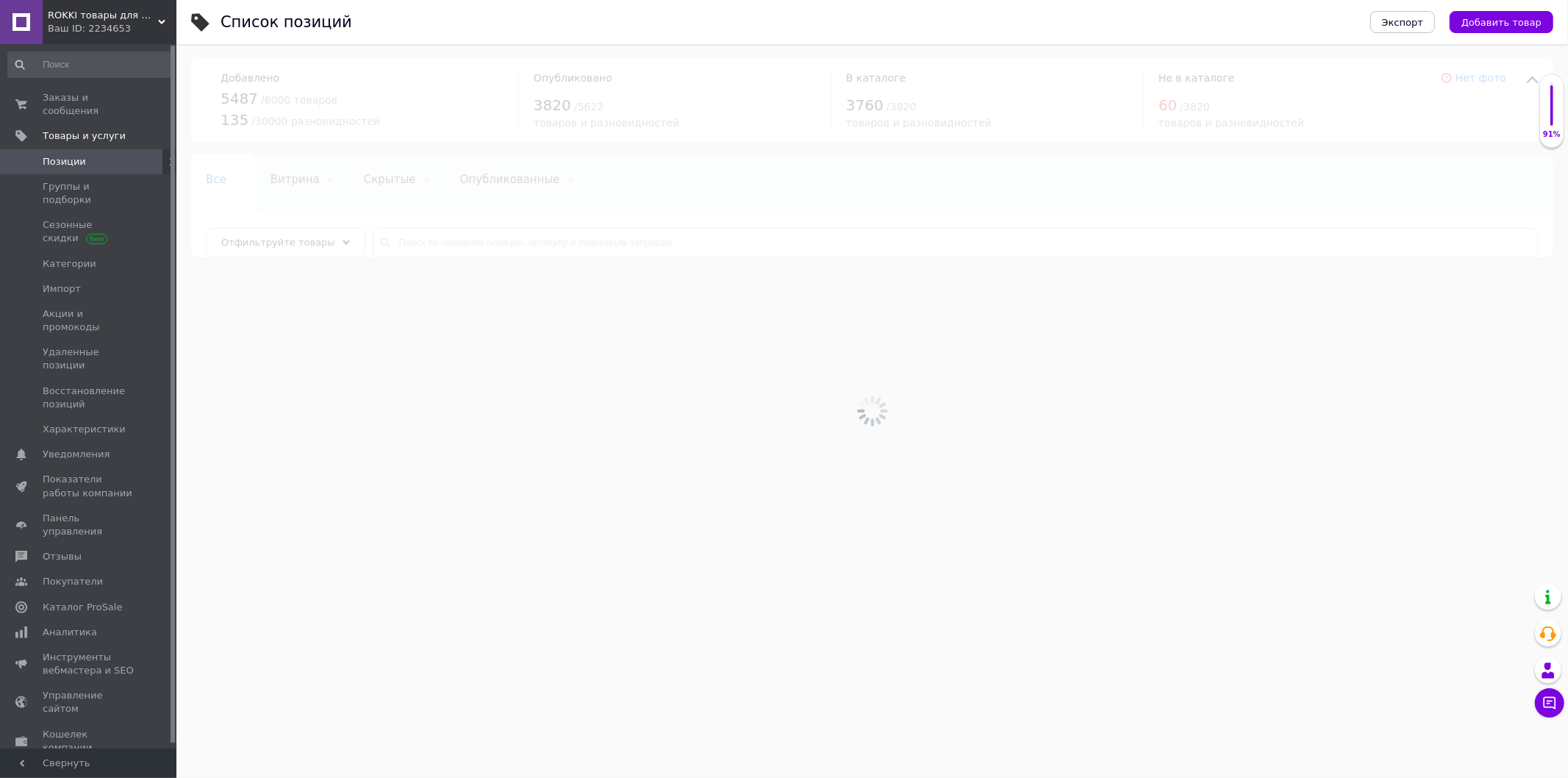
click at [303, 246] on div at bounding box center [872, 411] width 1392 height 734
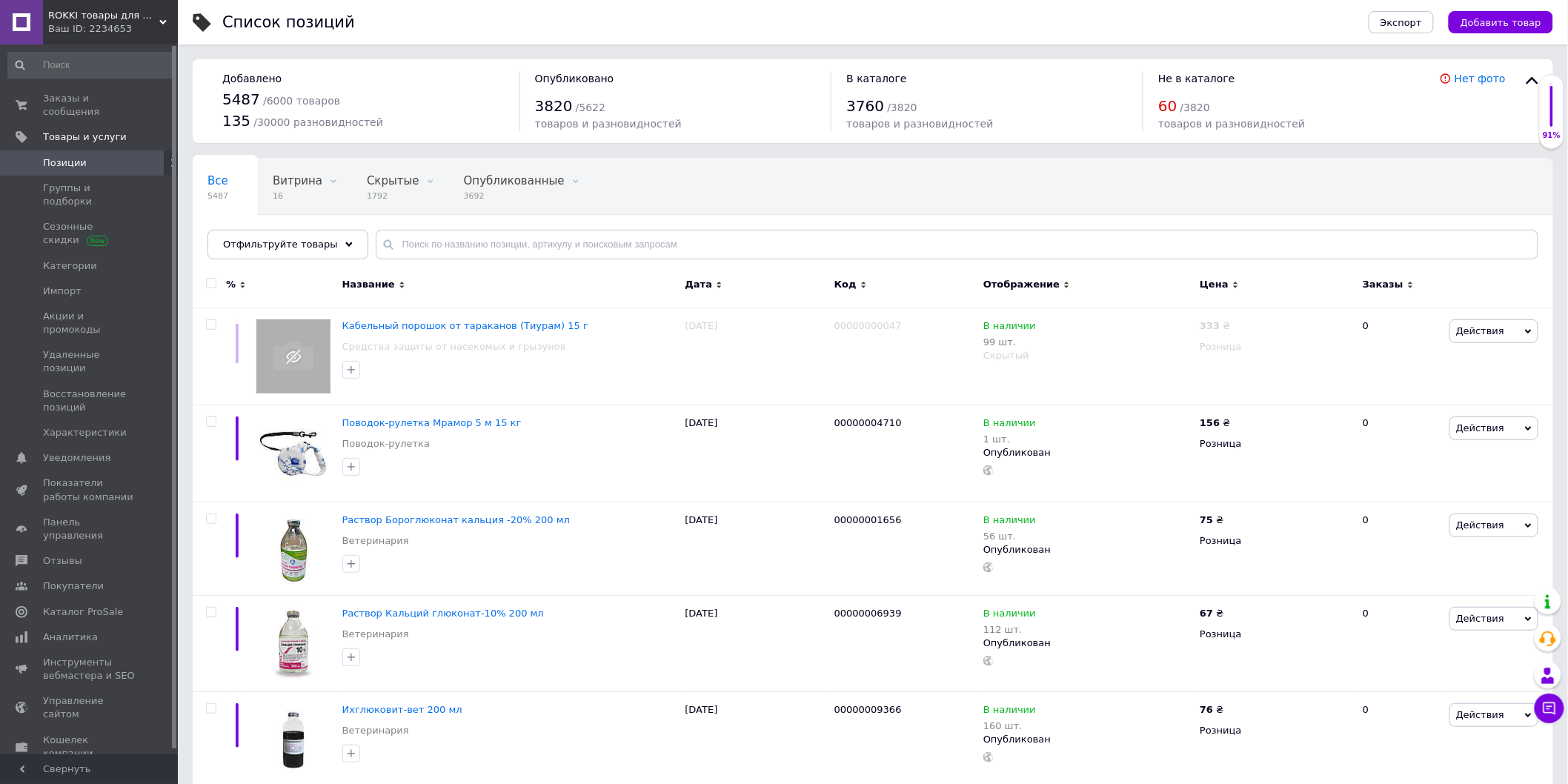
click at [305, 248] on span "Отфильтруйте товары" at bounding box center [280, 244] width 115 height 11
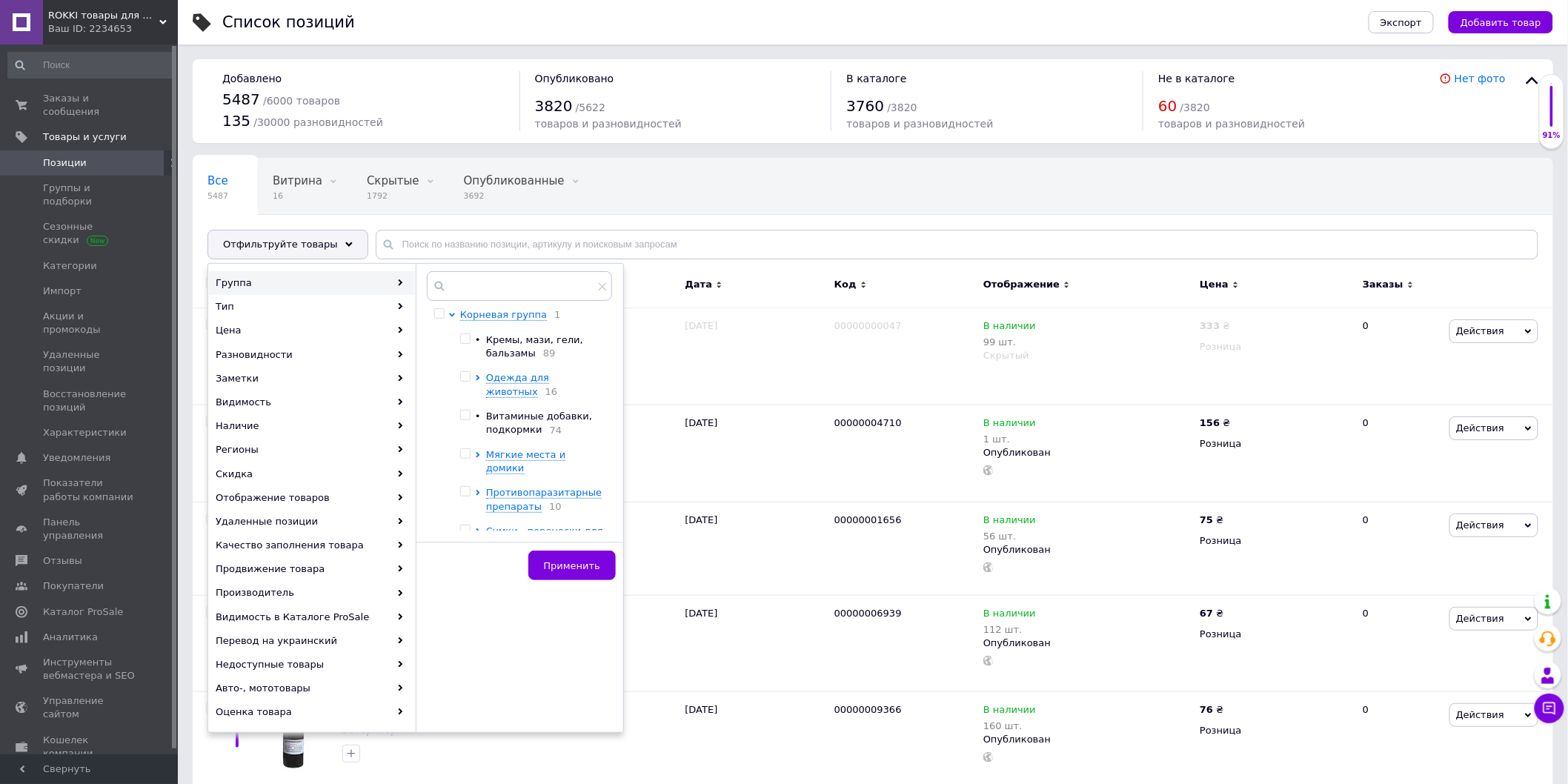
click at [466, 341] on input "checkbox" at bounding box center [465, 338] width 10 height 10
checkbox input "true"
click at [582, 563] on span "Применить" at bounding box center [572, 565] width 57 height 11
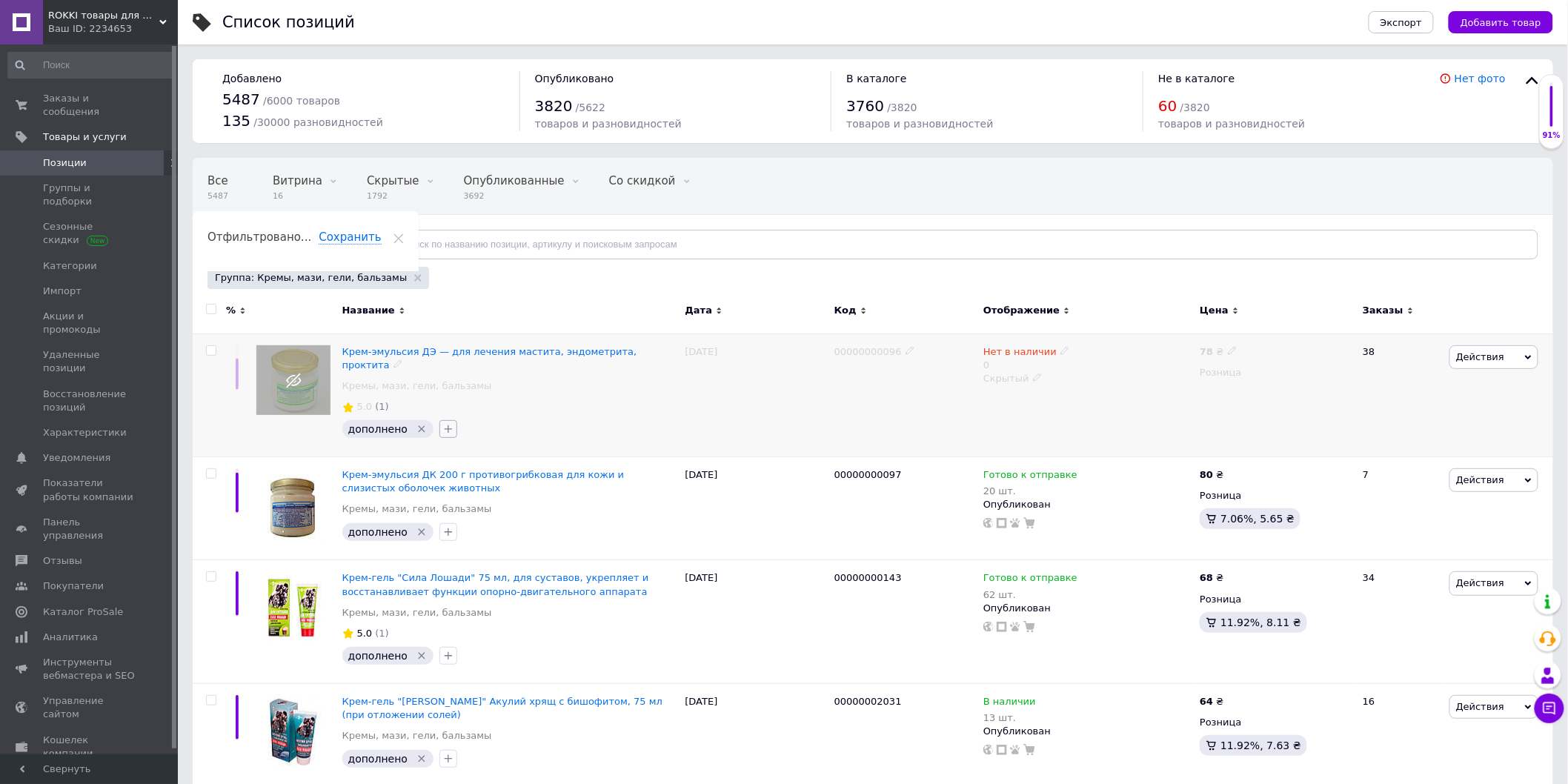
click at [448, 421] on button "button" at bounding box center [448, 430] width 18 height 18
type input "доп"
click at [491, 492] on span "Создать заметку доп" at bounding box center [520, 498] width 109 height 12
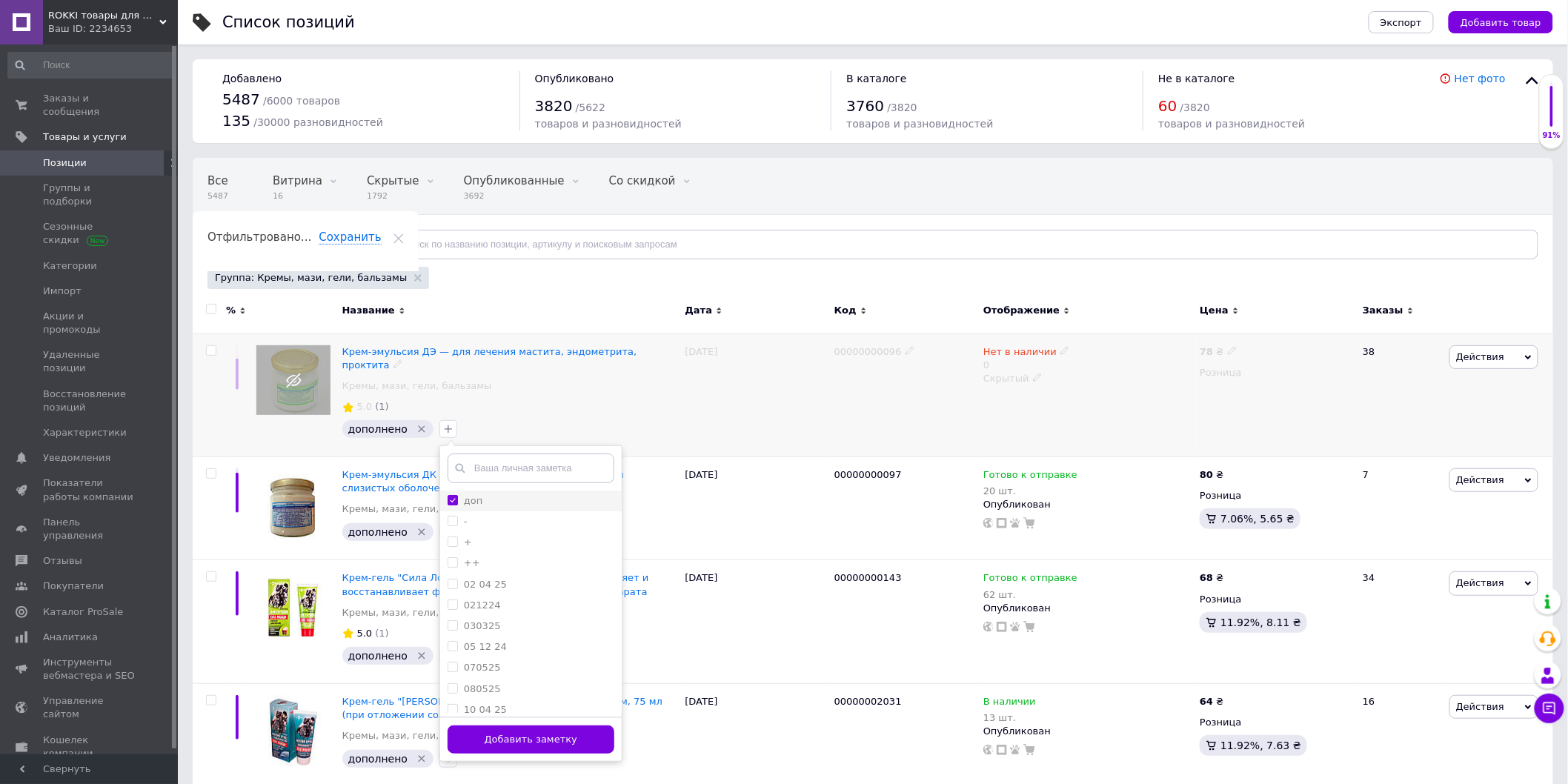
click at [450, 495] on span at bounding box center [453, 501] width 11 height 11
click at [450, 495] on input "доп" at bounding box center [452, 500] width 10 height 10
checkbox input "true"
click at [601, 400] on div "5.0 (1)" at bounding box center [509, 407] width 338 height 17
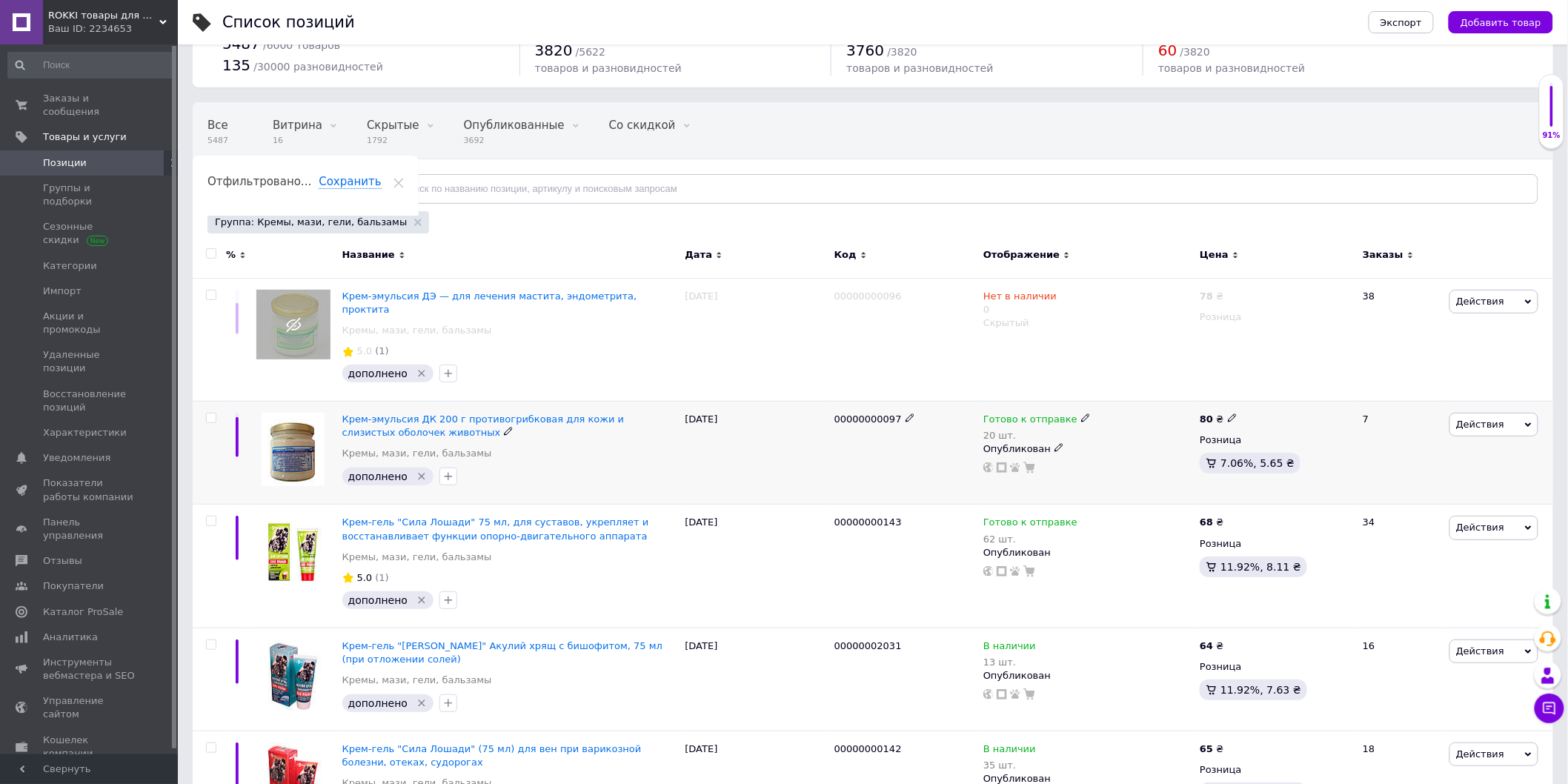
scroll to position [82, 0]
